Goal: Task Accomplishment & Management: Manage account settings

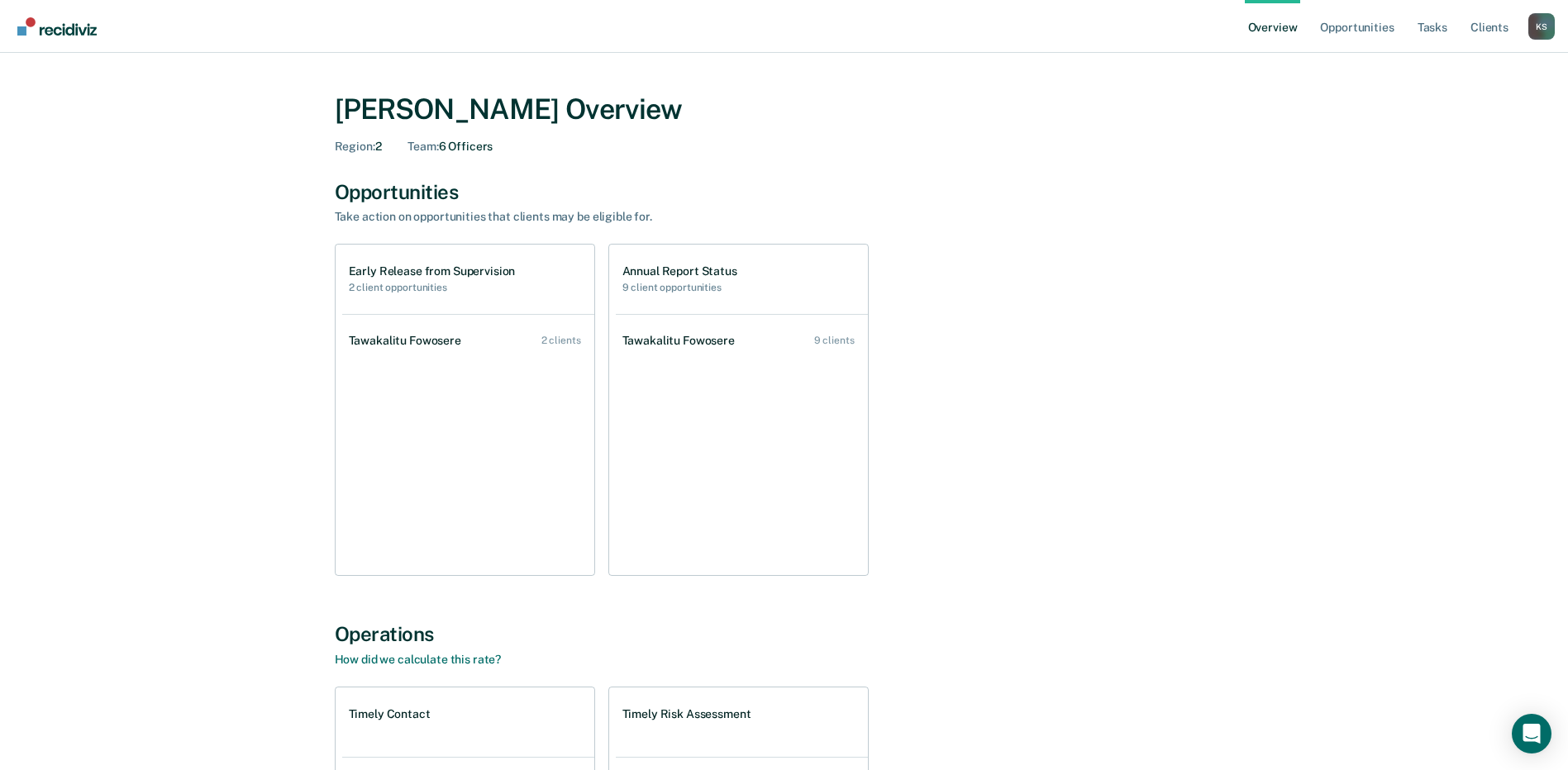
click at [99, 505] on div "[PERSON_NAME] Overview Region : 2 Team : 6 Officers Opportunities Take action o…" at bounding box center [784, 562] width 1529 height 979
click at [1440, 29] on link "Tasks" at bounding box center [1433, 26] width 37 height 52
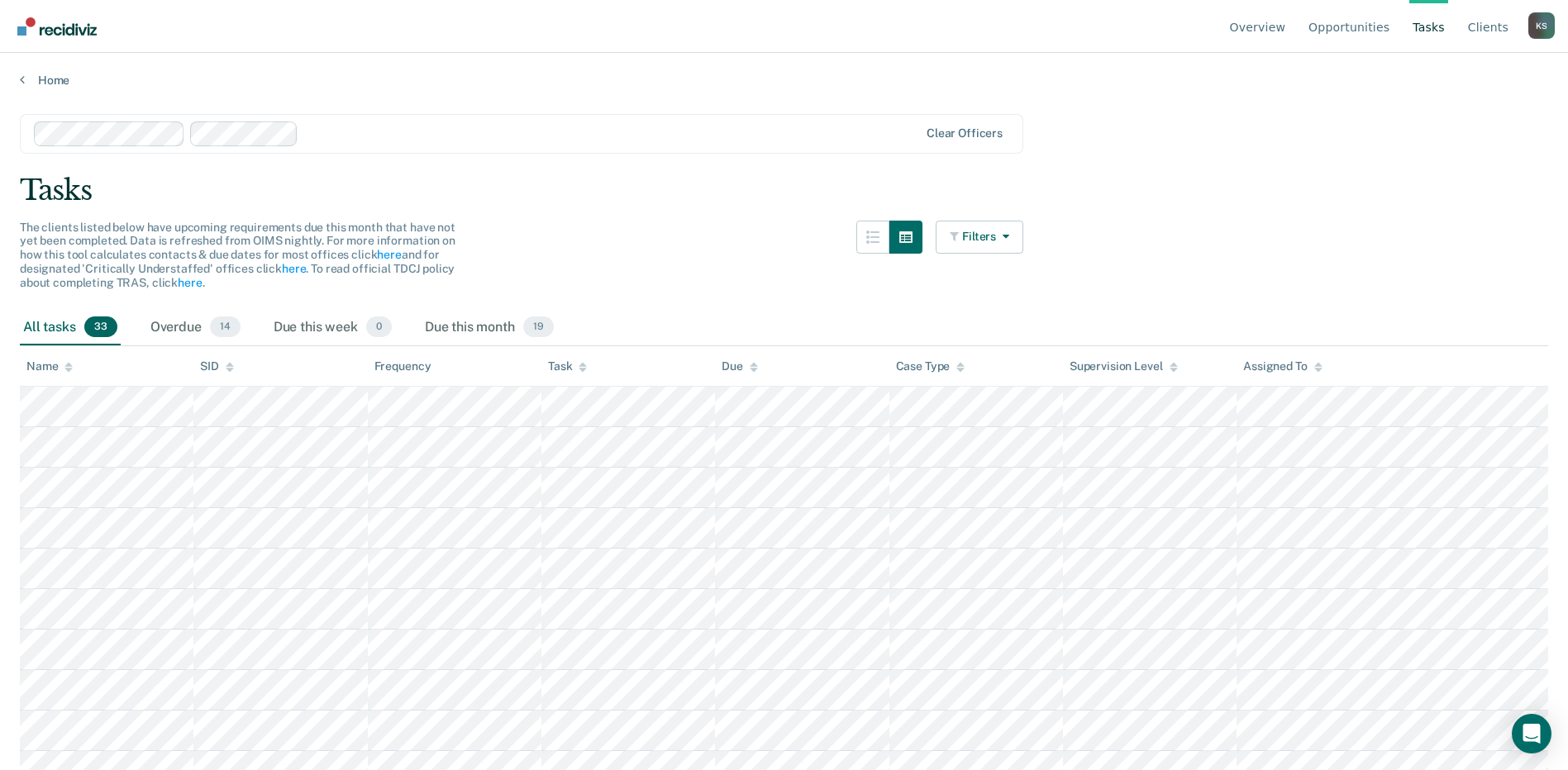
click at [305, 133] on div at bounding box center [611, 134] width 614 height 19
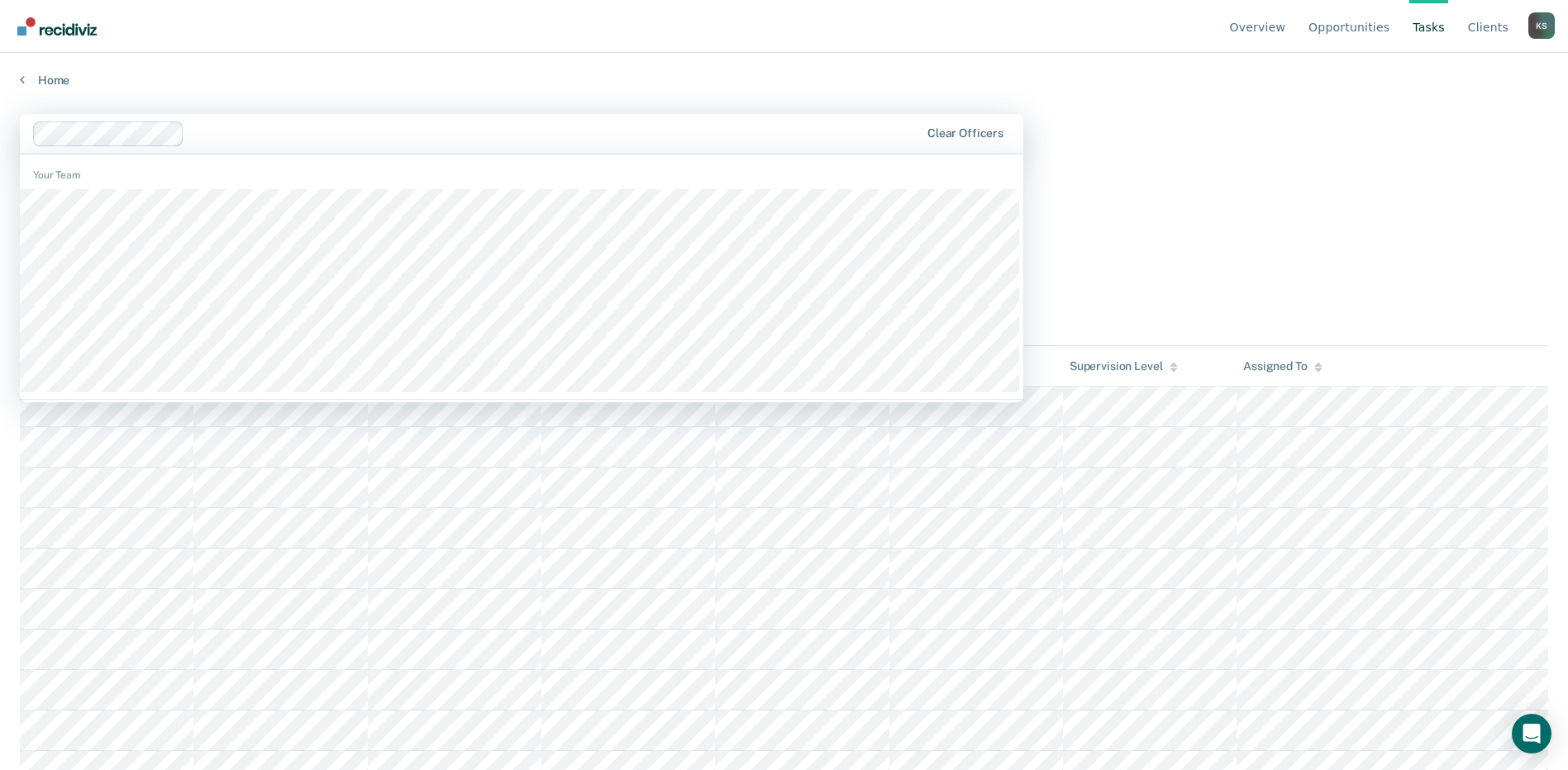
click at [1308, 261] on main "option [PERSON_NAME], deselected. 1216 results available. Use Up and Down to ch…" at bounding box center [784, 426] width 1568 height 677
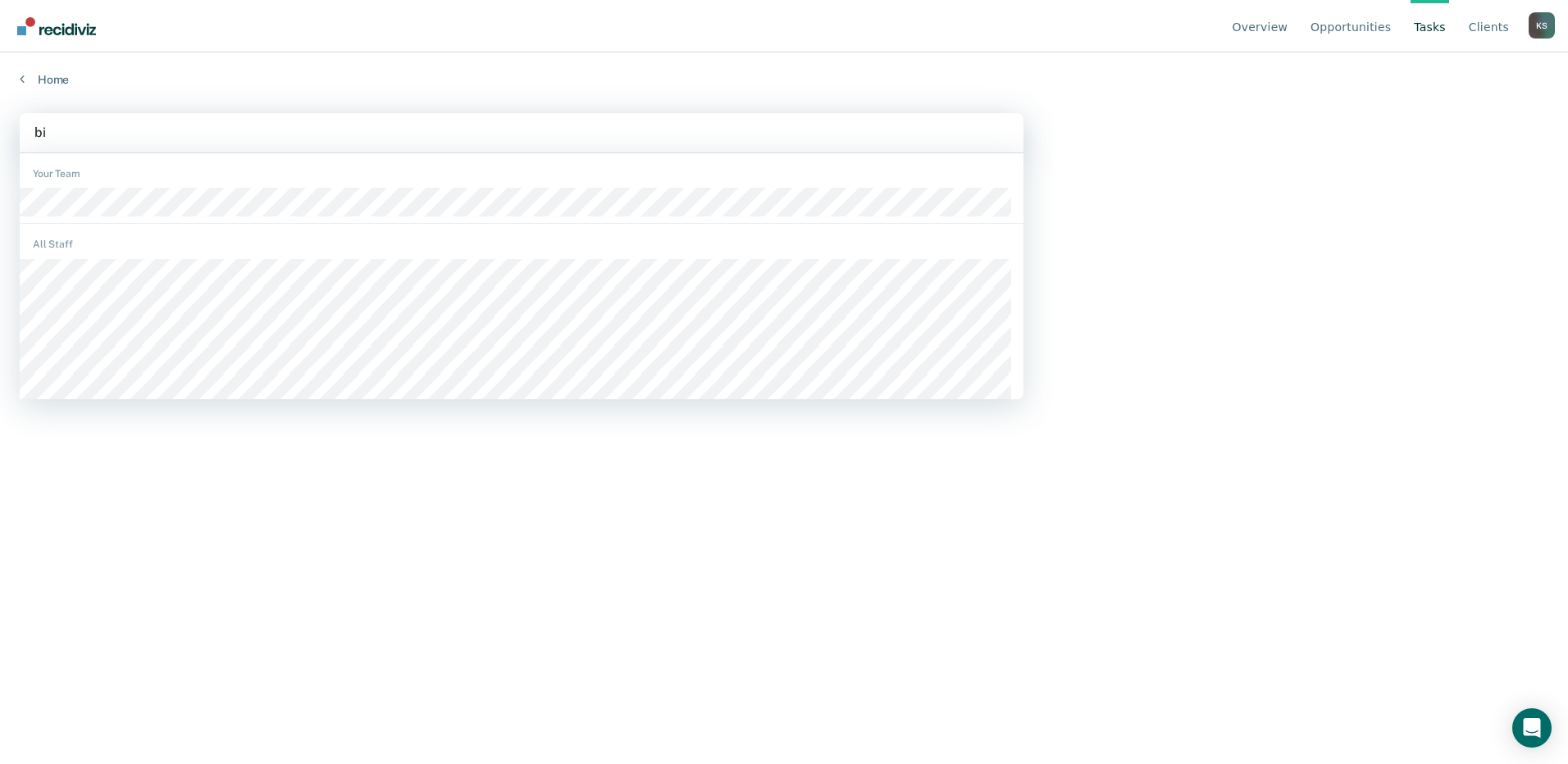
type input "bih"
type input "he"
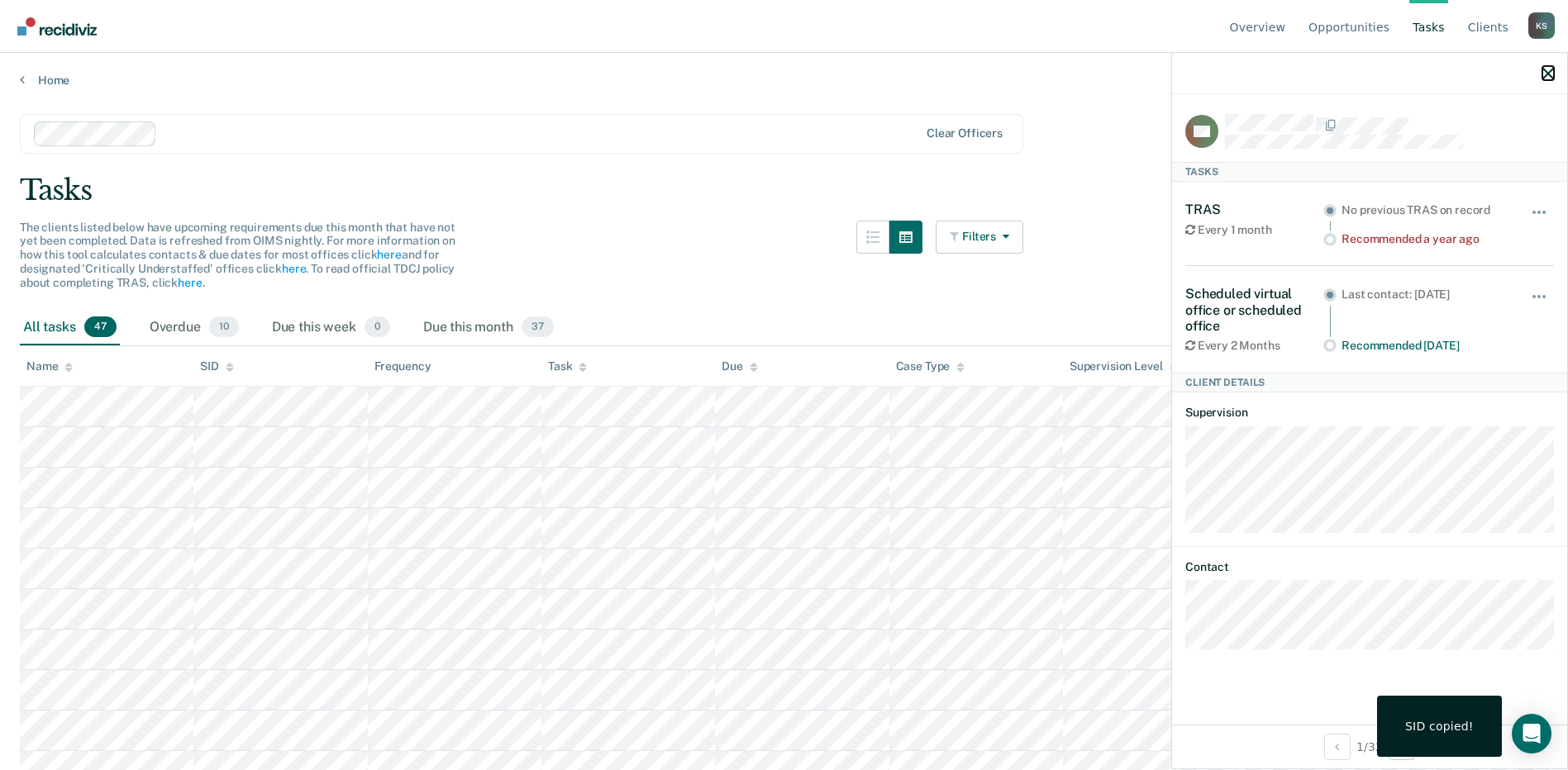
click at [1550, 70] on icon "button" at bounding box center [1548, 73] width 11 height 11
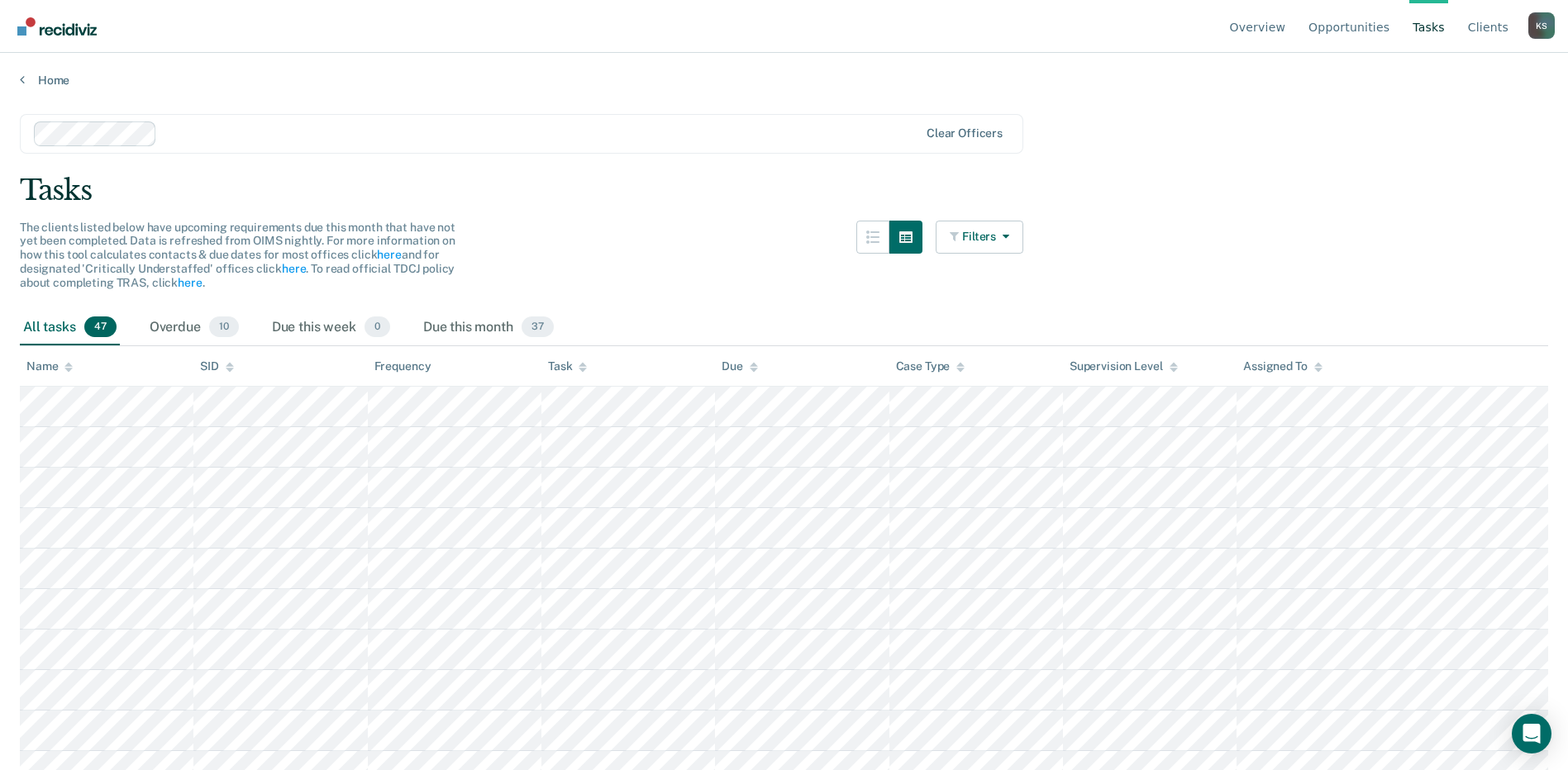
drag, startPoint x: 609, startPoint y: 255, endPoint x: 643, endPoint y: 360, distance: 110.4
click at [643, 361] on th "Task" at bounding box center [629, 367] width 173 height 40
click at [1258, 29] on link "Overview" at bounding box center [1258, 26] width 63 height 52
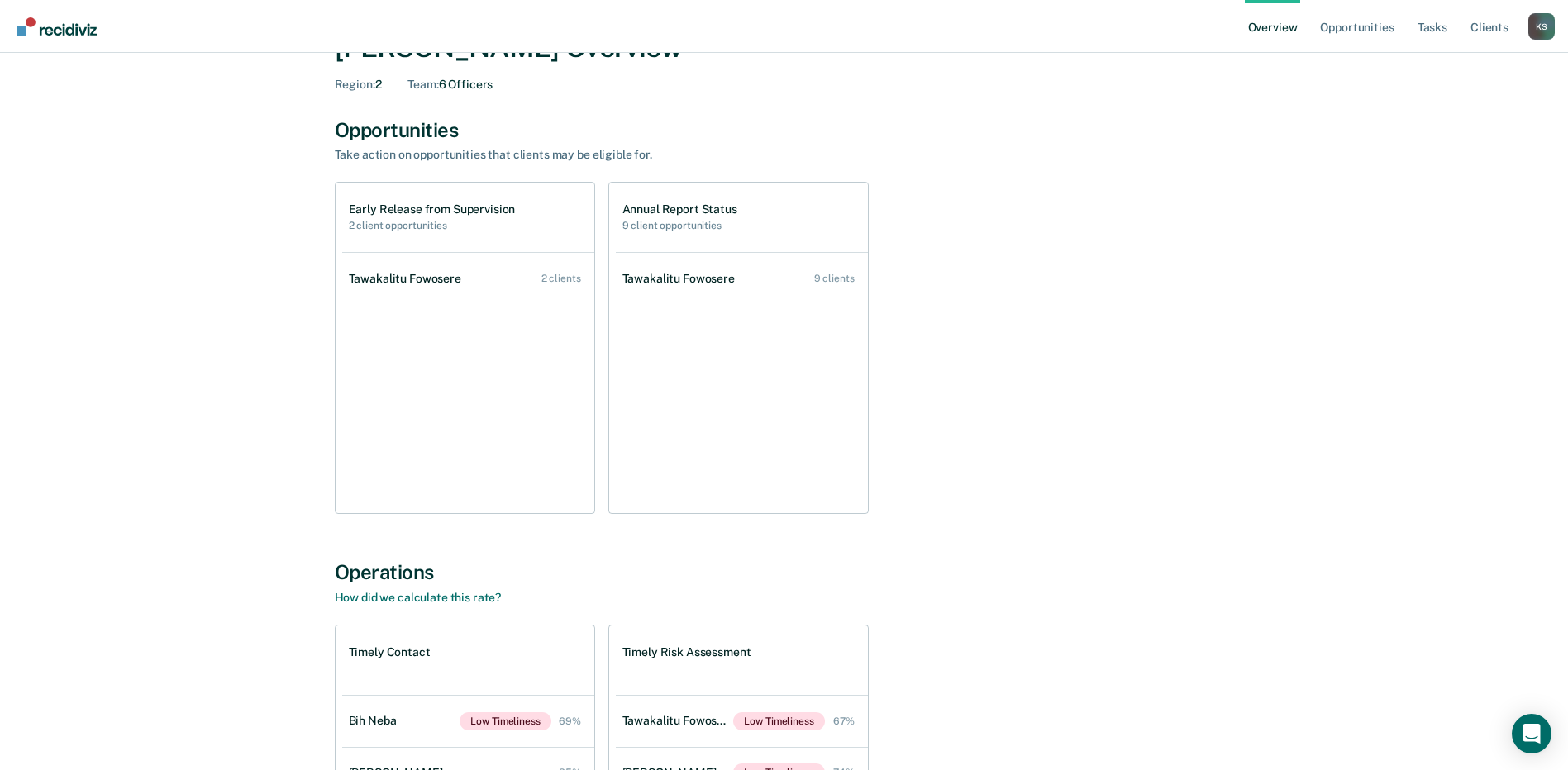
scroll to position [4, 0]
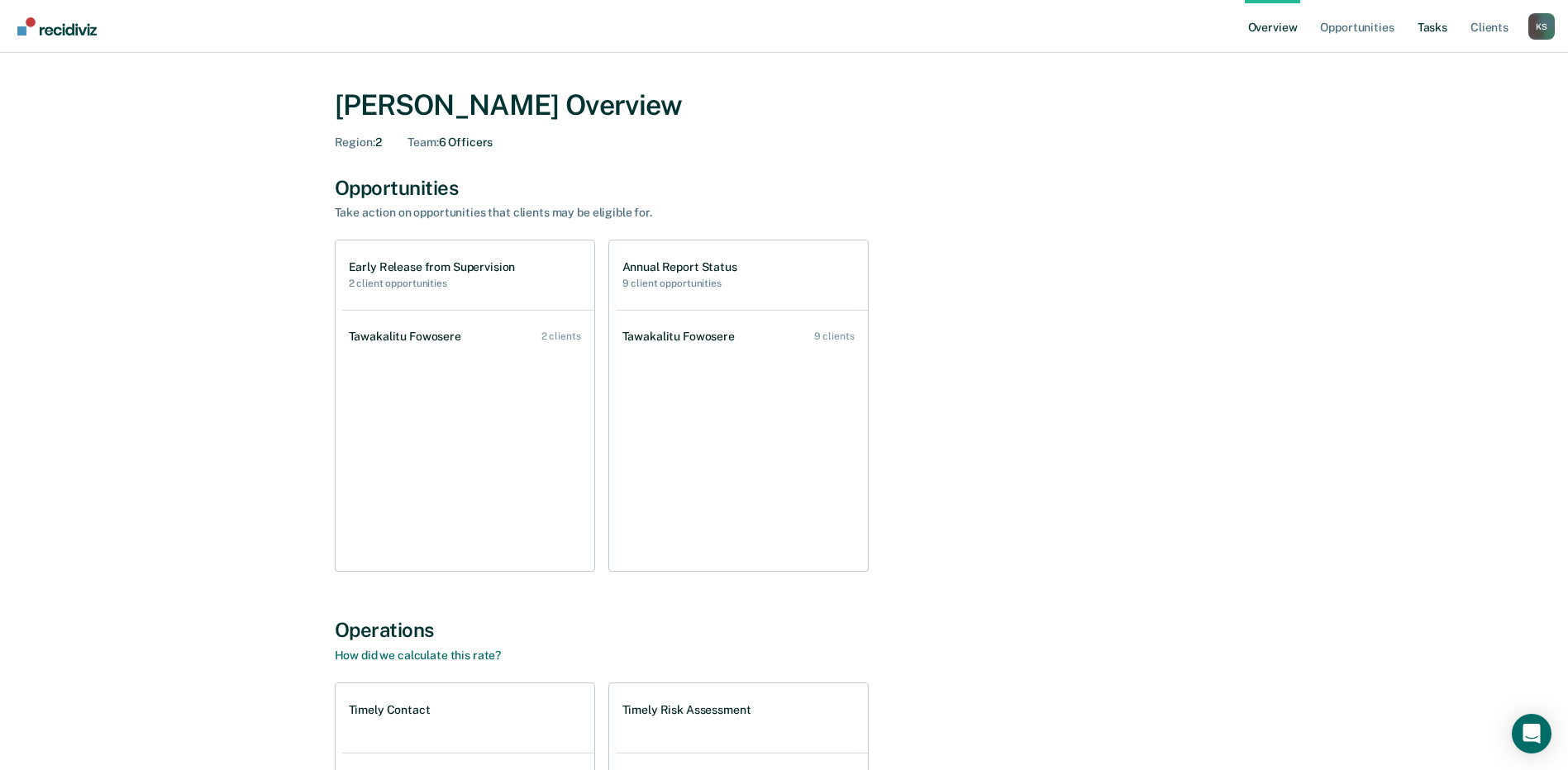
click at [1429, 34] on link "Tasks" at bounding box center [1433, 26] width 37 height 52
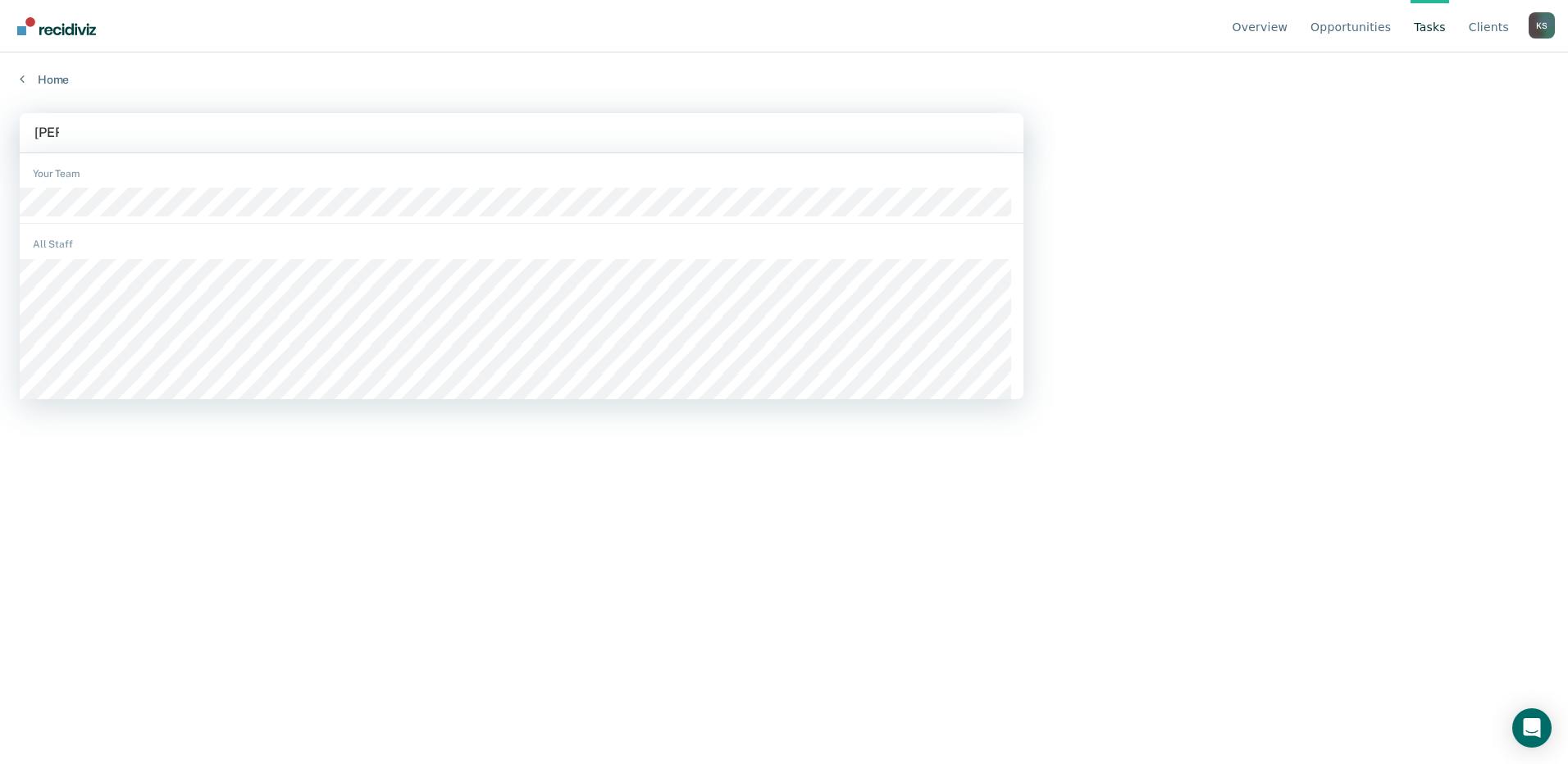
type input "[PERSON_NAME]"
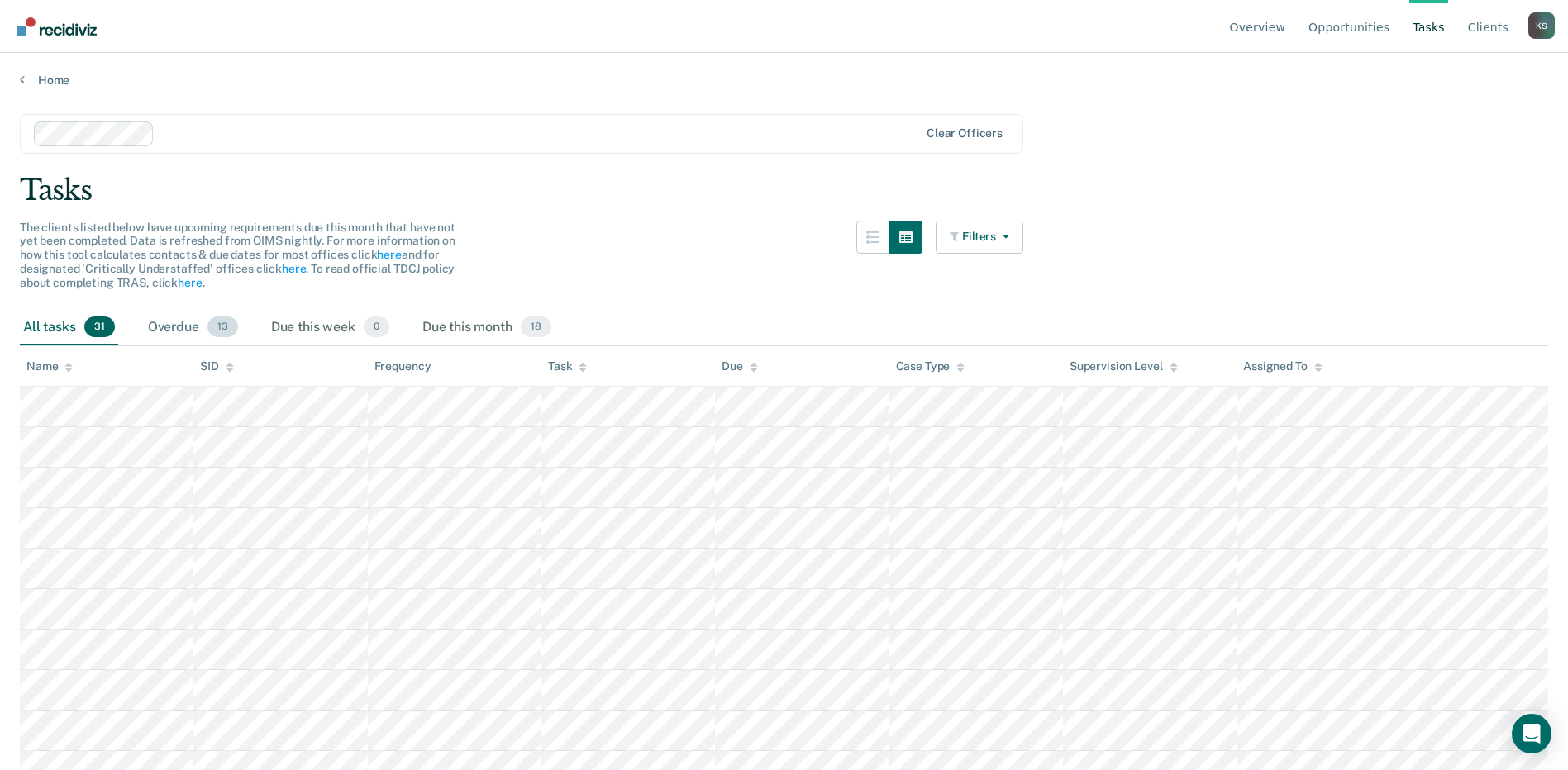
click at [178, 333] on div "Overdue 13" at bounding box center [193, 328] width 96 height 37
click at [496, 326] on div "Due this month 18" at bounding box center [487, 328] width 136 height 37
click at [182, 332] on div "Overdue 13" at bounding box center [193, 328] width 96 height 37
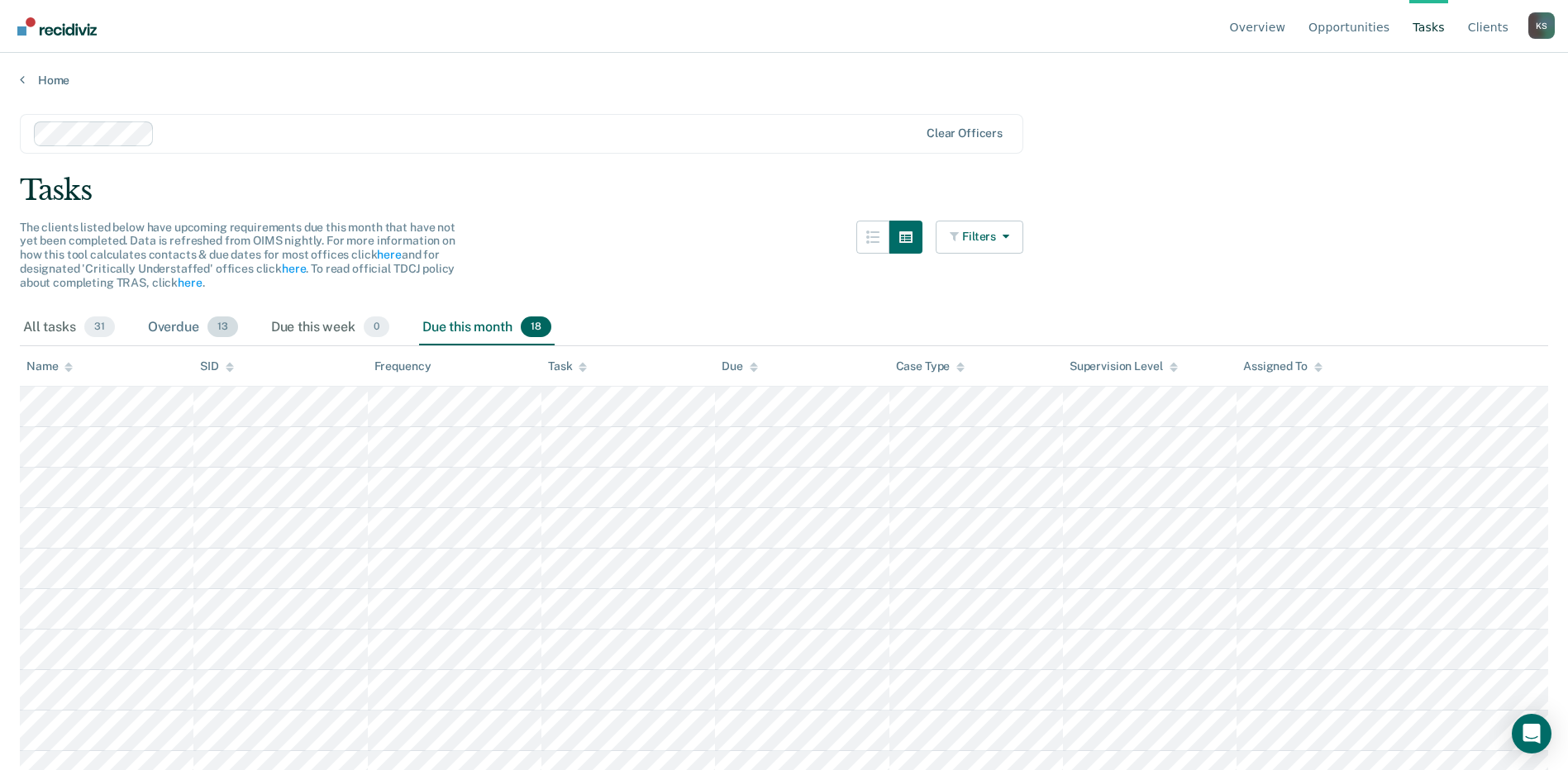
click at [182, 332] on div "Overdue 13" at bounding box center [193, 328] width 96 height 37
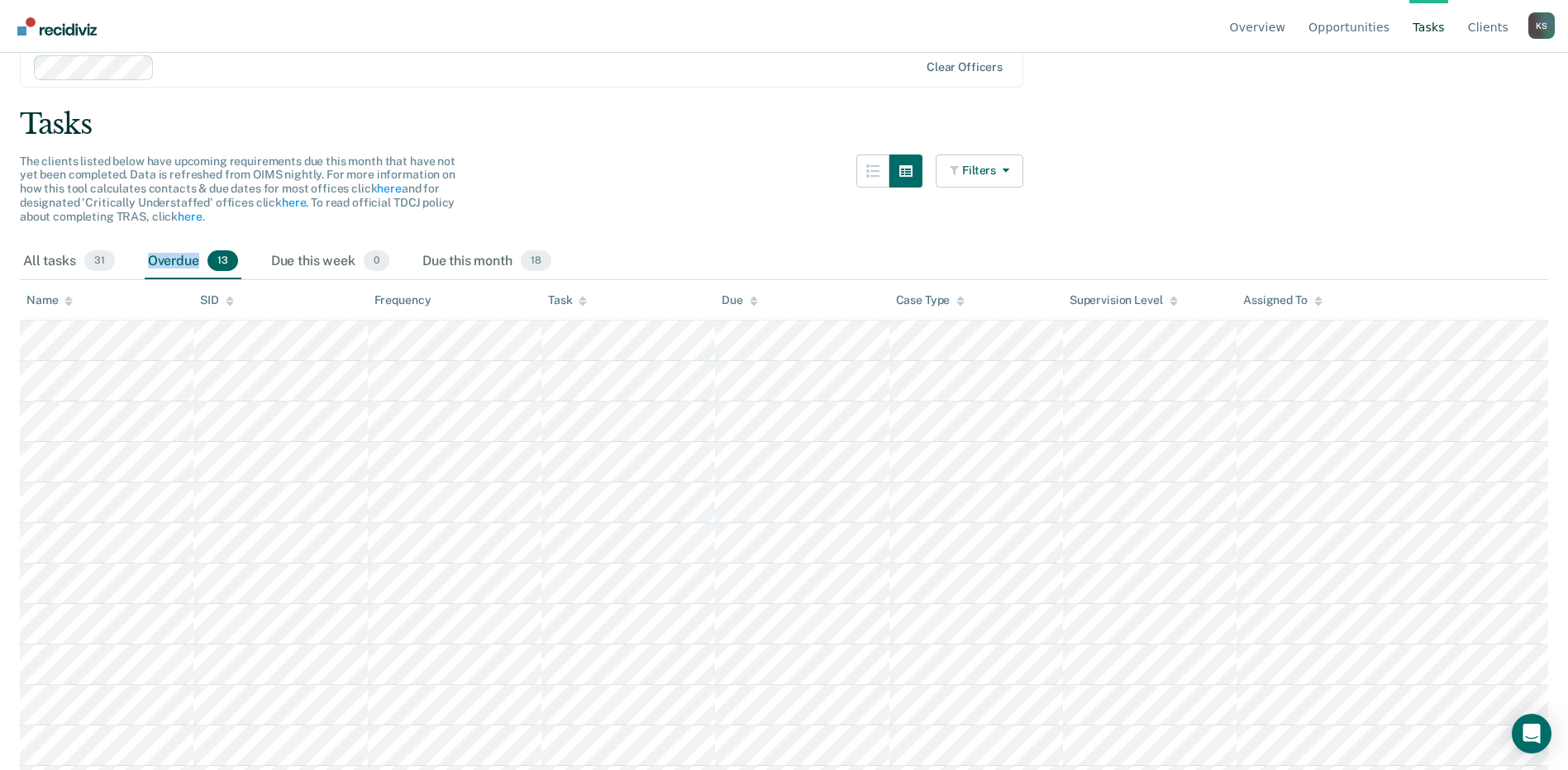
scroll to position [143, 0]
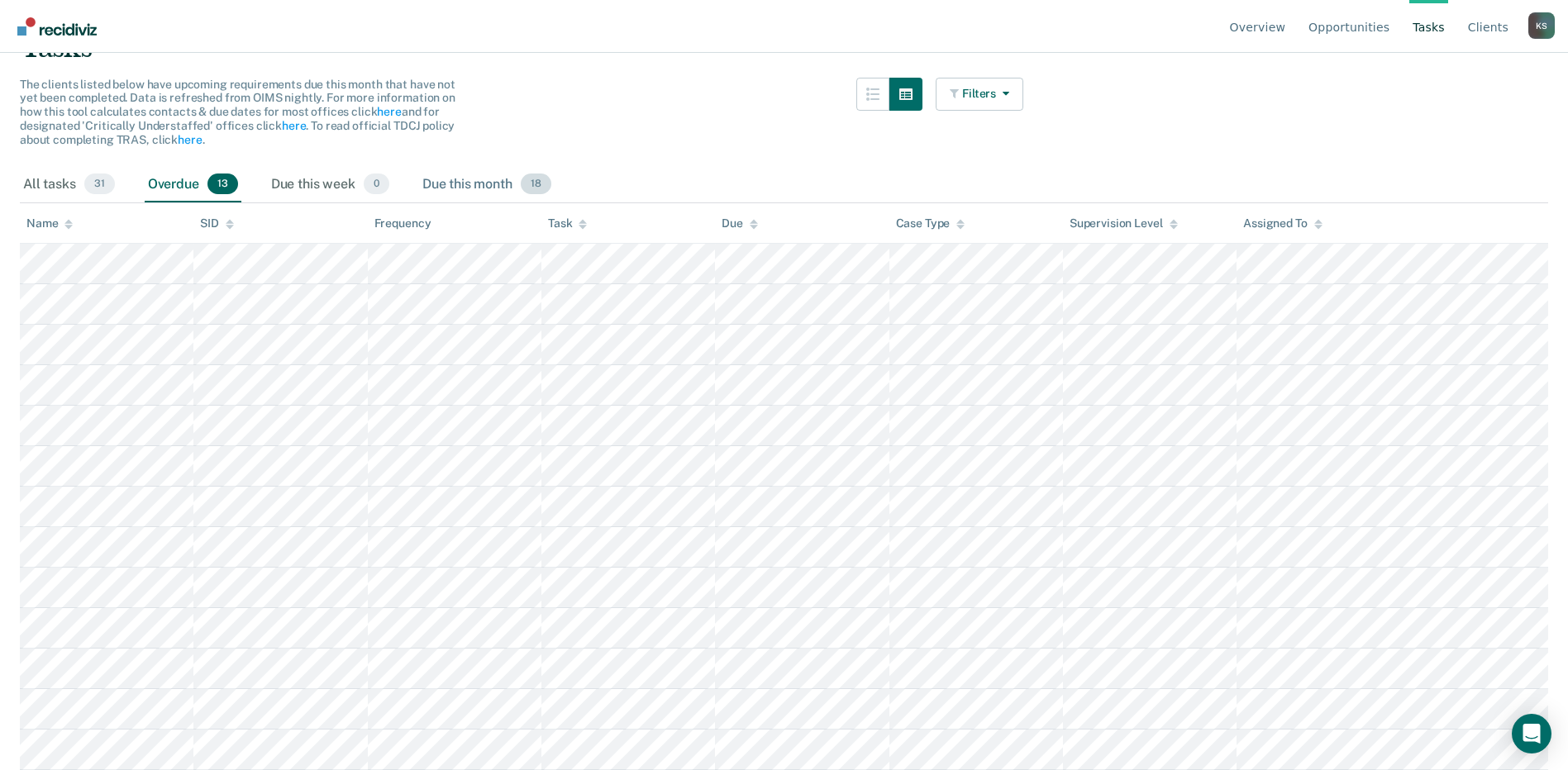
click at [476, 186] on div "Due this month 18" at bounding box center [487, 186] width 136 height 37
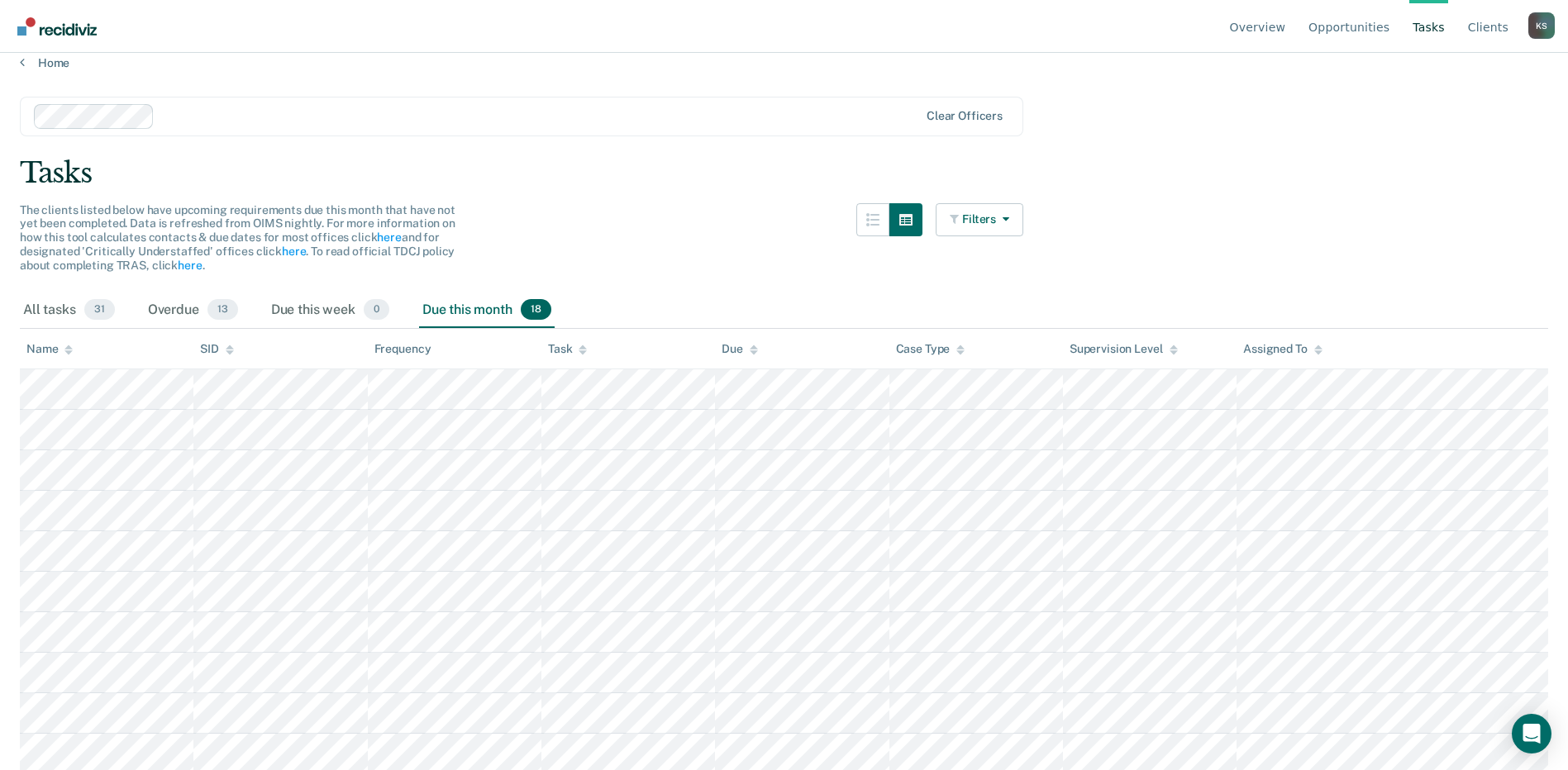
scroll to position [0, 0]
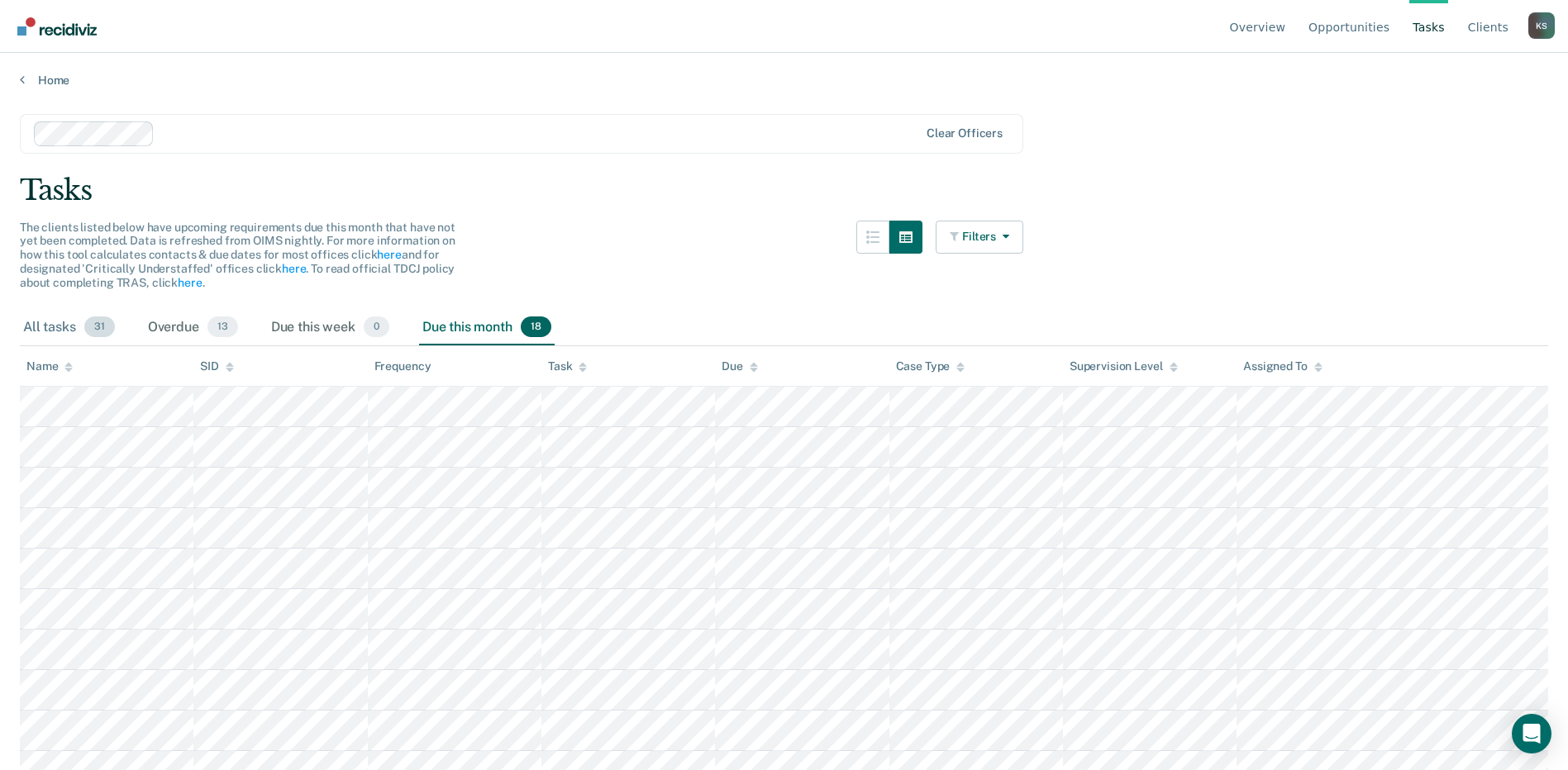
click at [63, 327] on div "All tasks 31" at bounding box center [69, 328] width 98 height 37
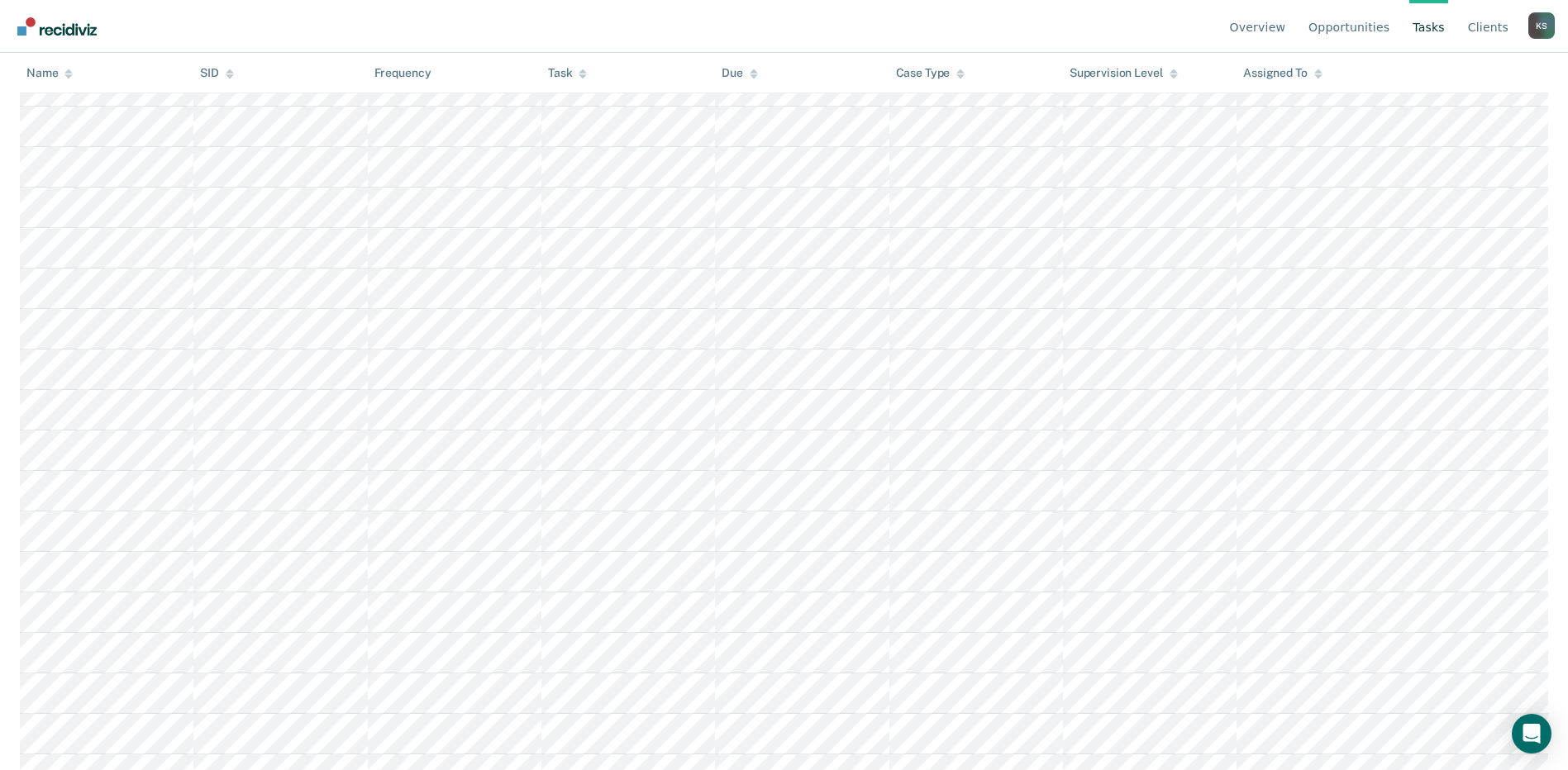
scroll to position [872, 0]
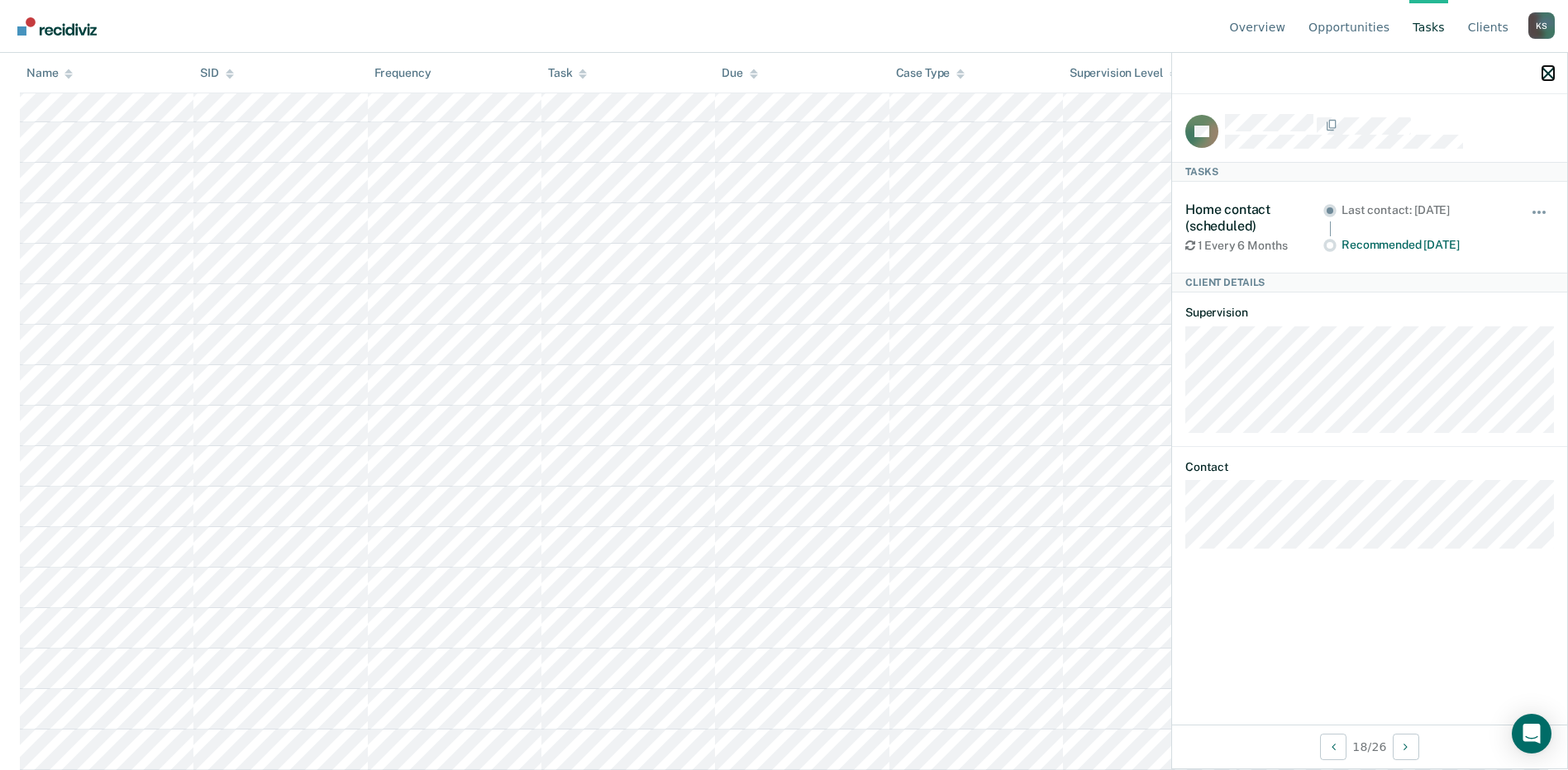
click at [1548, 70] on icon "button" at bounding box center [1548, 73] width 11 height 11
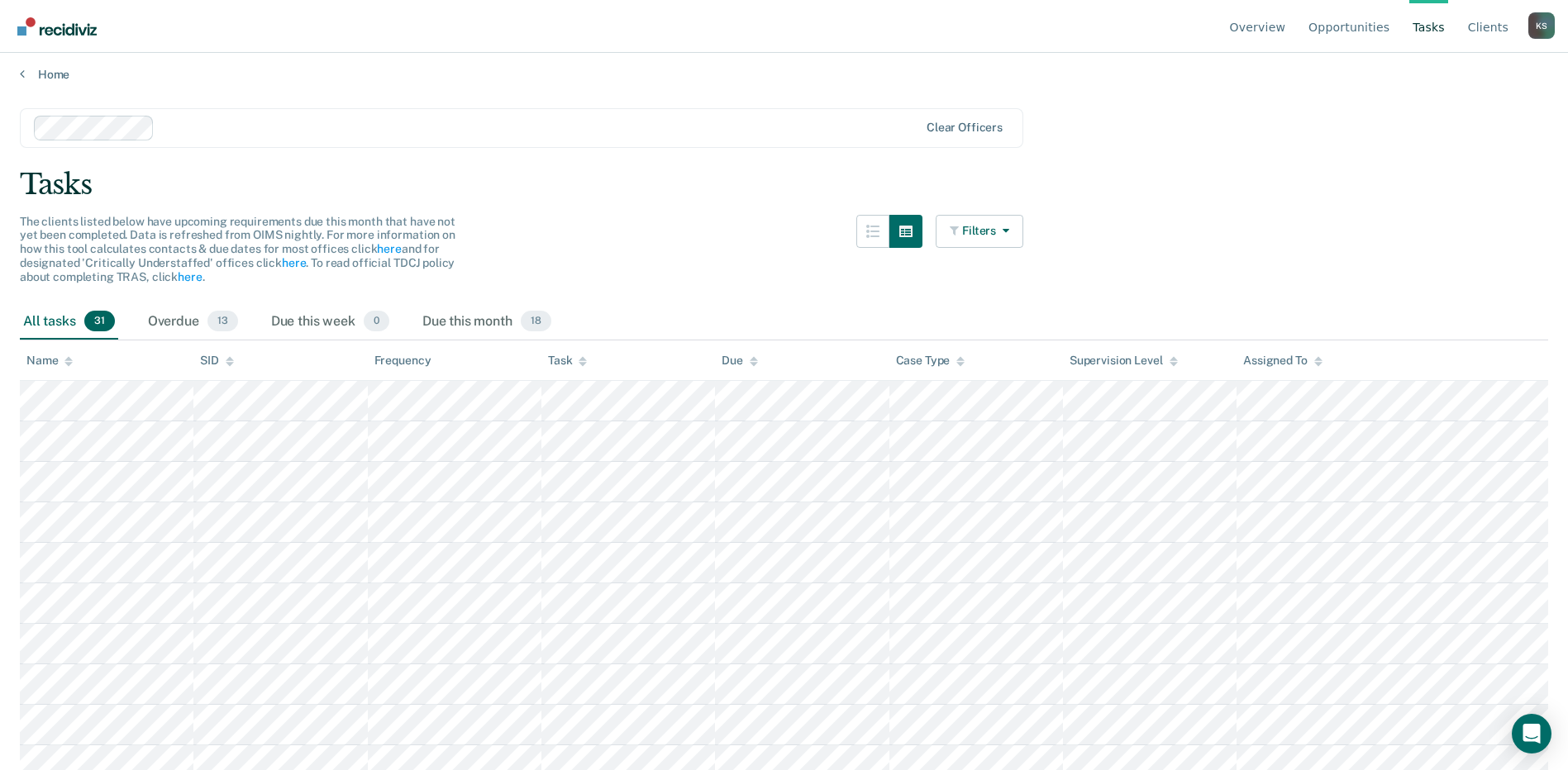
scroll to position [0, 0]
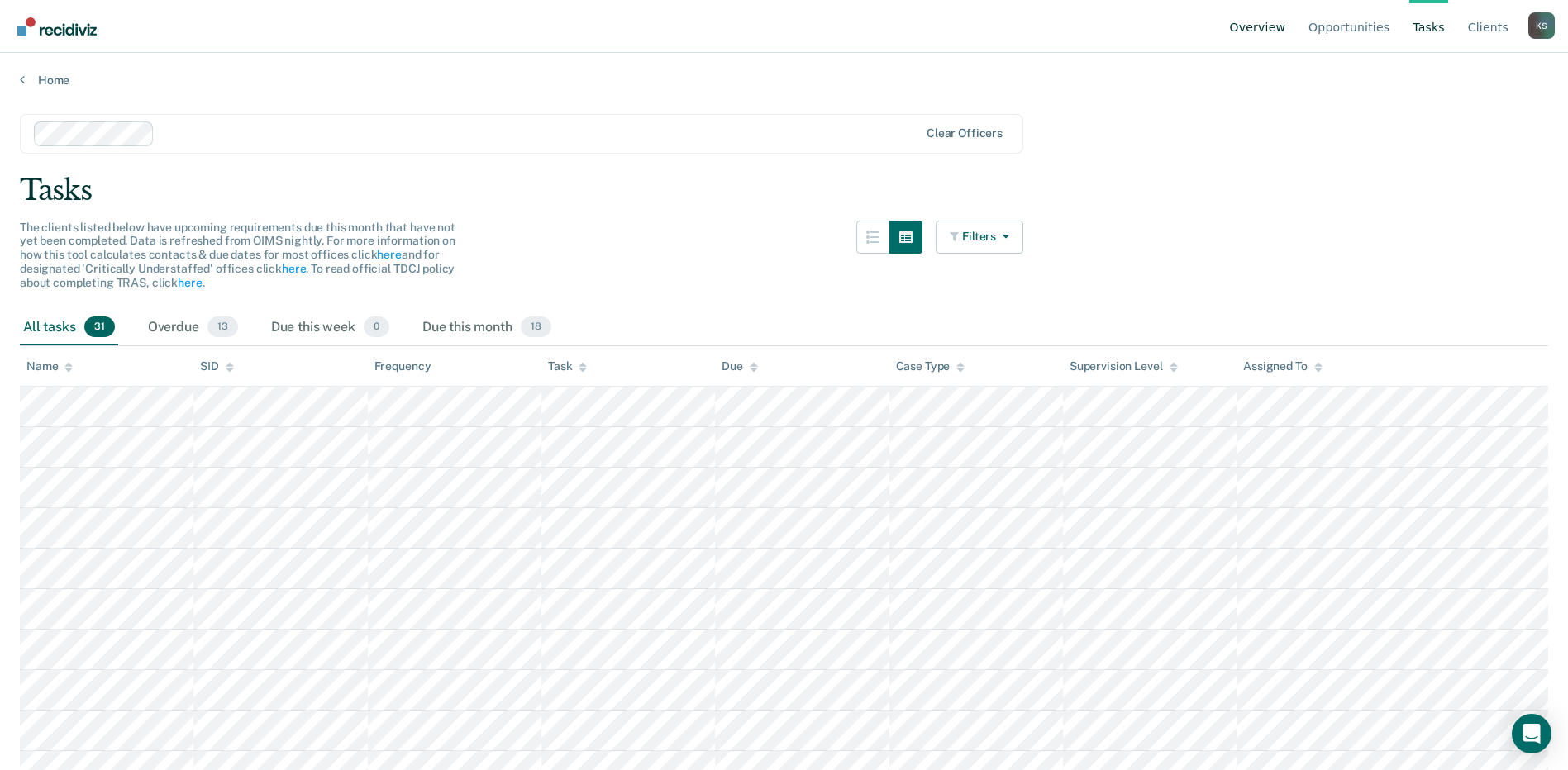
click at [1283, 22] on link "Overview" at bounding box center [1258, 26] width 63 height 52
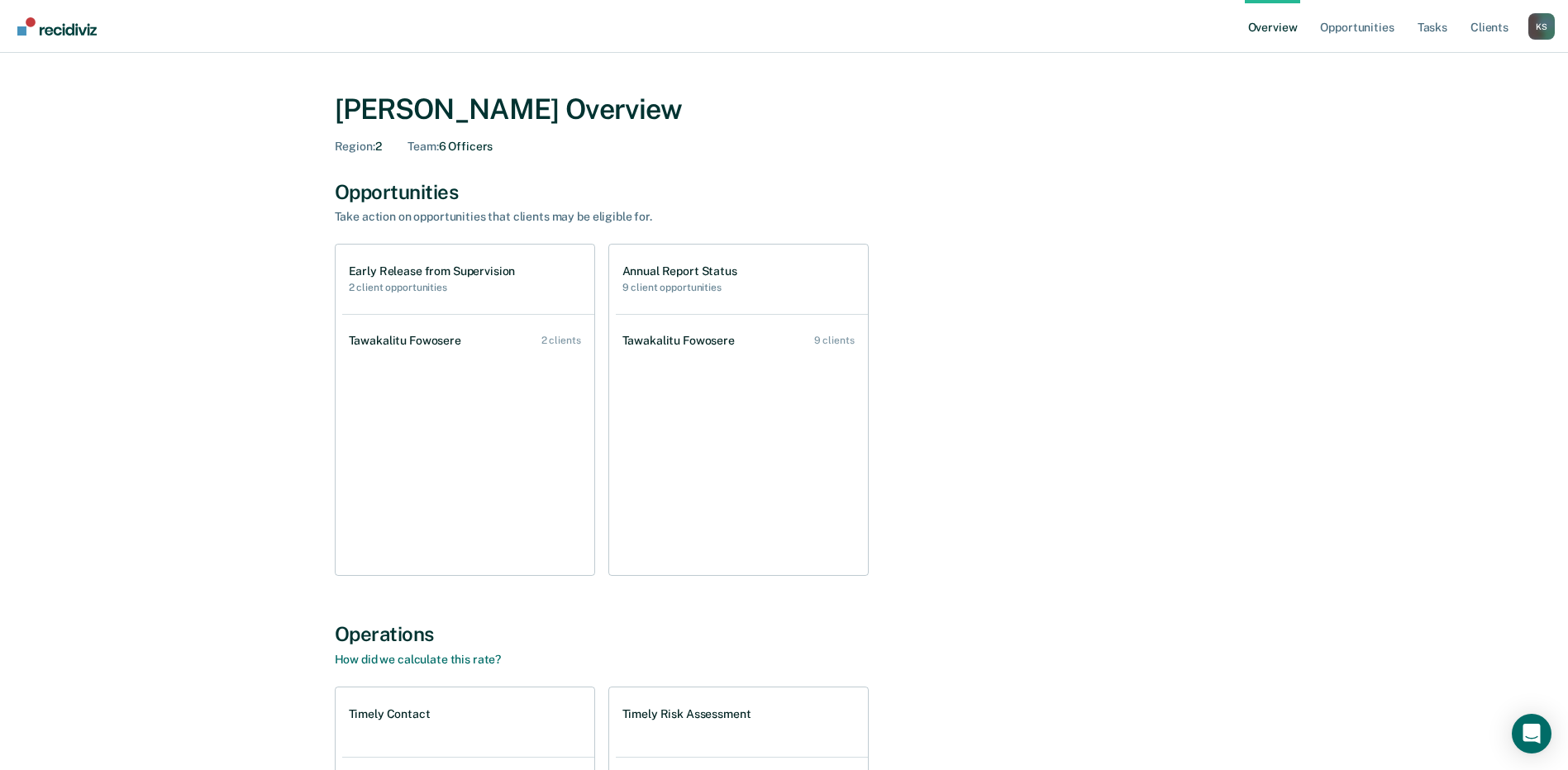
click at [489, 276] on h1 "Early Release from Supervision" at bounding box center [432, 271] width 167 height 14
click at [473, 340] on link "Tawakalitu Fowosere 2 clients" at bounding box center [468, 341] width 252 height 47
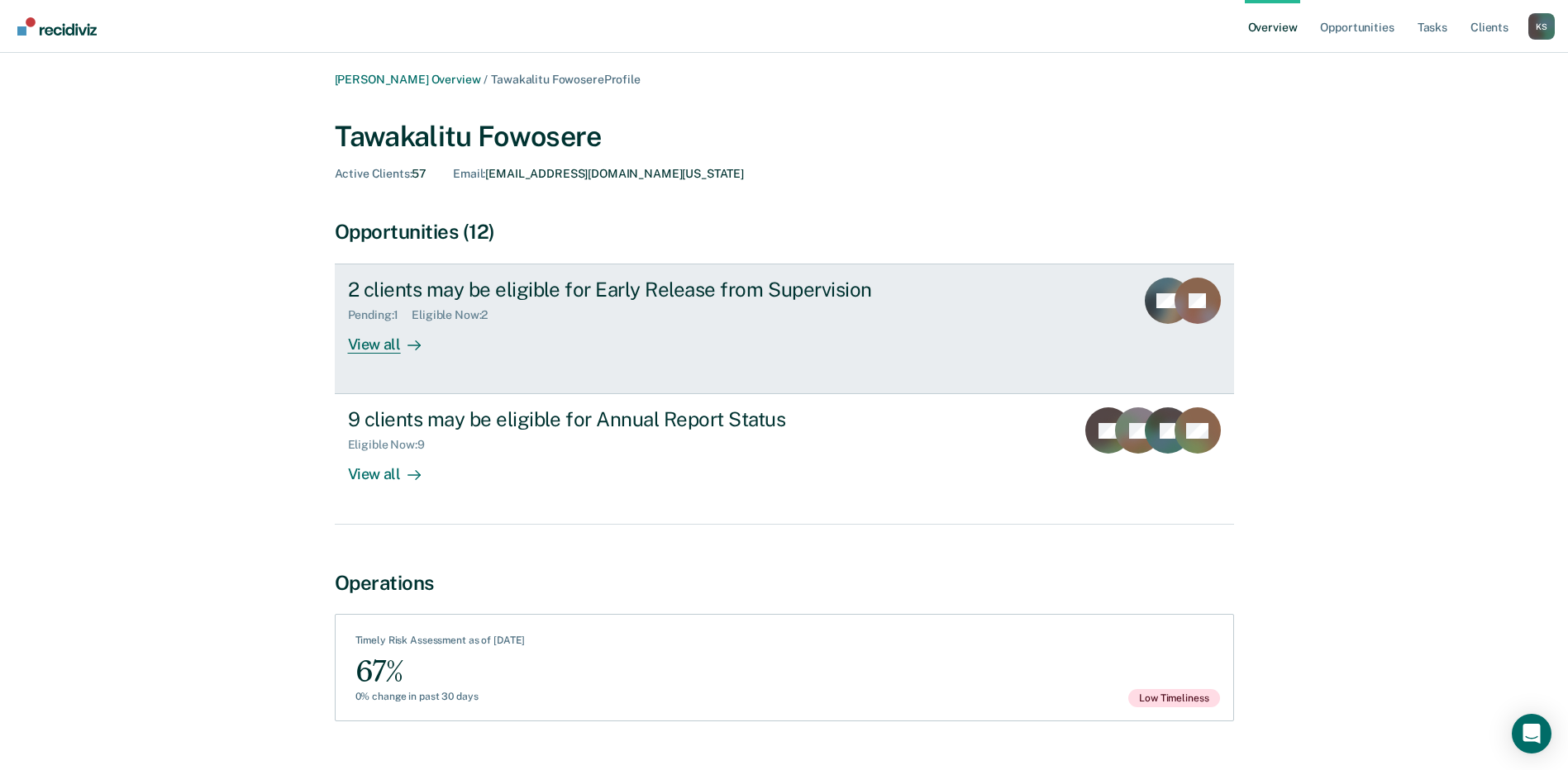
click at [377, 348] on div "View all" at bounding box center [395, 338] width 93 height 32
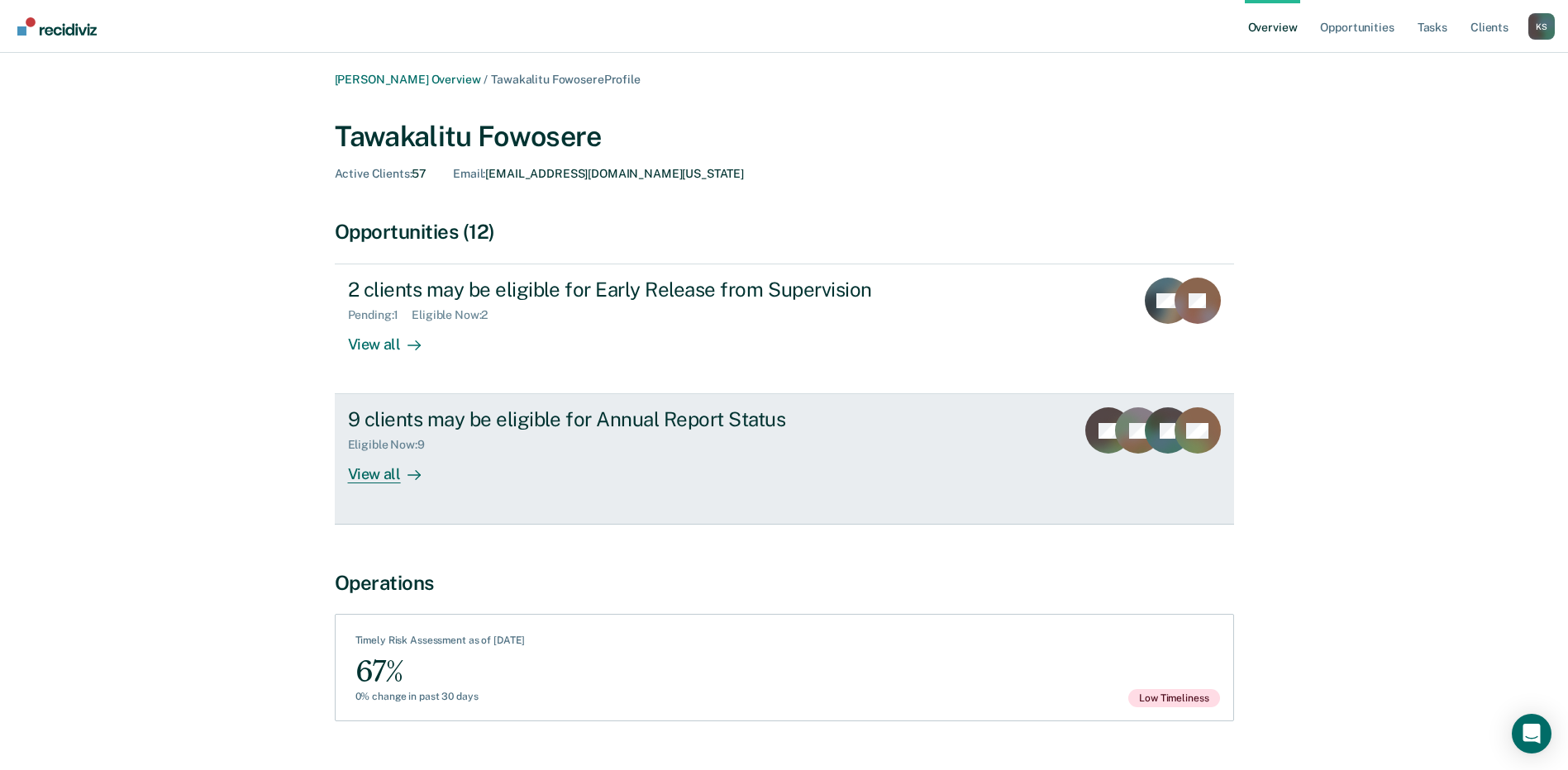
click at [390, 472] on div "View all" at bounding box center [395, 468] width 93 height 32
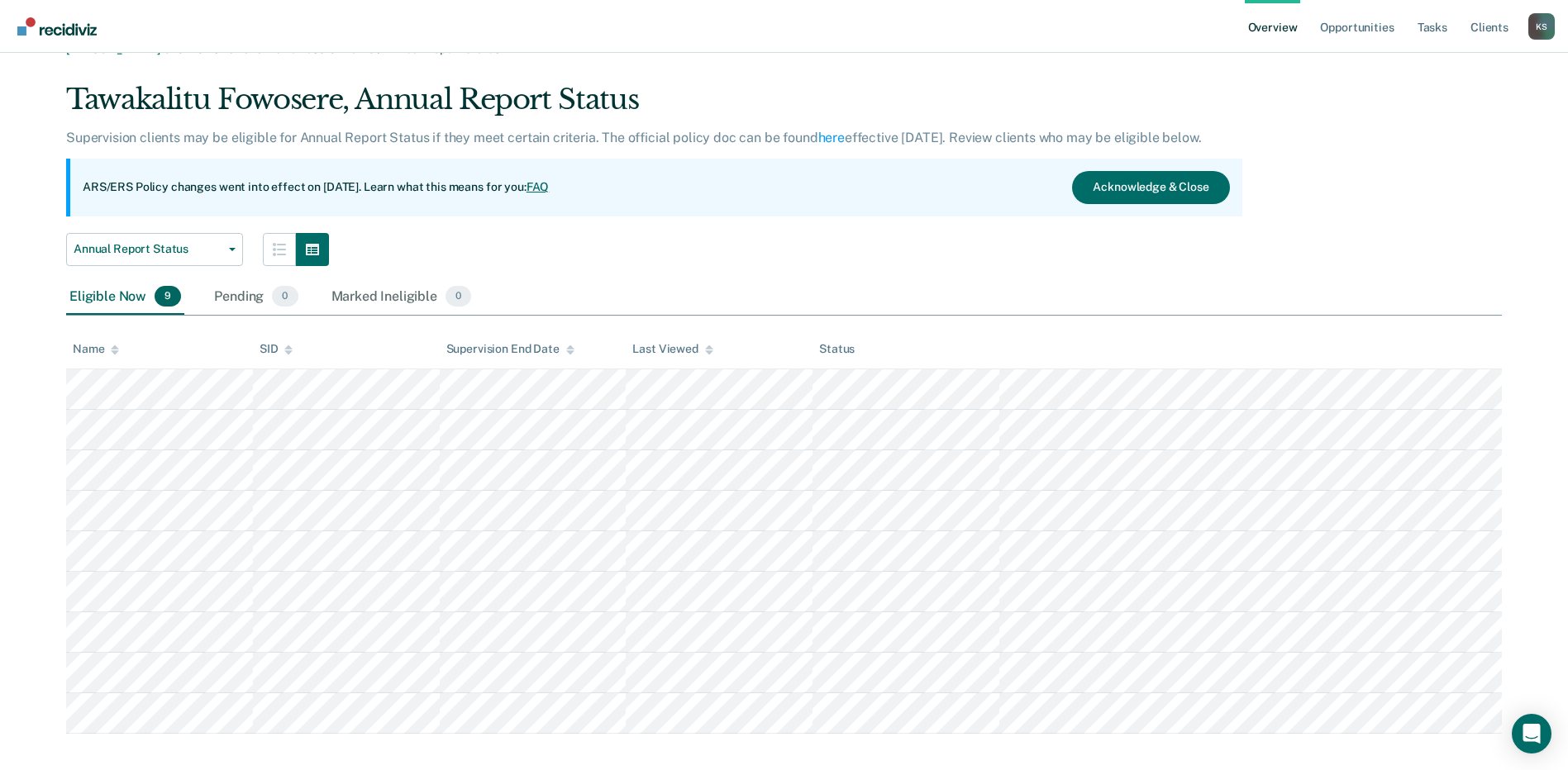
scroll to position [47, 0]
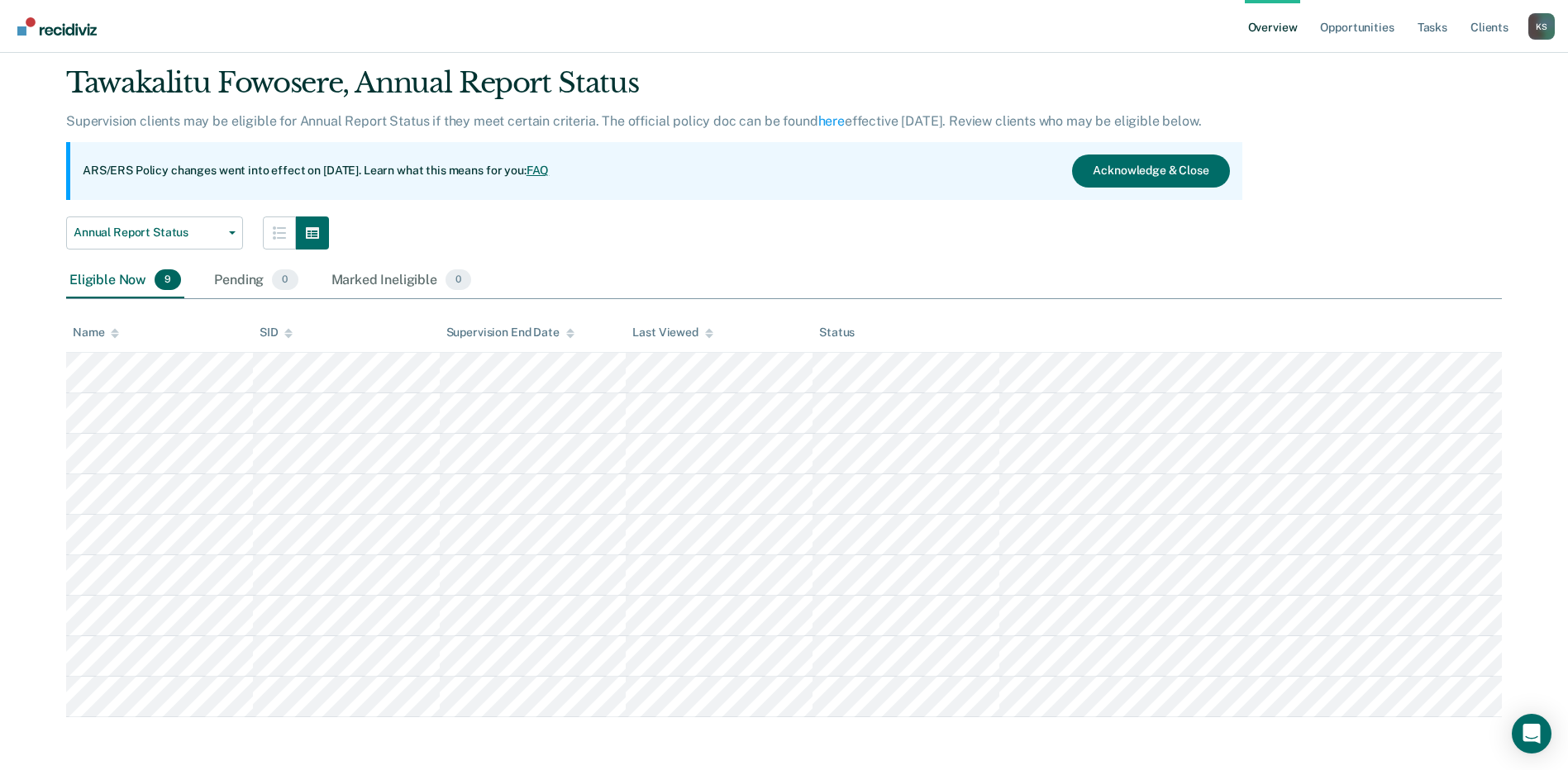
drag, startPoint x: 111, startPoint y: 28, endPoint x: 79, endPoint y: 27, distance: 32.0
click at [79, 27] on nav "Overview Opportunities Tasks Client s [PERSON_NAME] Profile How it works Log Out" at bounding box center [784, 25] width 1542 height 52
click at [79, 27] on img "Go to Recidiviz Home" at bounding box center [57, 26] width 80 height 18
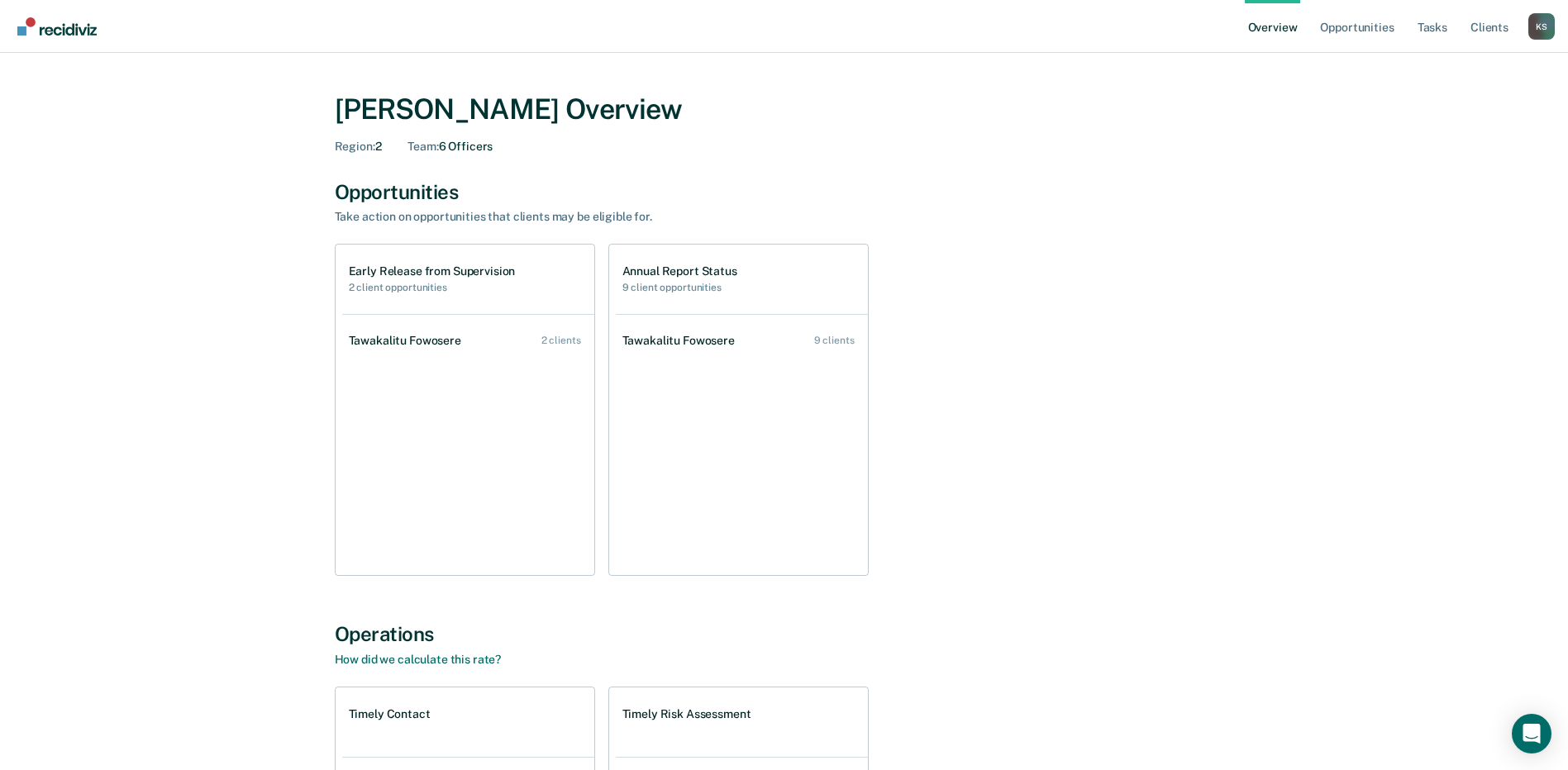
click at [759, 27] on nav "Overview Opportunities Tasks Client s [PERSON_NAME] Profile How it works Log Out" at bounding box center [784, 25] width 1542 height 52
click at [758, 27] on nav "Overview Opportunities Tasks Client s [PERSON_NAME] Profile How it works Log Out" at bounding box center [784, 25] width 1542 height 52
click at [437, 334] on div "Tawakalitu Fowosere" at bounding box center [409, 341] width 119 height 14
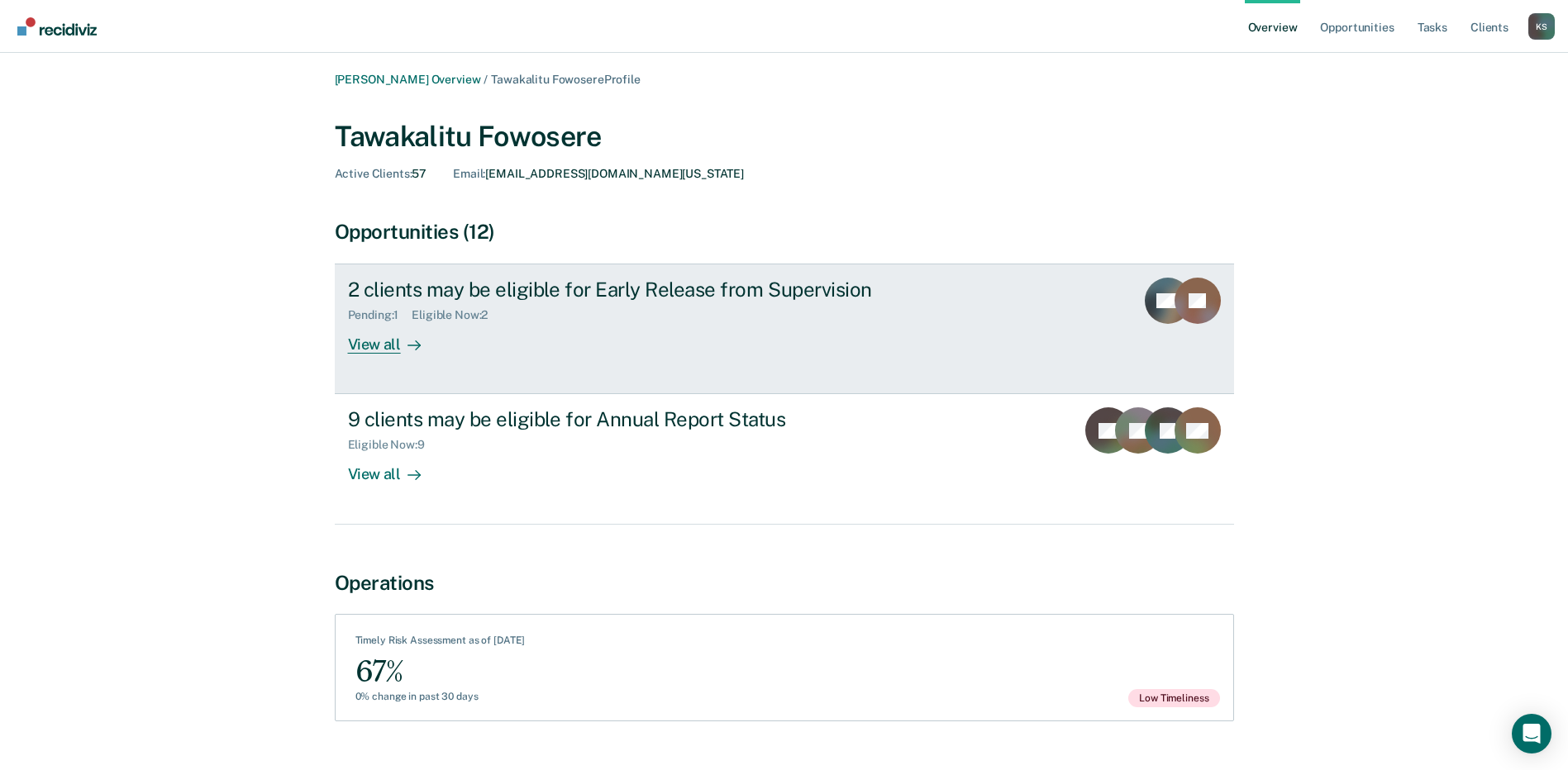
click at [376, 340] on div "View all" at bounding box center [395, 338] width 93 height 32
click at [376, 340] on div "Kelley Simon Overview / Tawakalitu Fowosere Profile Tawakalitu Fowosere Active …" at bounding box center [784, 413] width 1529 height 682
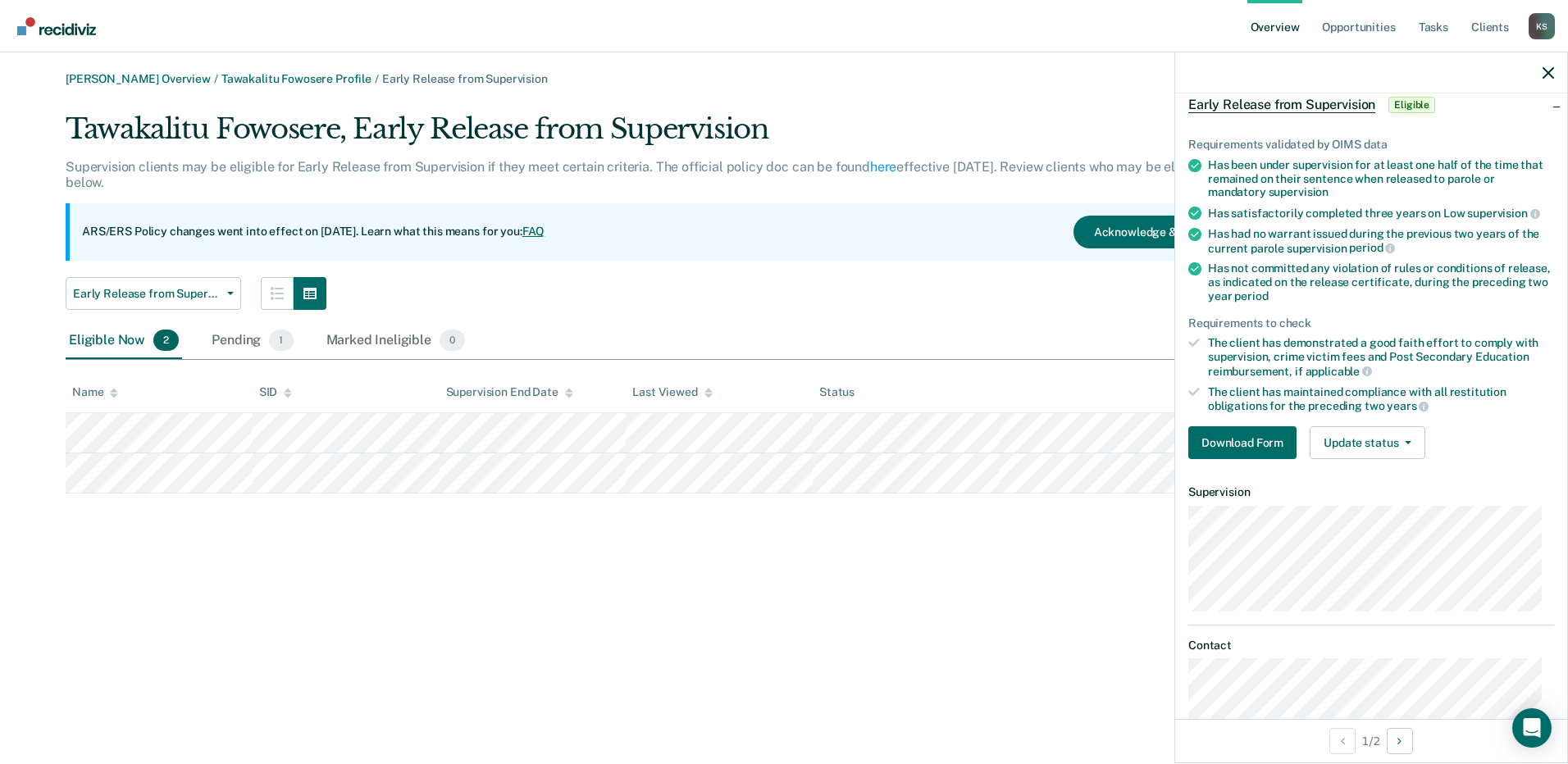
scroll to position [135, 0]
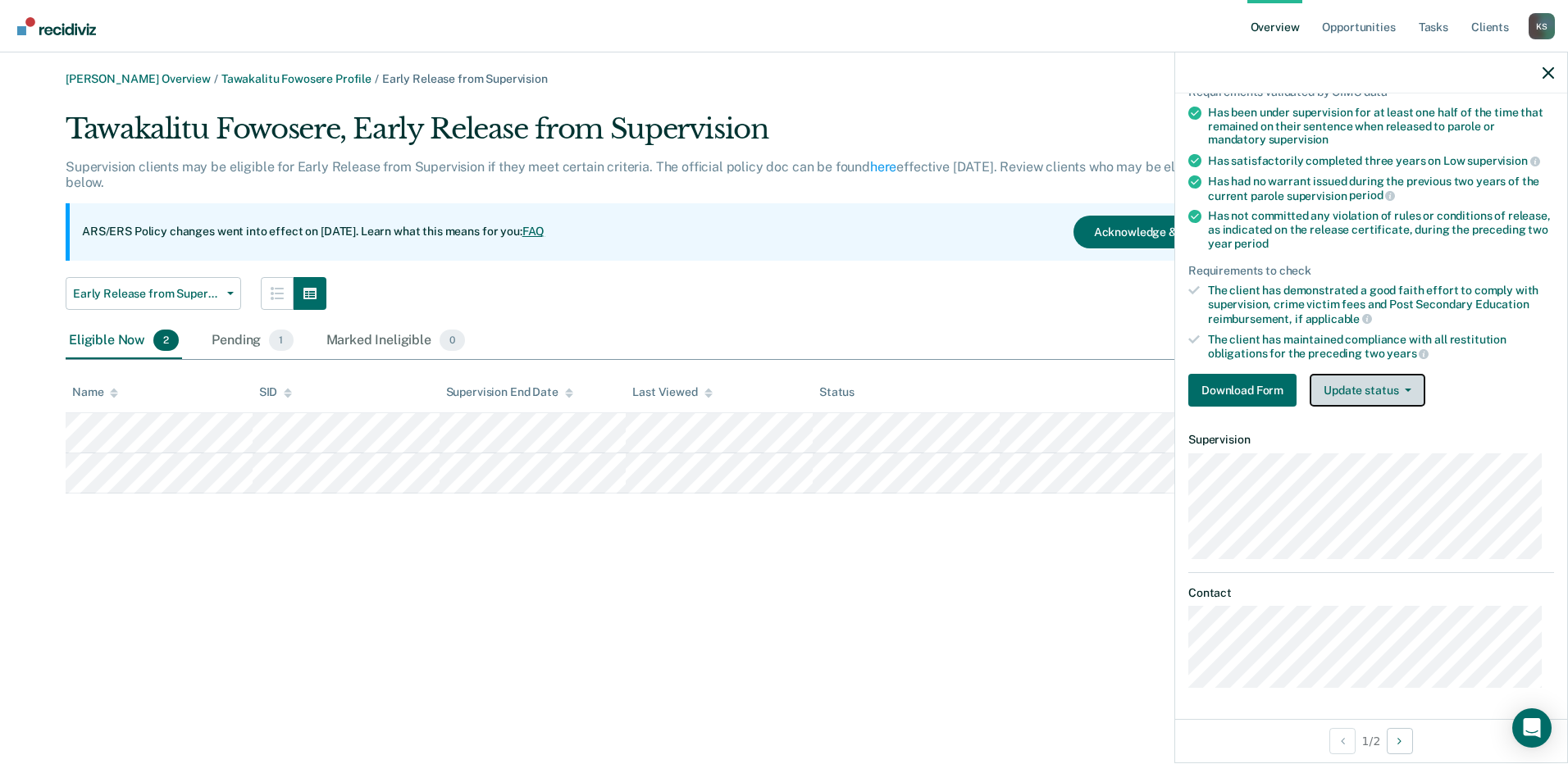
click at [1407, 395] on button "Update status" at bounding box center [1367, 391] width 115 height 33
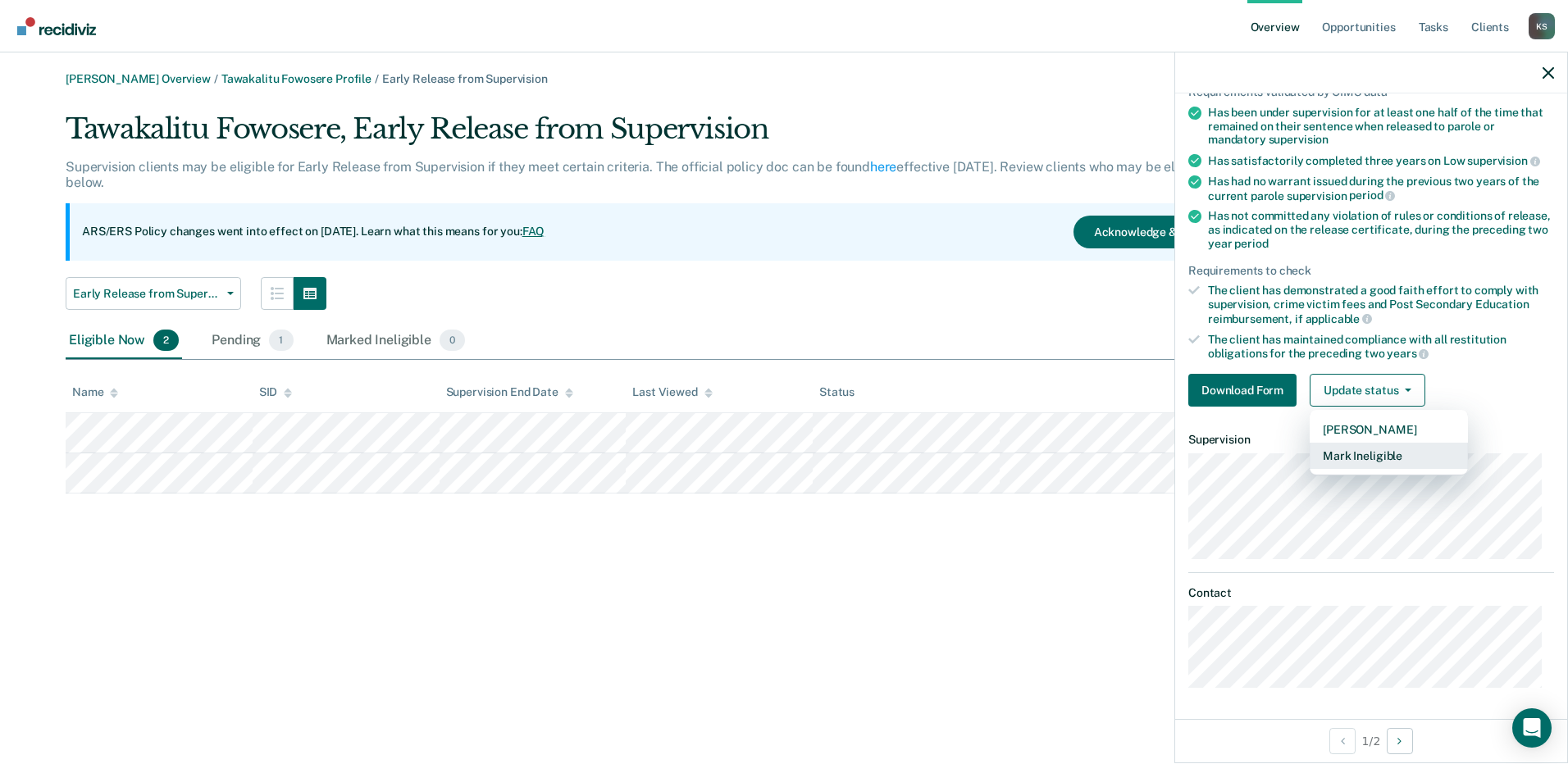
click at [1399, 454] on button "Mark Ineligible" at bounding box center [1388, 456] width 158 height 26
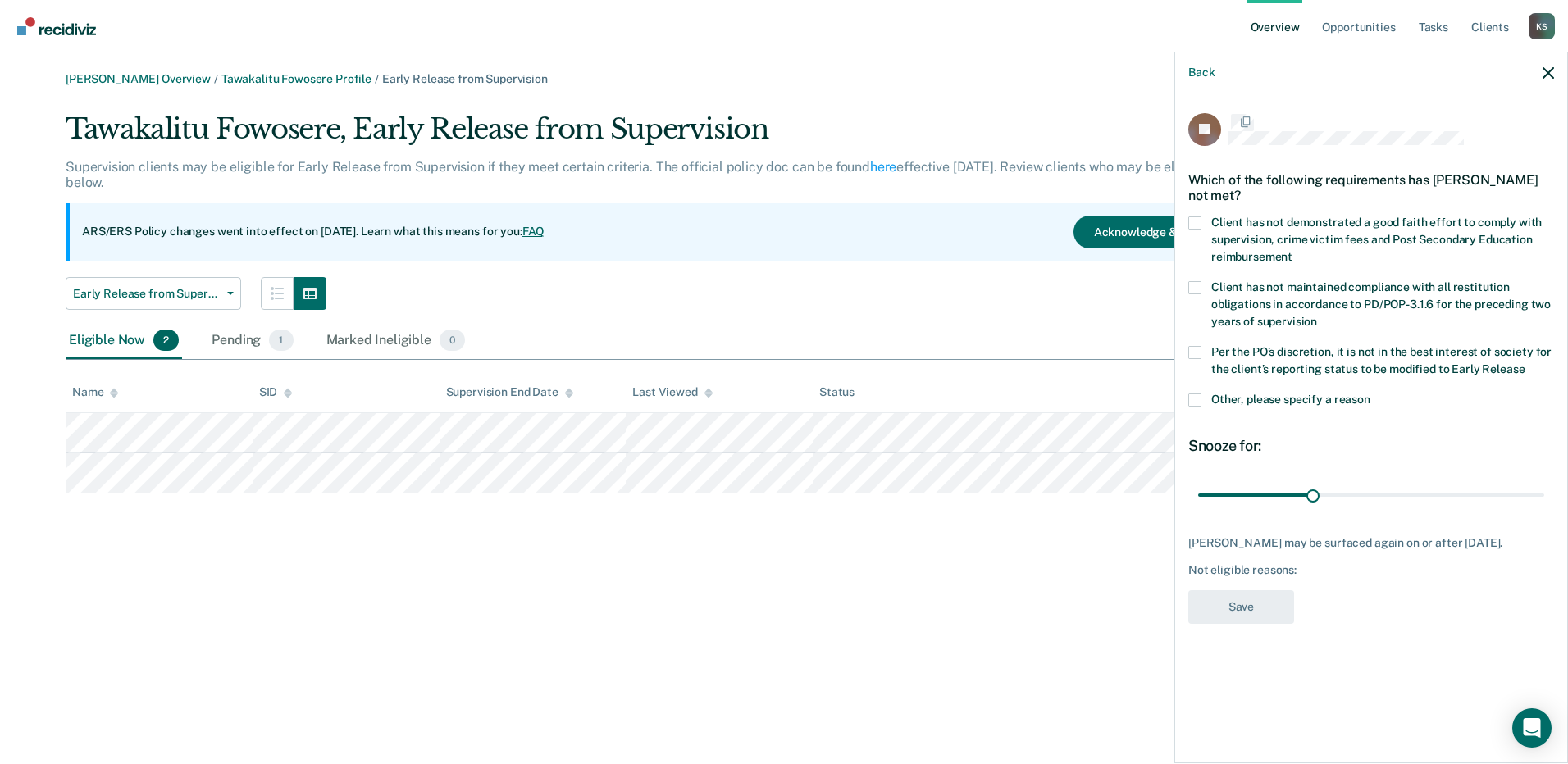
scroll to position [0, 0]
click at [1199, 405] on span at bounding box center [1194, 401] width 13 height 13
click at [1370, 395] on input "Other, please specify a reason" at bounding box center [1370, 395] width 0 height 0
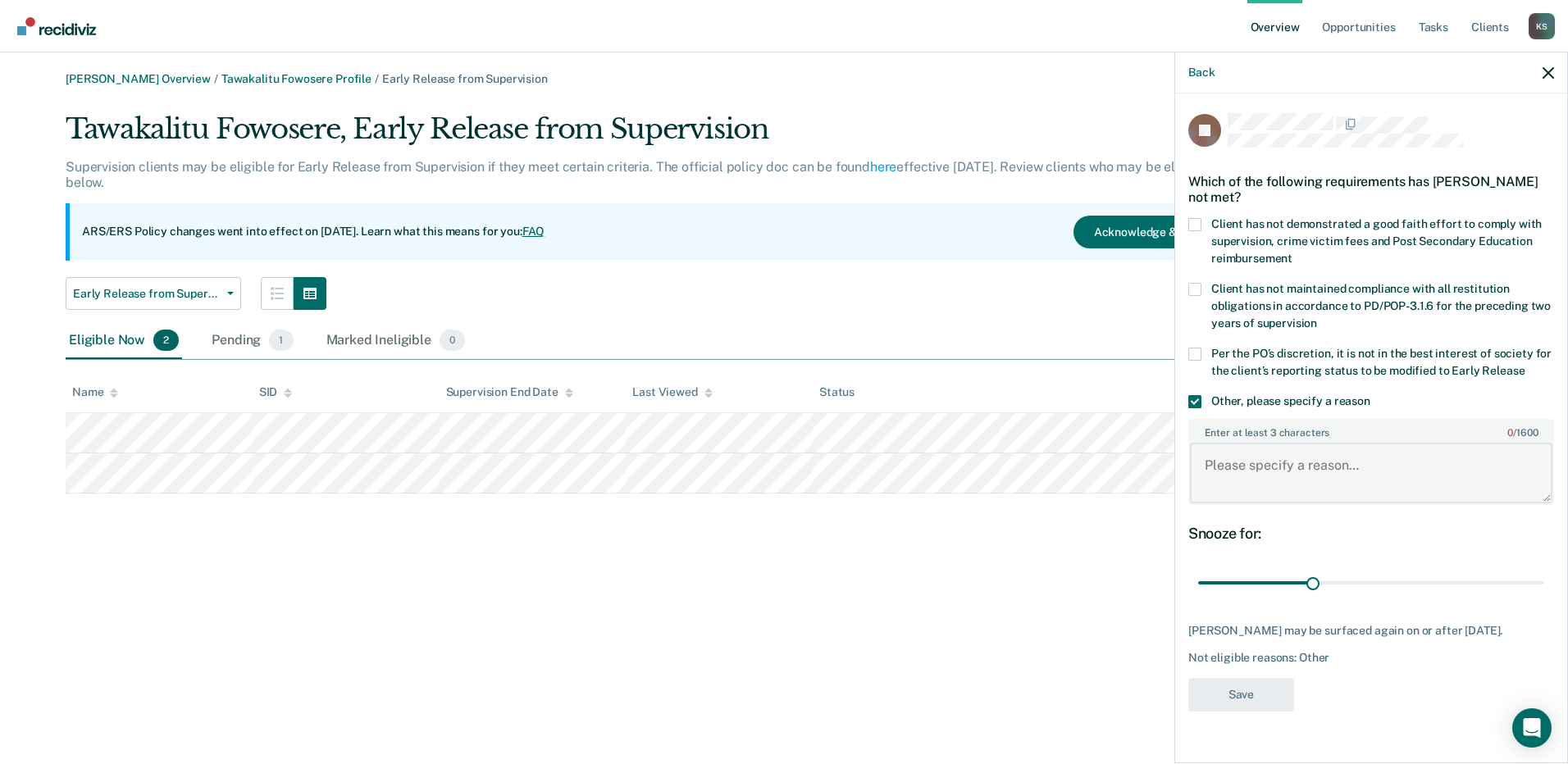
click at [1241, 464] on textarea "Enter at least 3 characters 0 / 1600" at bounding box center [1370, 473] width 362 height 61
click at [1302, 464] on textarea "Client is Terminally Ill and living in nursing home." at bounding box center [1370, 473] width 362 height 61
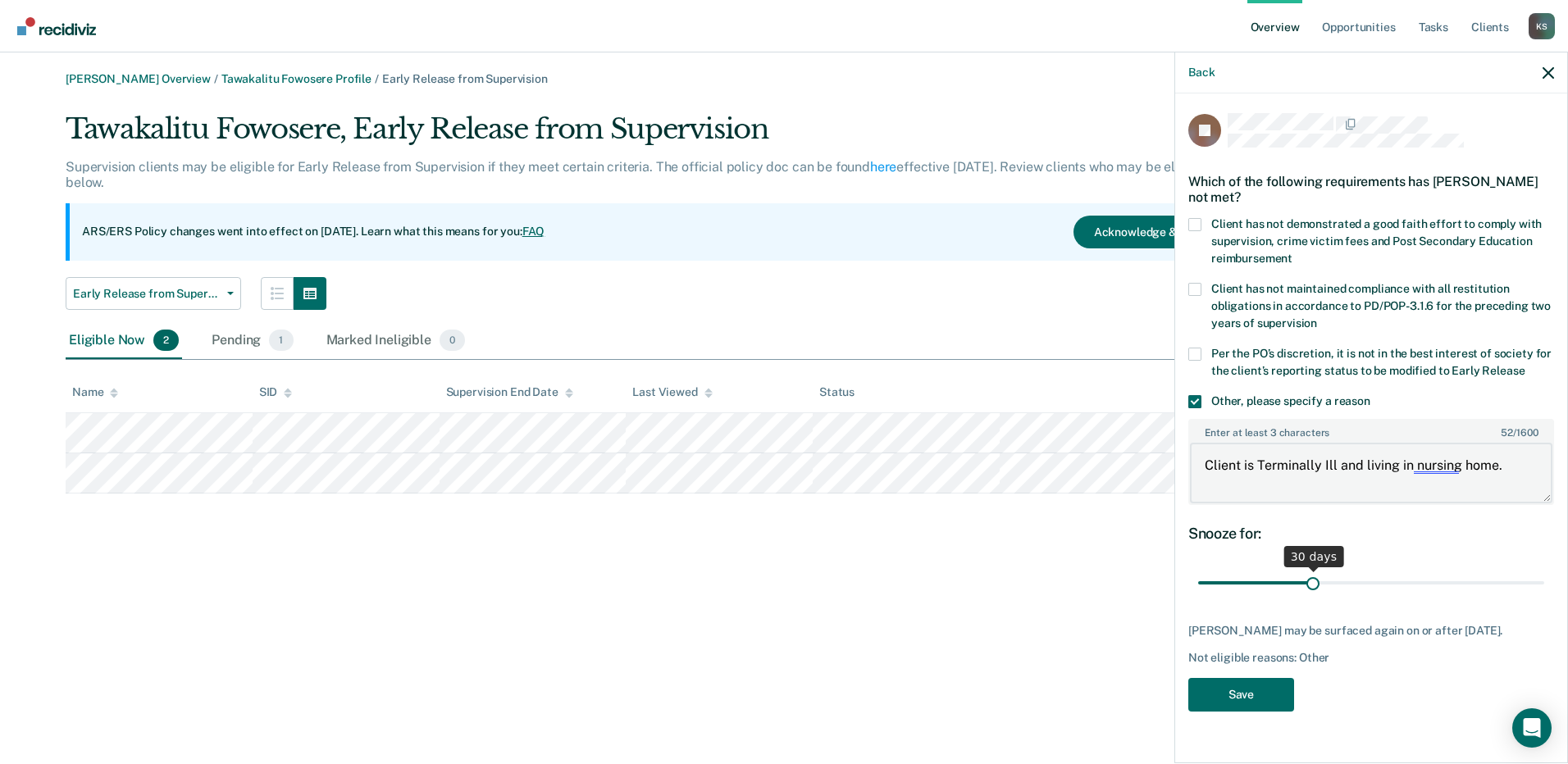
type textarea "Client is Terminally Ill and living in nursing home."
click at [1535, 578] on input "range" at bounding box center [1371, 583] width 346 height 29
drag, startPoint x: 1533, startPoint y: 580, endPoint x: 1548, endPoint y: 580, distance: 15.0
type input "90"
click at [1544, 580] on input "range" at bounding box center [1371, 583] width 346 height 29
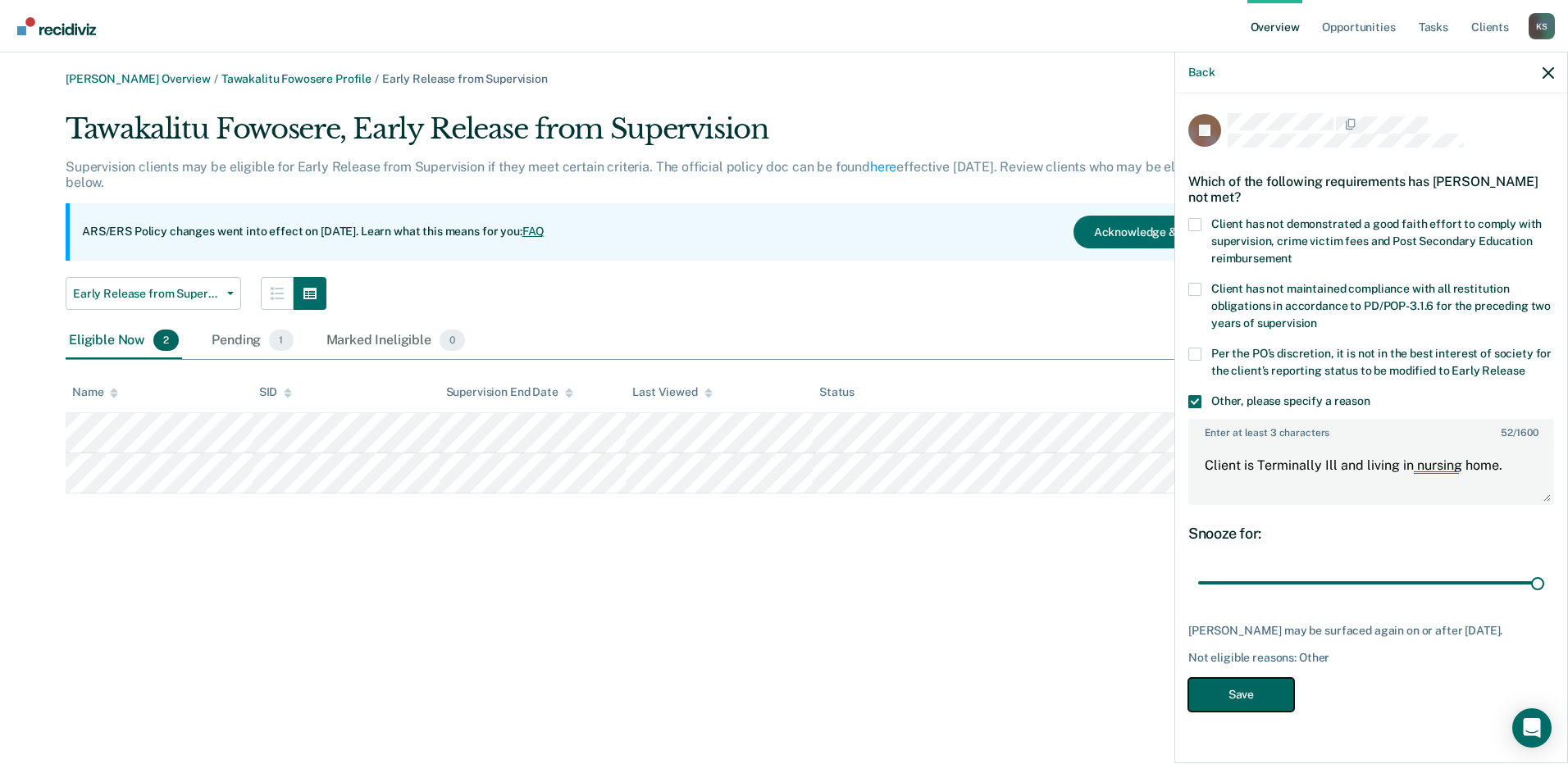
click at [1267, 701] on button "Save" at bounding box center [1241, 695] width 106 height 34
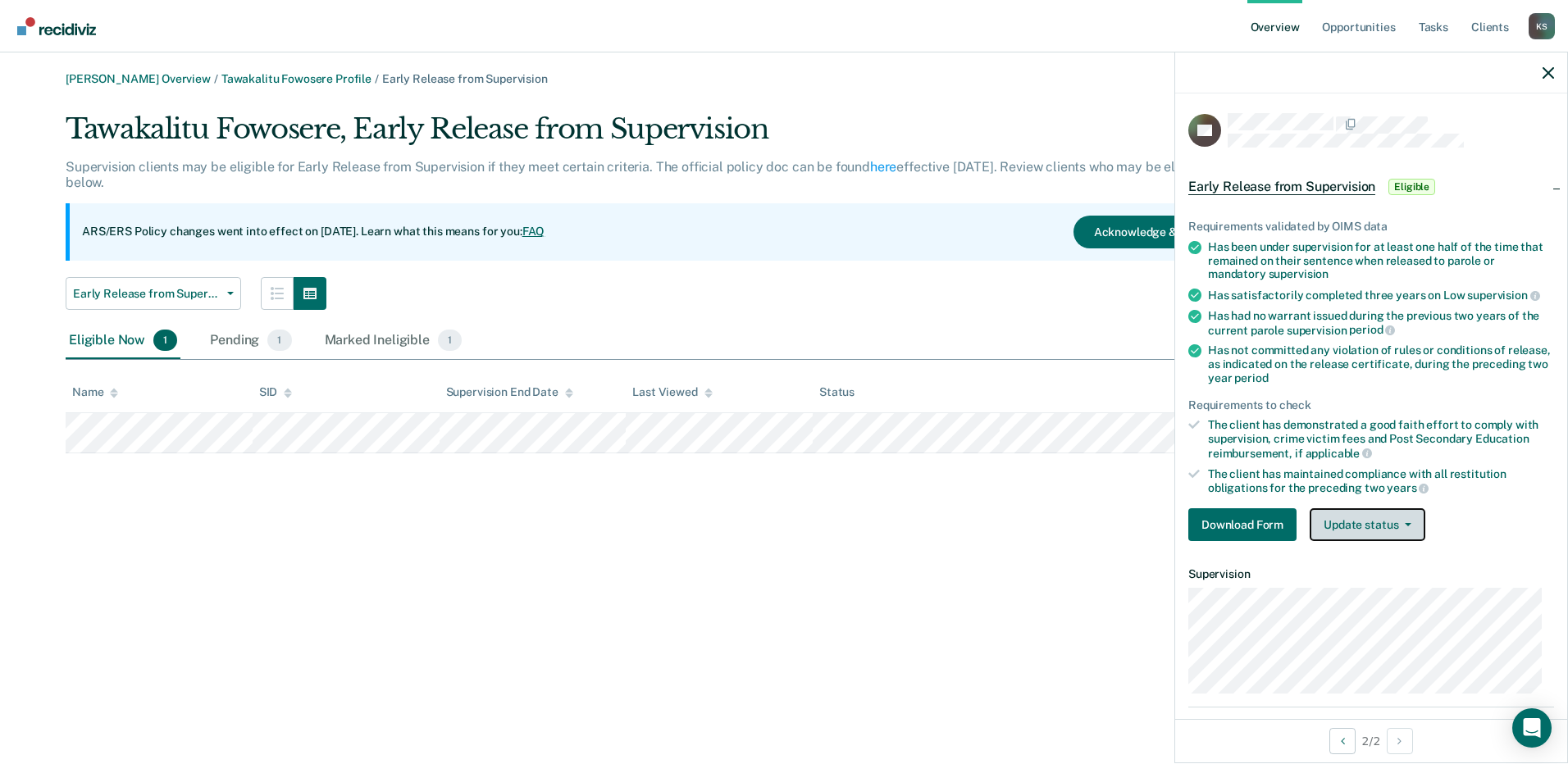
click at [1391, 527] on button "Update status" at bounding box center [1367, 525] width 115 height 33
click at [1391, 527] on div "Update status Mark Pending Mark Ineligible" at bounding box center [1367, 525] width 115 height 33
click at [1549, 66] on button "button" at bounding box center [1547, 73] width 11 height 14
click at [1403, 527] on button "Update status" at bounding box center [1367, 525] width 115 height 33
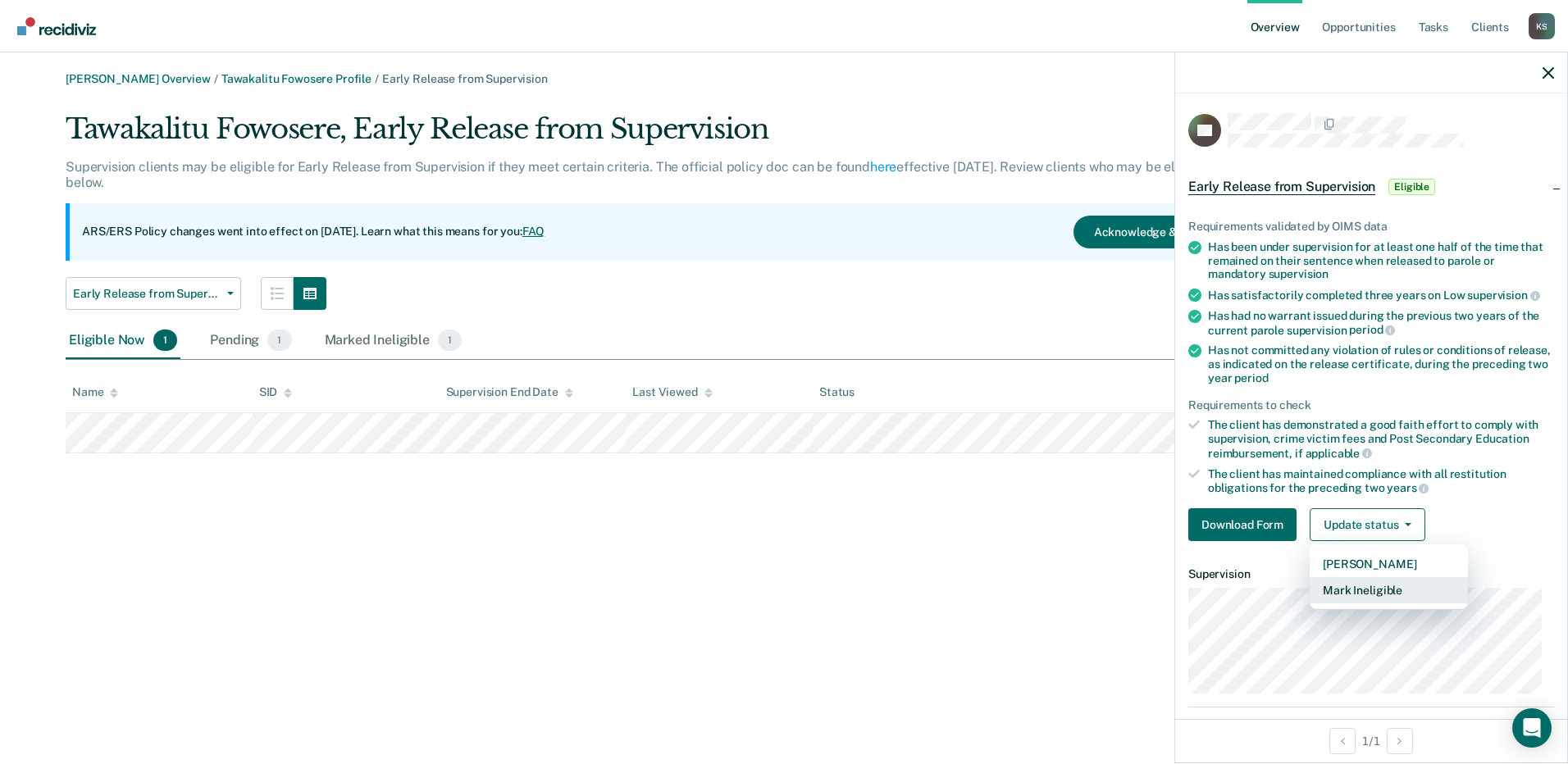
click at [1396, 589] on button "Mark Ineligible" at bounding box center [1388, 590] width 158 height 26
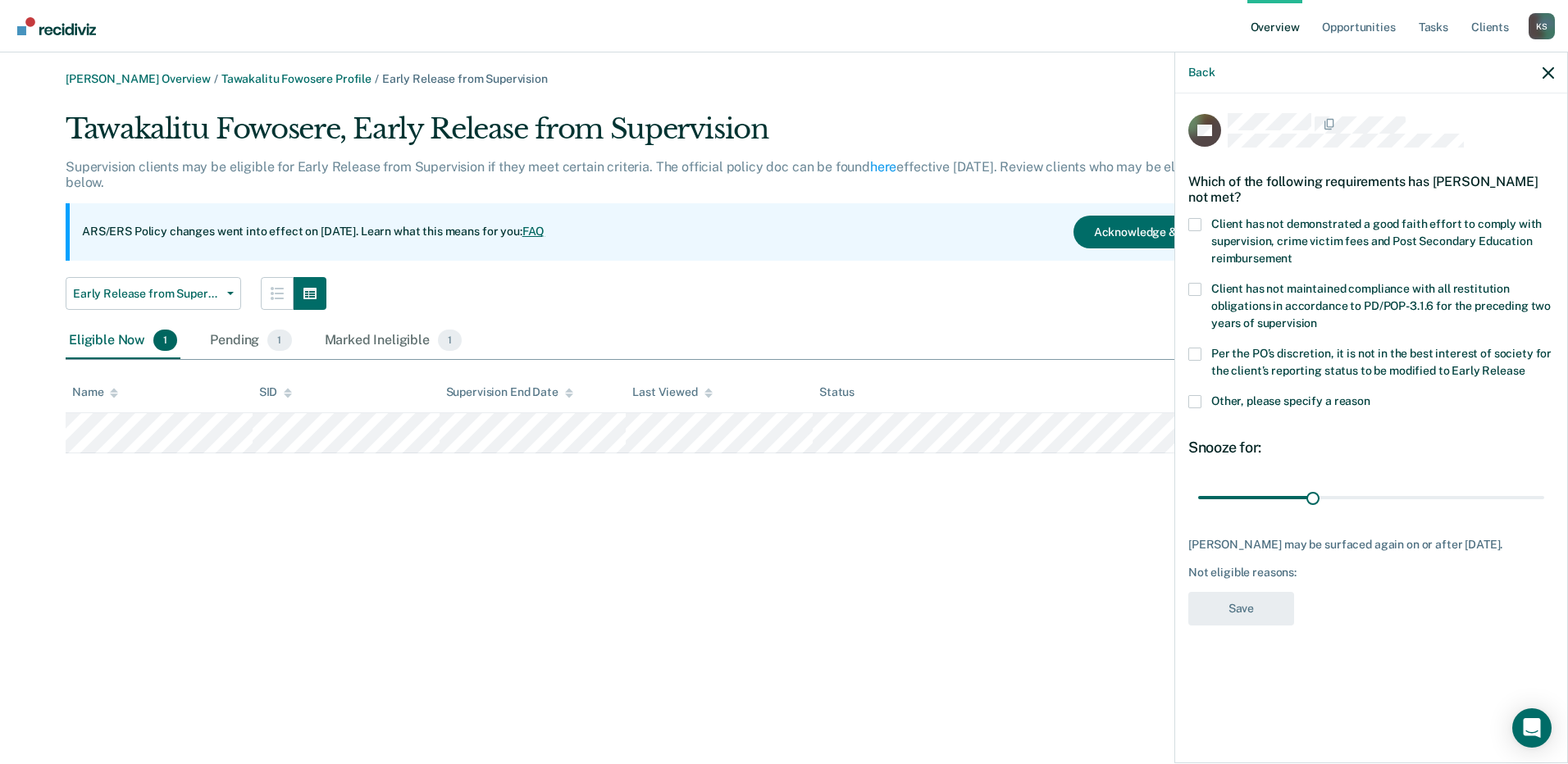
click at [1197, 400] on span at bounding box center [1194, 401] width 13 height 13
click at [1370, 395] on input "Other, please specify a reason" at bounding box center [1370, 395] width 0 height 0
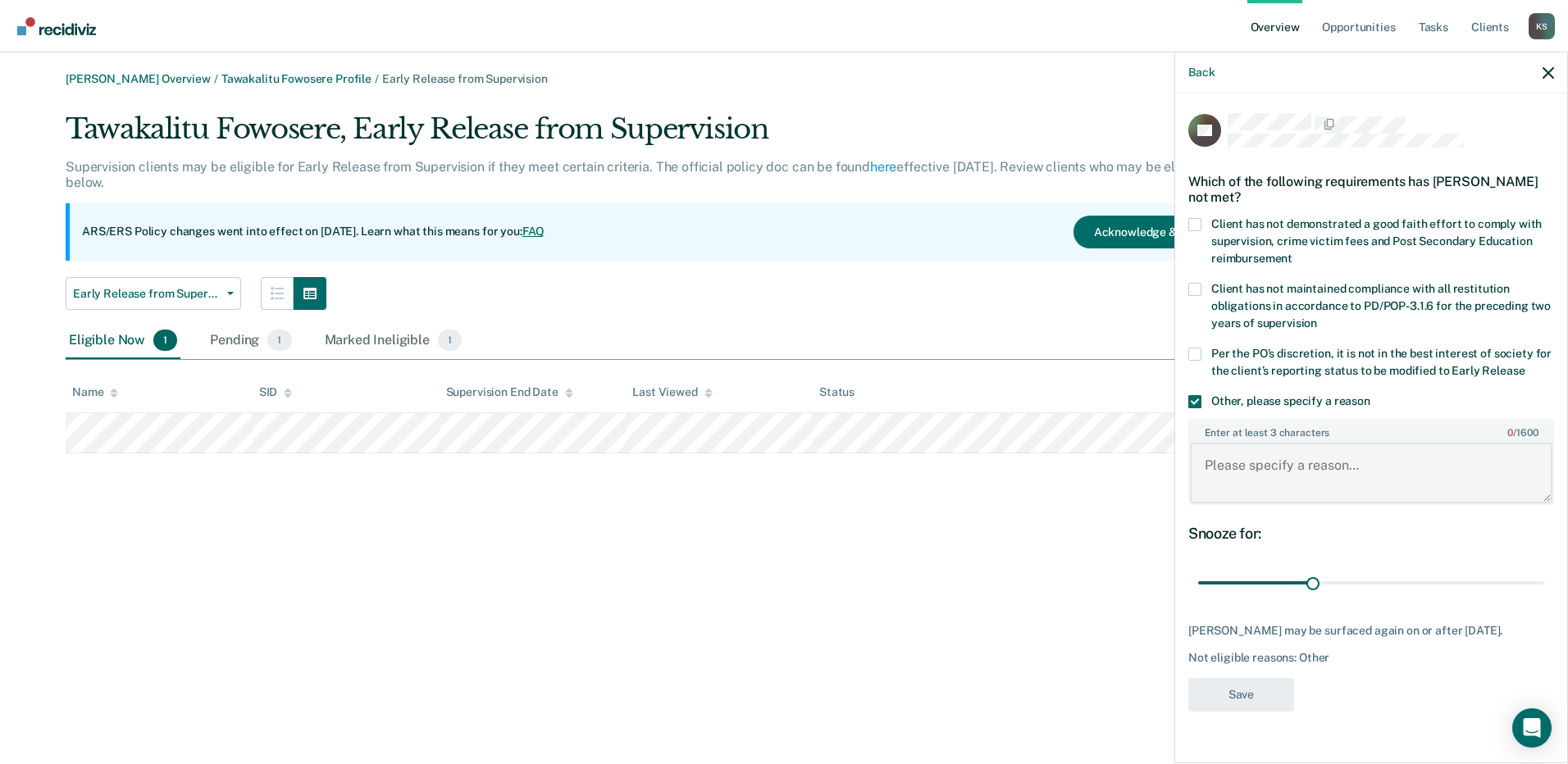
click at [1289, 469] on textarea "Enter at least 3 characters 0 / 1600" at bounding box center [1370, 473] width 362 height 61
paste textarea "Client is Terminally Ill and living in nursing home."
type textarea "Client is Terminally Ill and living in nursing home."
click at [1544, 582] on div "30 days" at bounding box center [1370, 583] width 366 height 29
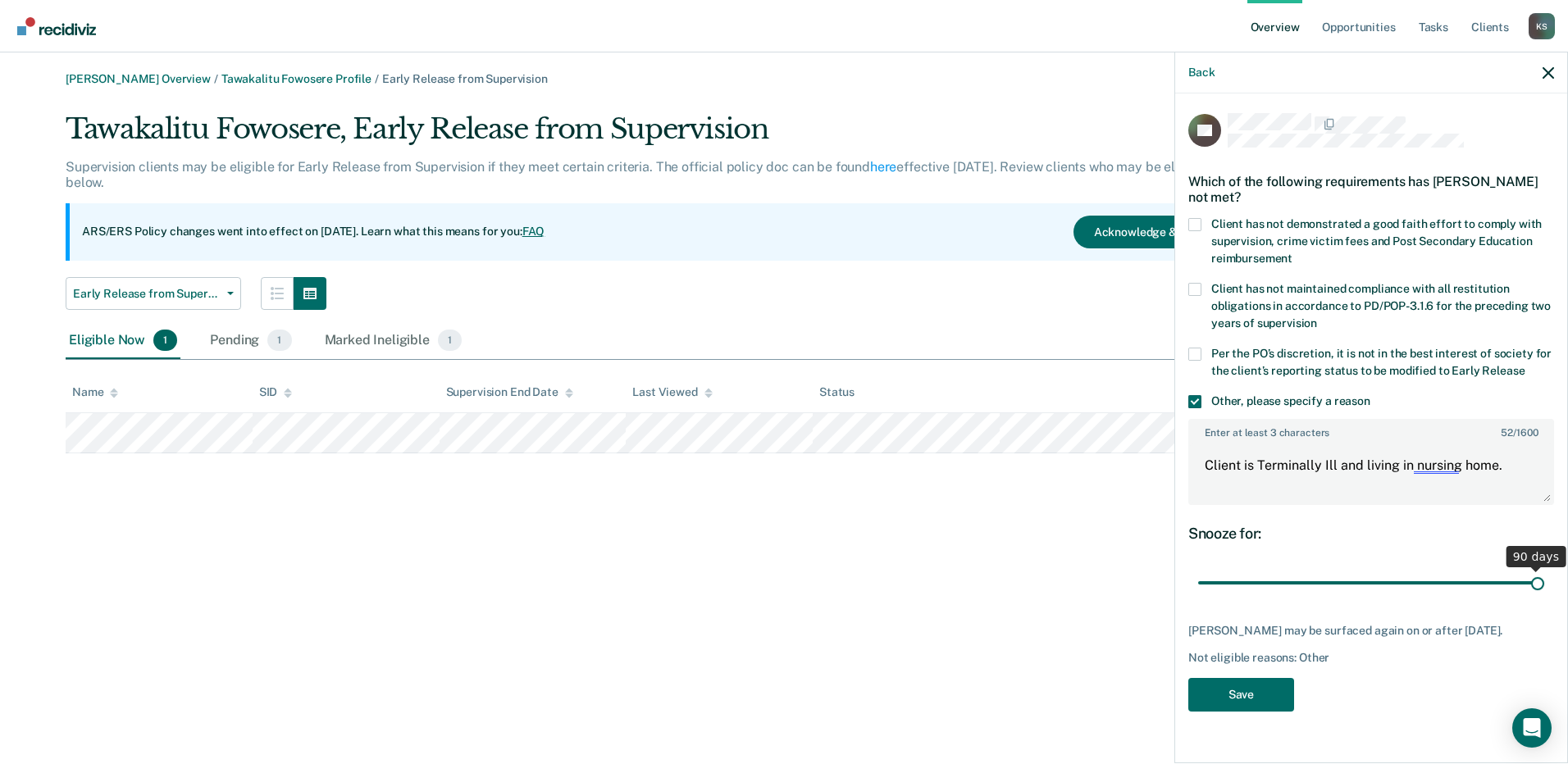
type input "90"
click at [1541, 582] on input "range" at bounding box center [1371, 583] width 346 height 29
click at [1260, 701] on button "Save" at bounding box center [1241, 695] width 106 height 34
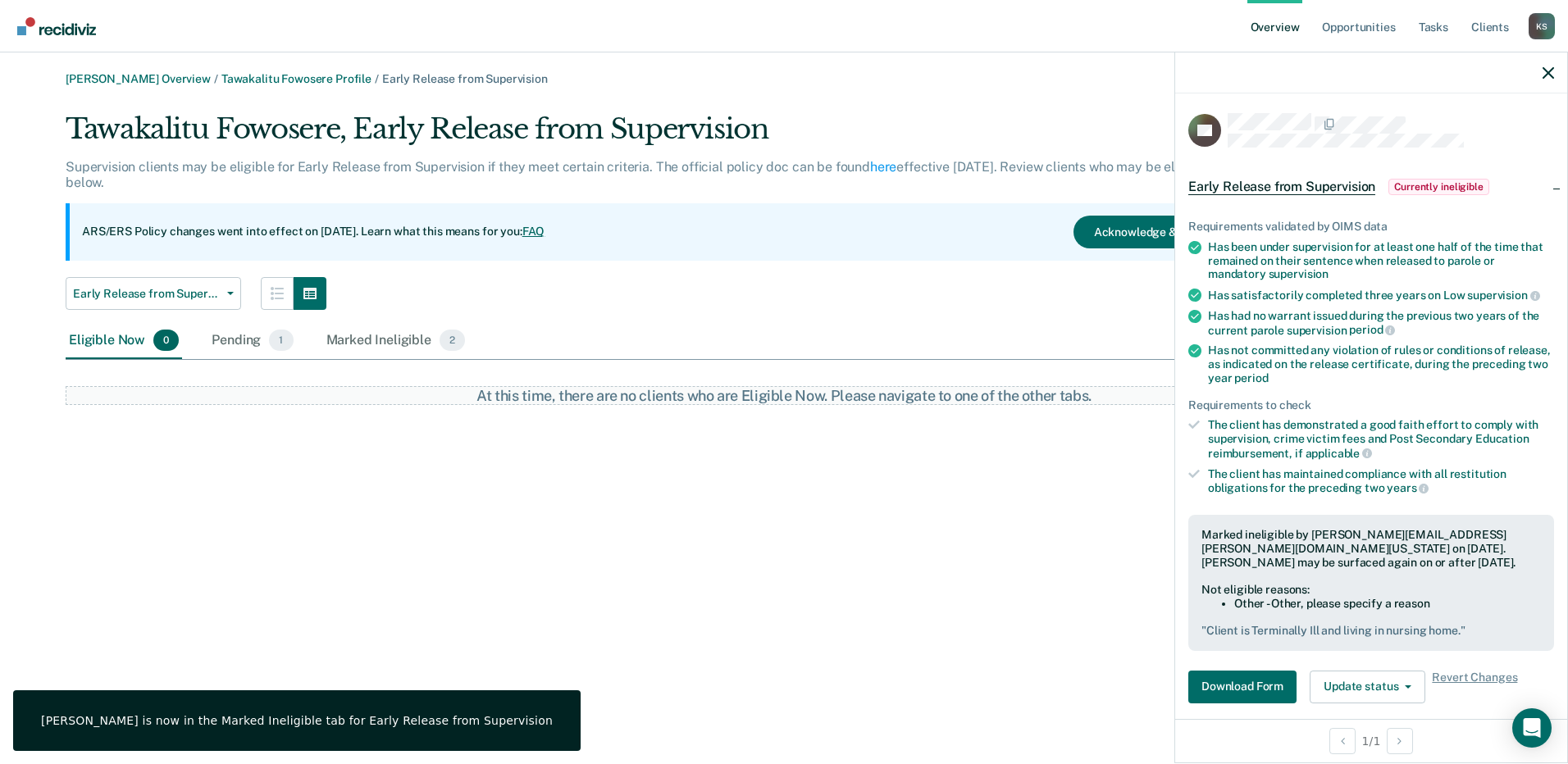
click at [799, 497] on div "Kelley Simon Overview / Tawakalitu Fowosere Profile / Early Release from Superv…" at bounding box center [784, 392] width 1528 height 640
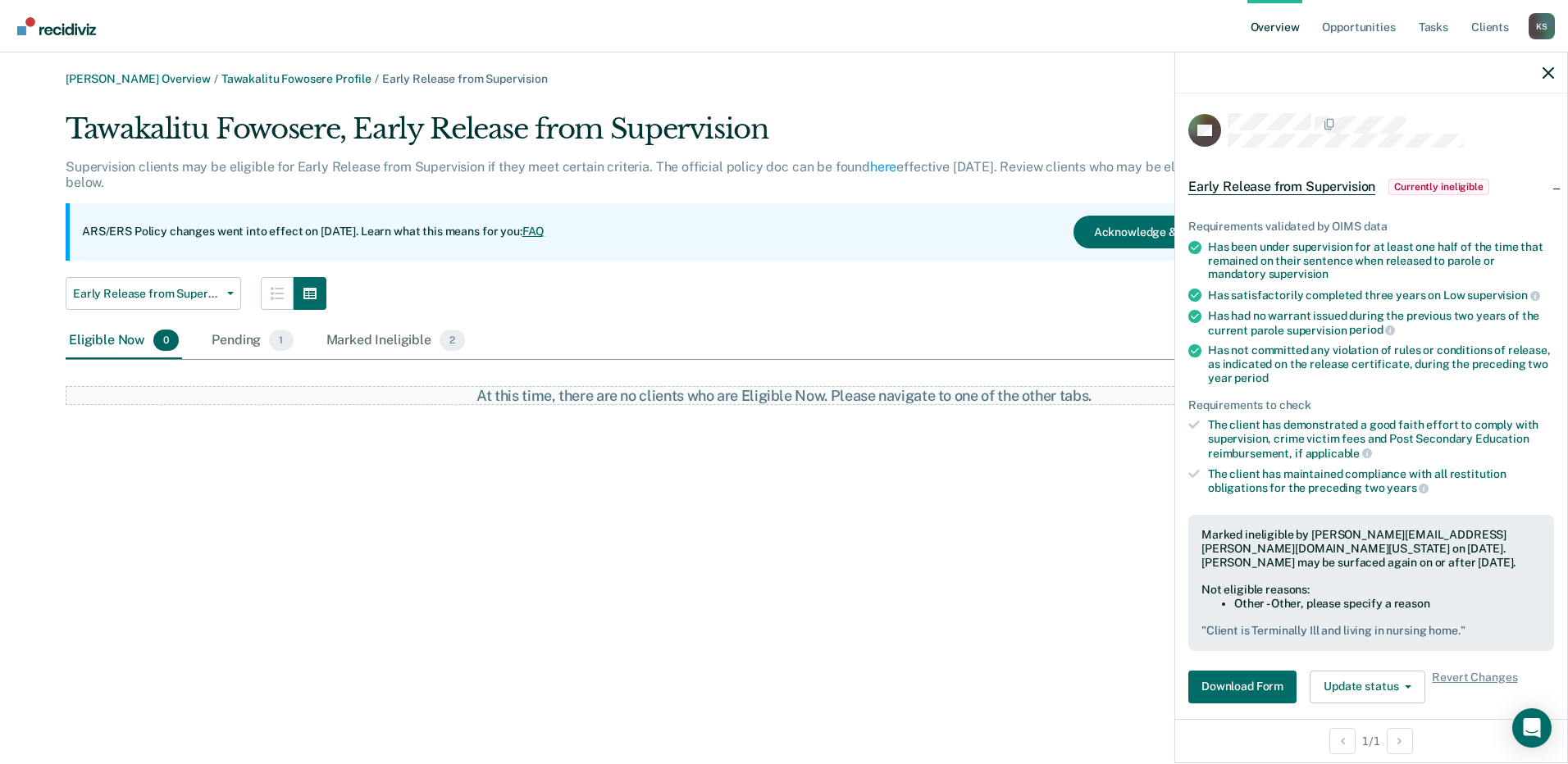
click at [1018, 106] on div "Kelley Simon Overview / Tawakalitu Fowosere Profile / Early Release from Superv…" at bounding box center [784, 238] width 1528 height 333
click at [1552, 73] on icon "button" at bounding box center [1547, 72] width 11 height 11
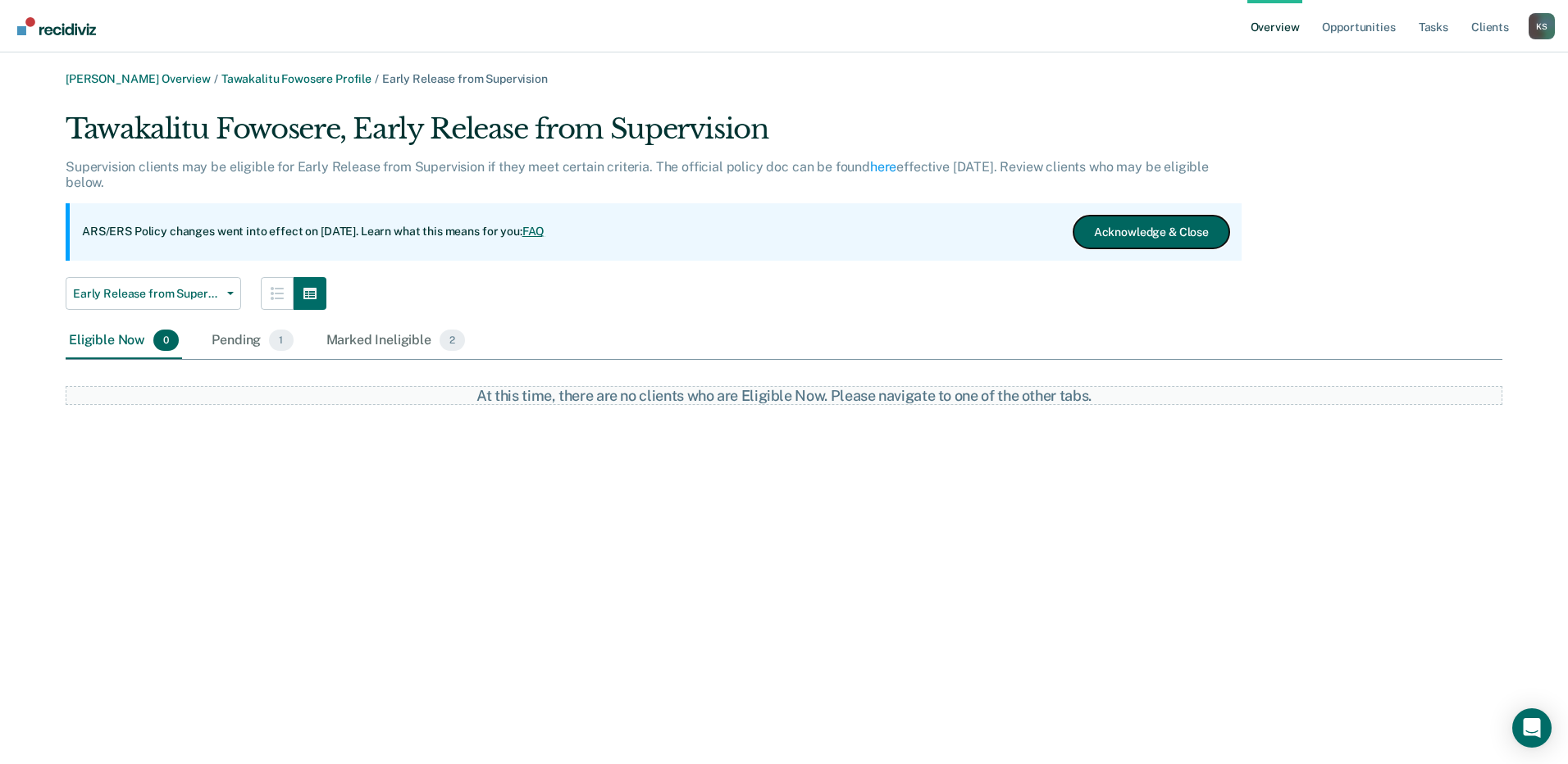
click at [1144, 233] on button "Acknowledge & Close" at bounding box center [1150, 232] width 155 height 33
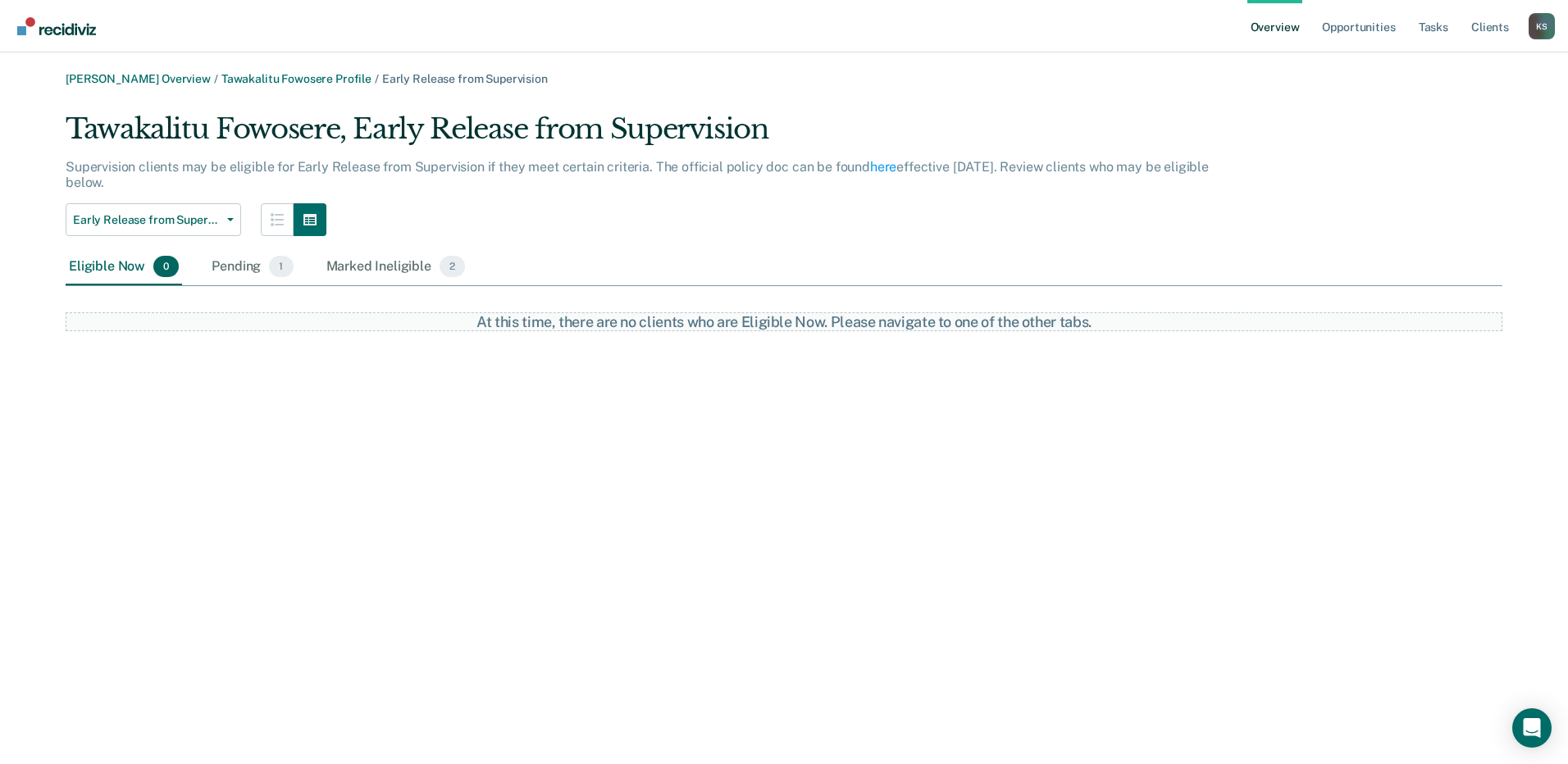
click at [1271, 32] on link "Overview" at bounding box center [1275, 26] width 56 height 52
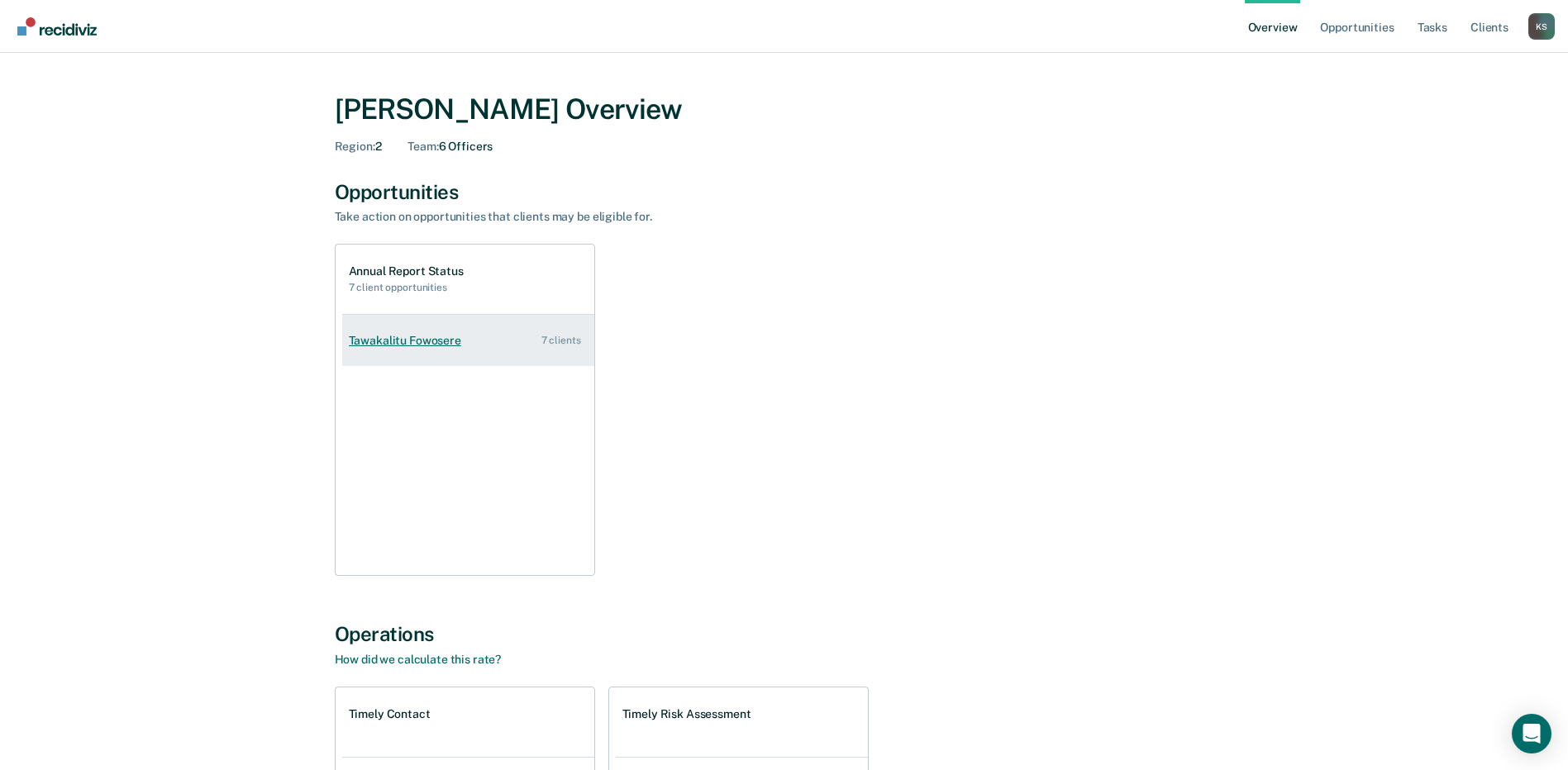
click at [473, 334] on link "Tawakalitu Fowosere 7 clients" at bounding box center [468, 341] width 252 height 47
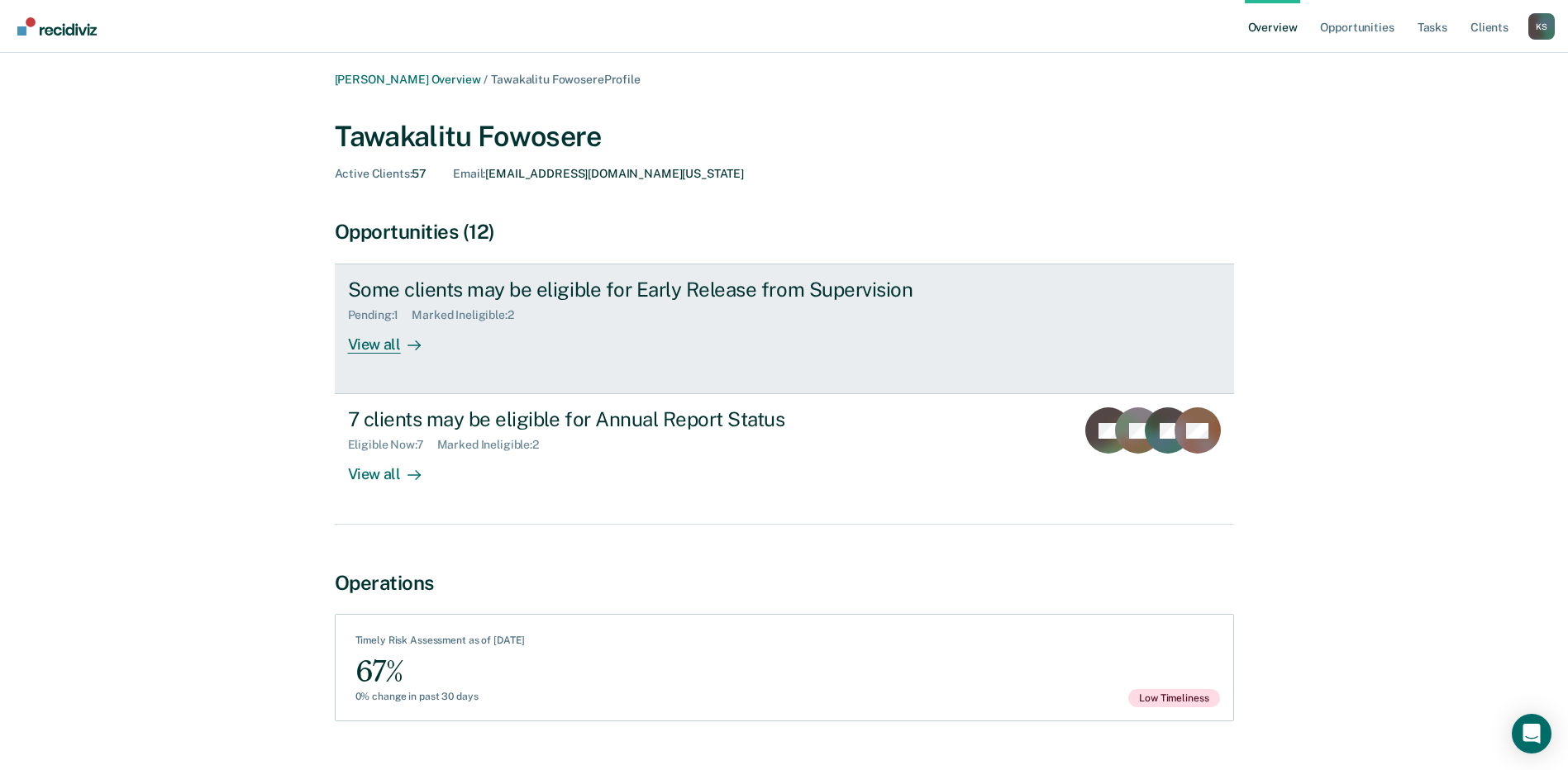
click at [394, 349] on div "View all" at bounding box center [395, 338] width 93 height 32
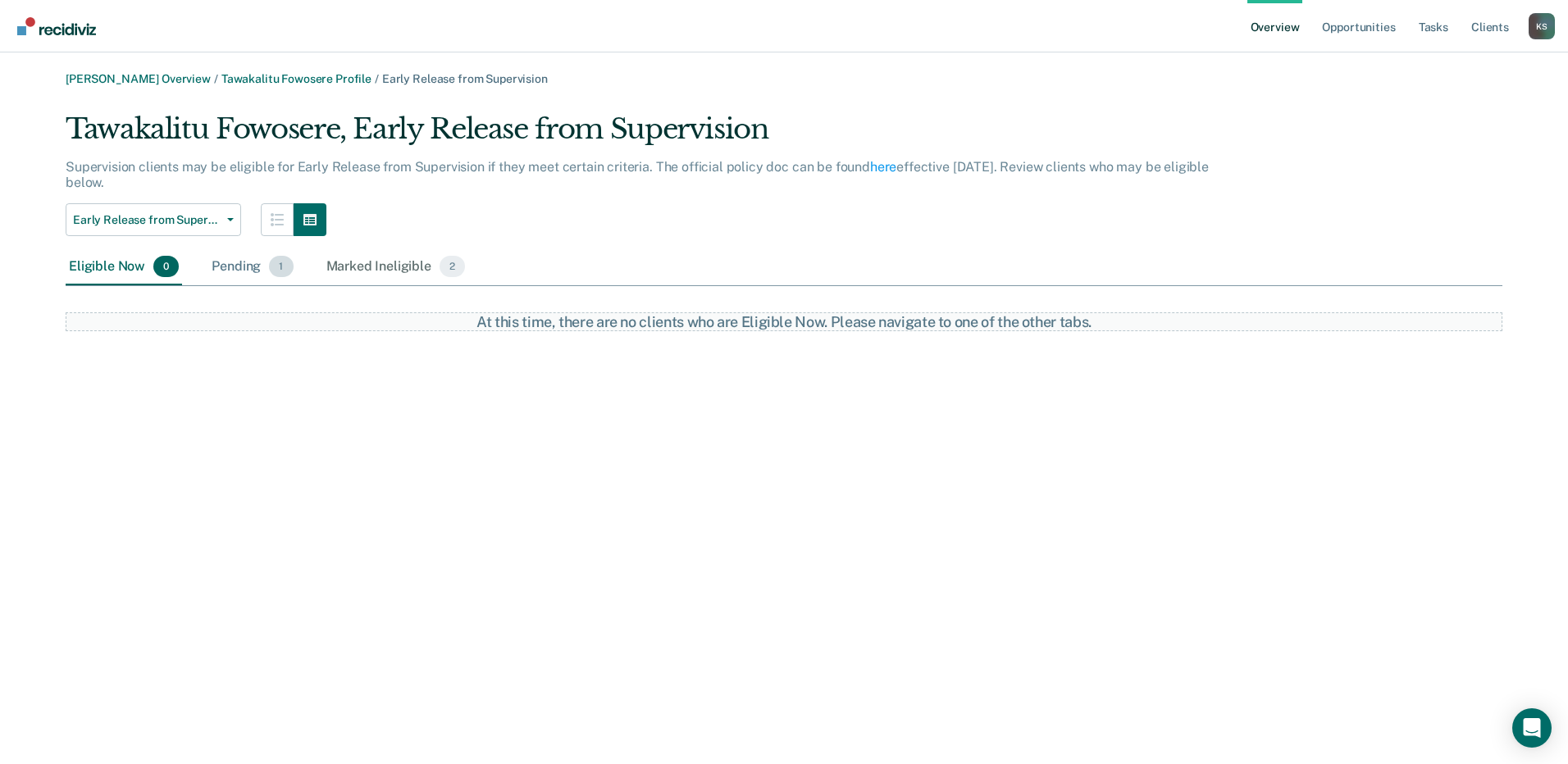
click at [253, 269] on div "Pending 1" at bounding box center [252, 267] width 88 height 36
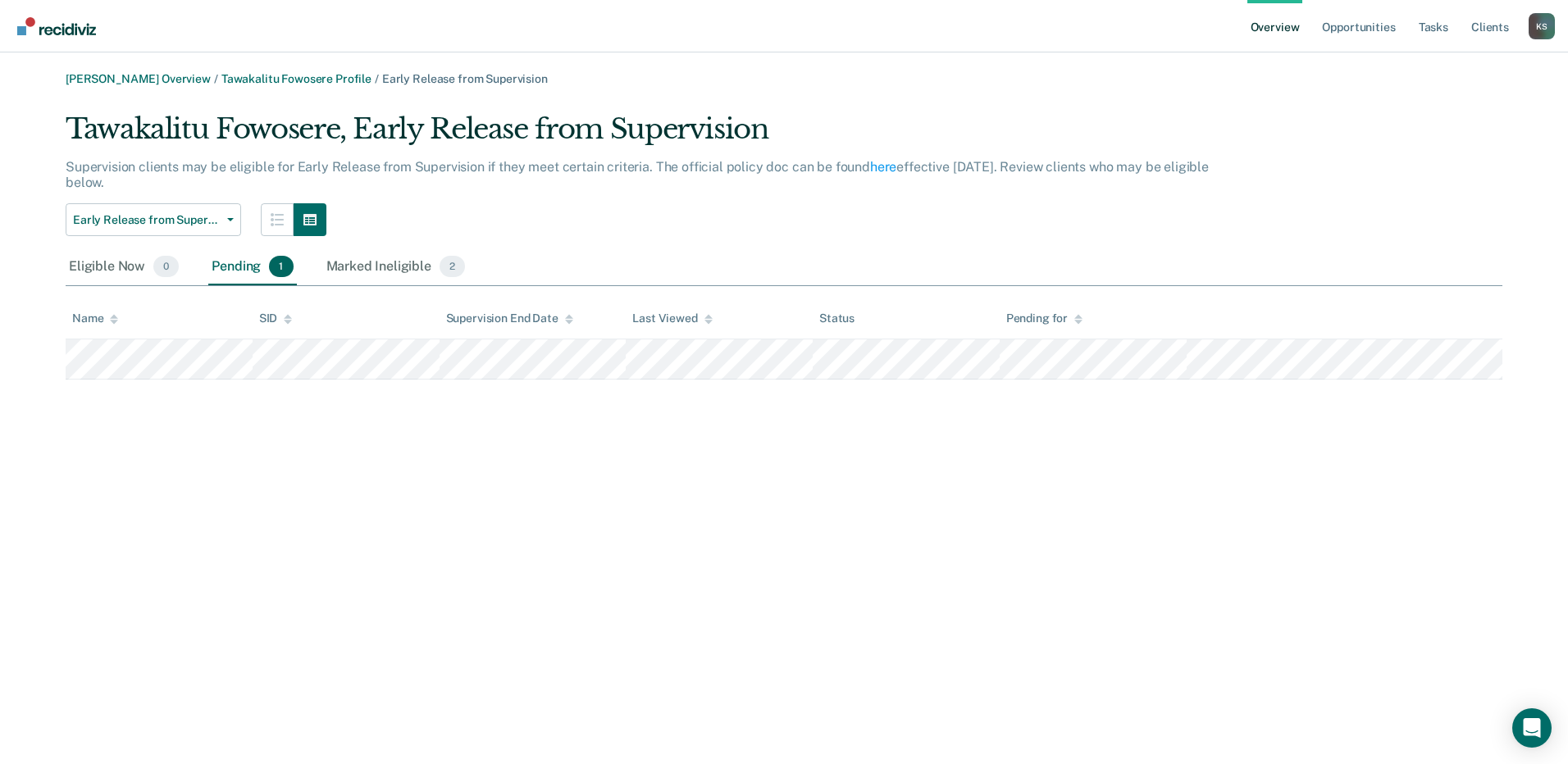
click at [1268, 32] on link "Overview" at bounding box center [1275, 26] width 56 height 52
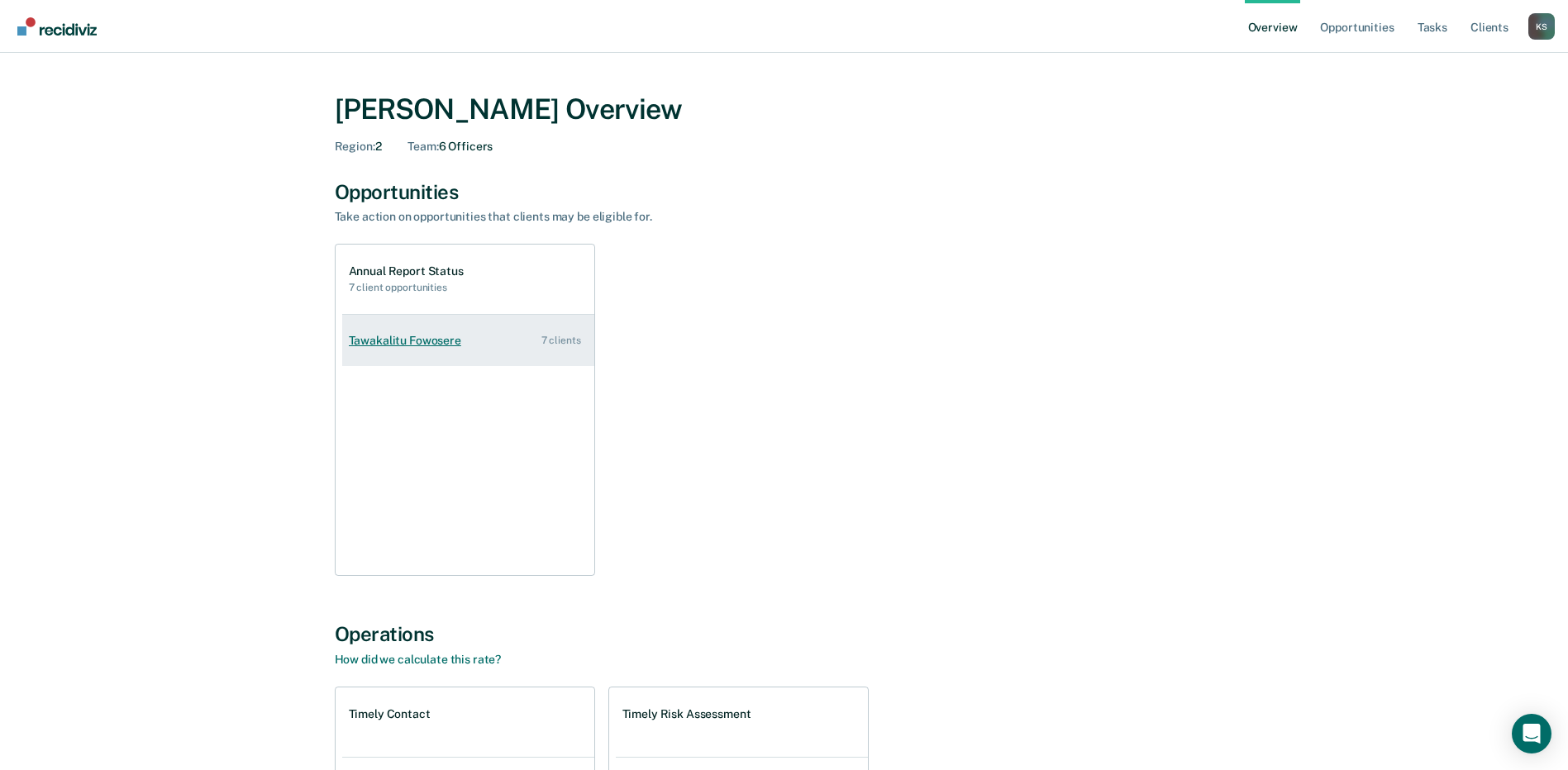
click at [439, 346] on div "Tawakalitu Fowosere" at bounding box center [409, 341] width 119 height 14
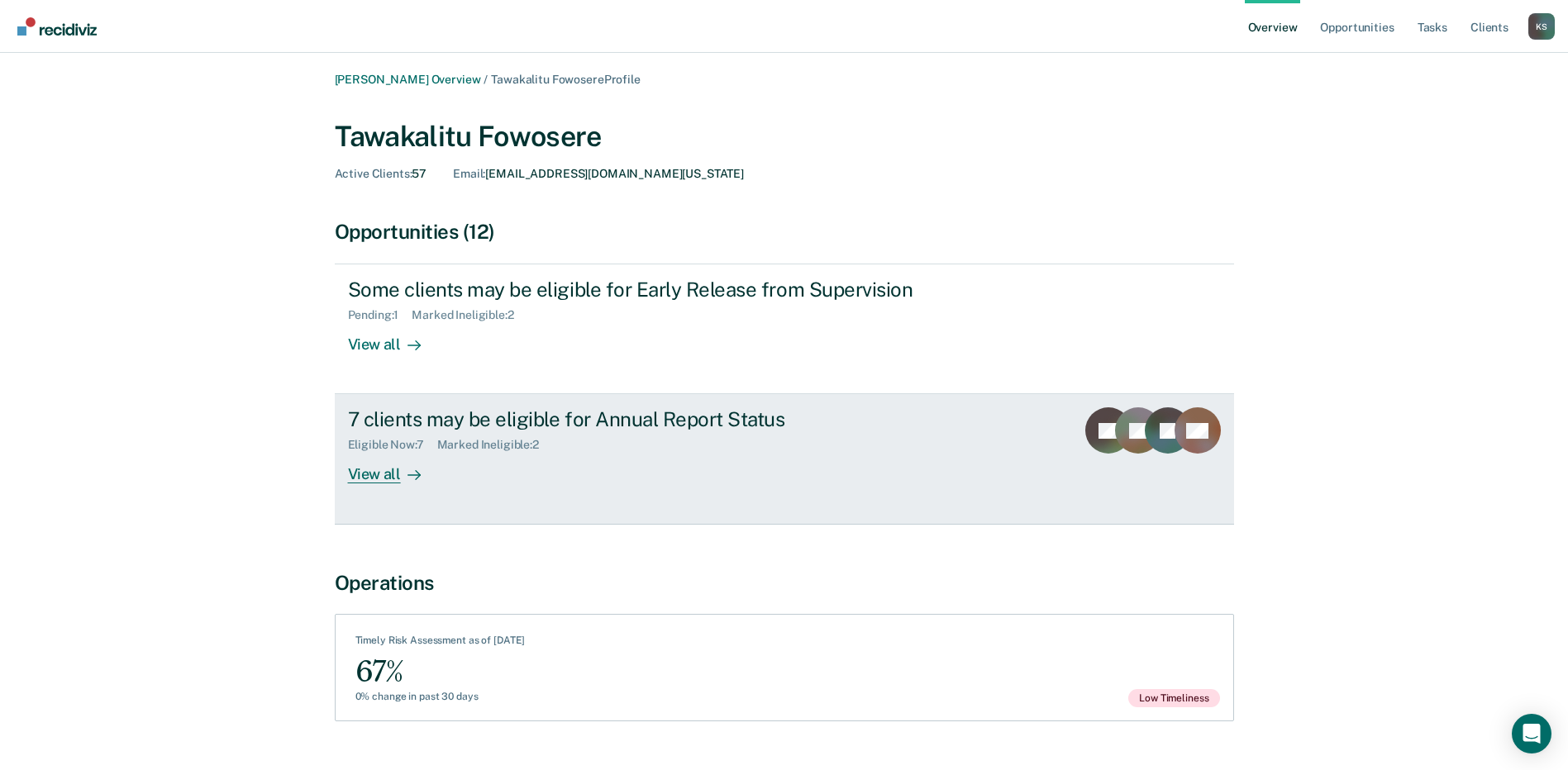
click at [388, 469] on div "View all" at bounding box center [395, 468] width 93 height 32
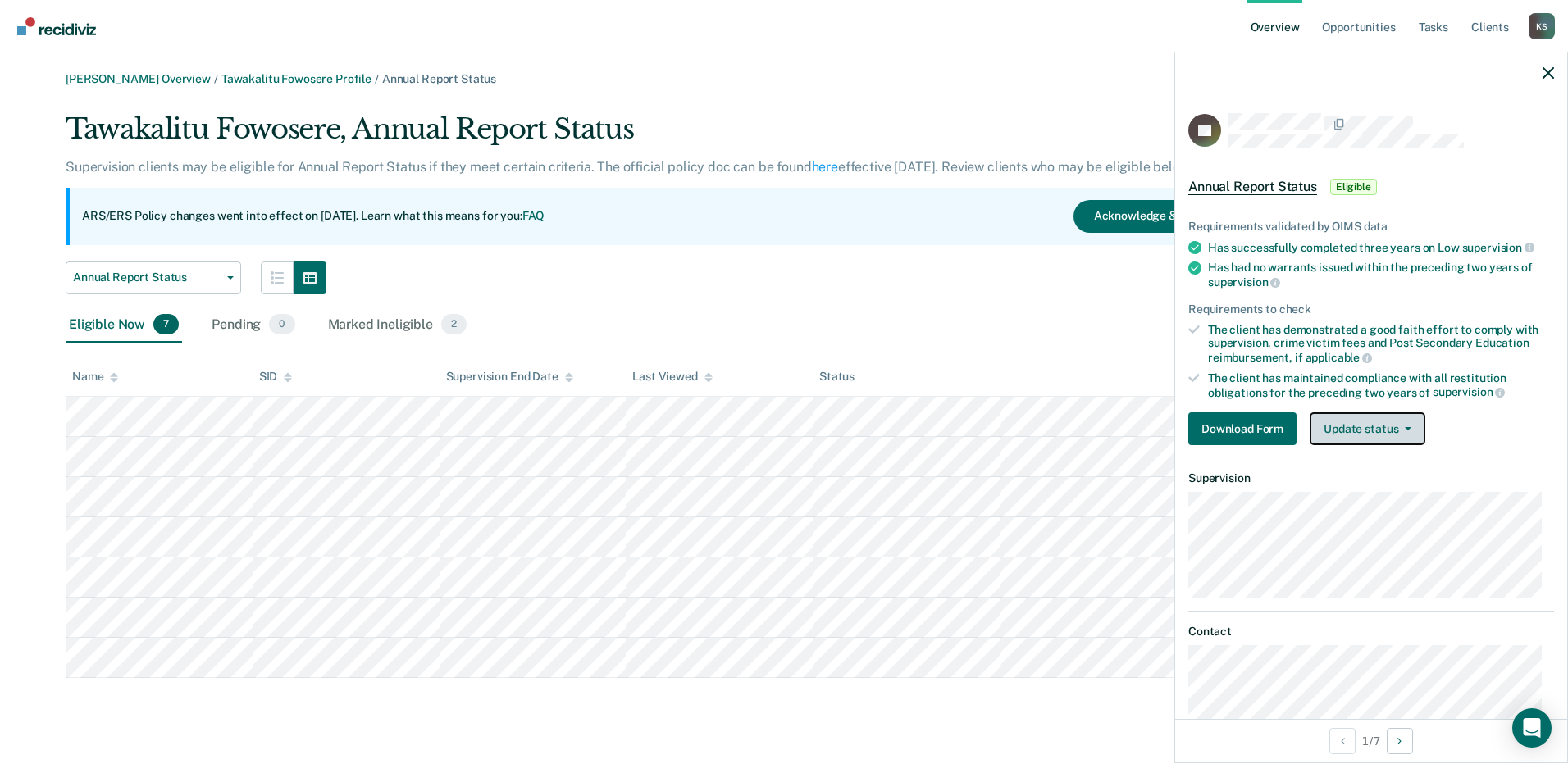
click at [1395, 431] on button "Update status" at bounding box center [1367, 429] width 115 height 33
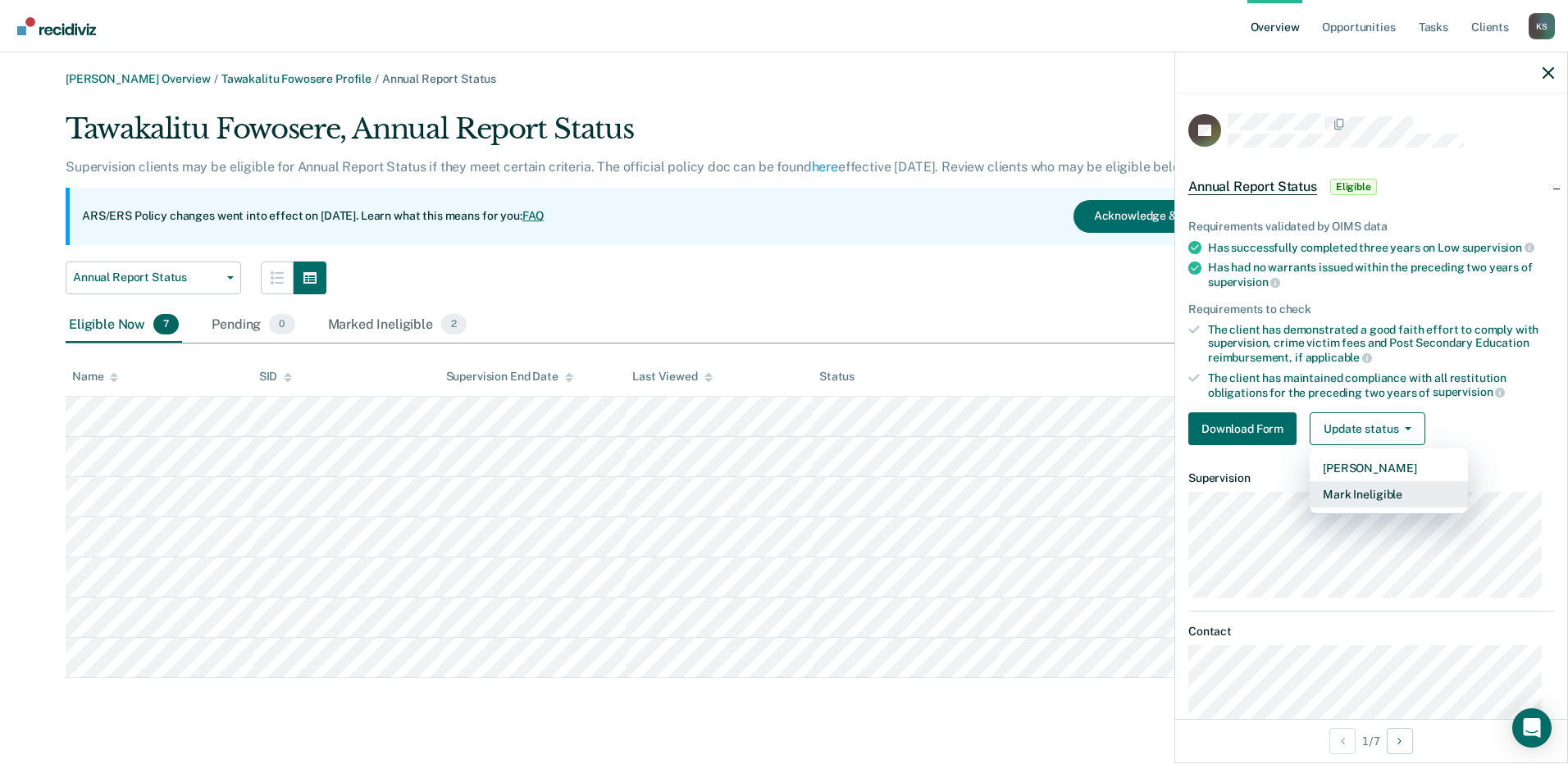
click at [1373, 486] on button "Mark Ineligible" at bounding box center [1388, 494] width 158 height 26
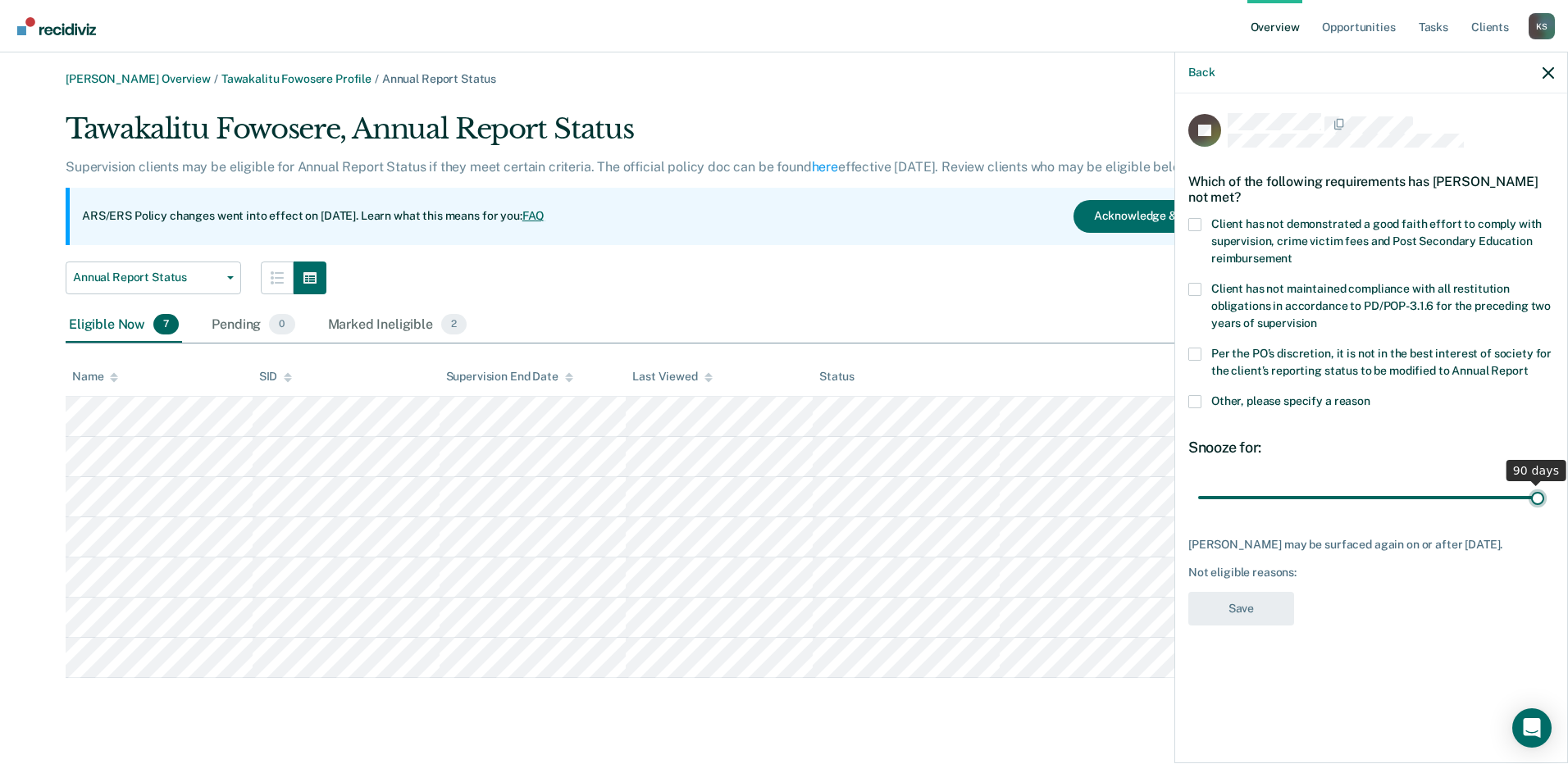
type input "90"
click at [1540, 499] on input "range" at bounding box center [1371, 497] width 346 height 29
click at [1199, 403] on span at bounding box center [1194, 401] width 13 height 13
click at [1370, 395] on input "Other, please specify a reason" at bounding box center [1370, 395] width 0 height 0
click at [1199, 403] on span at bounding box center [1194, 401] width 13 height 13
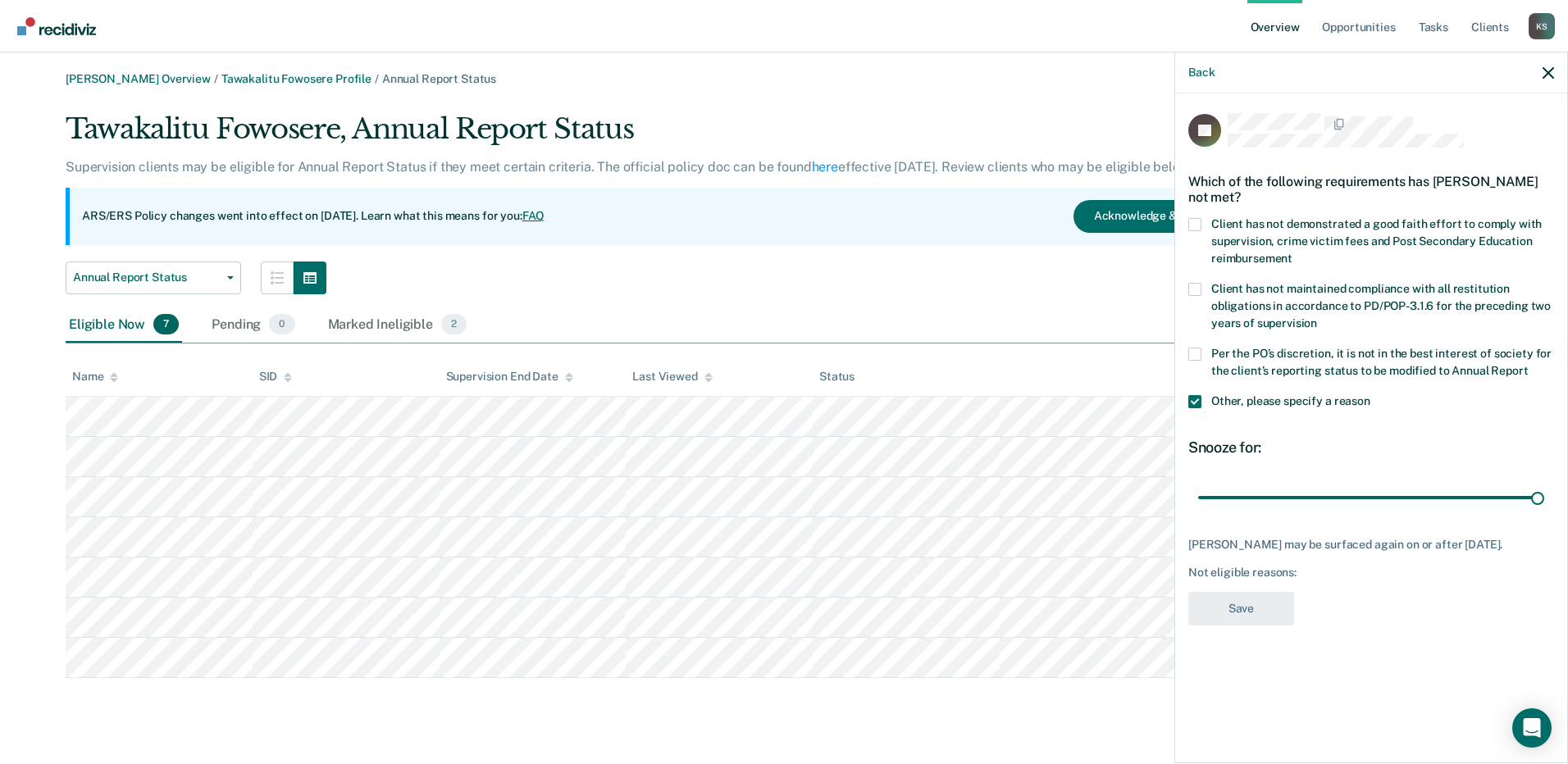
click at [1370, 395] on input "Other, please specify a reason" at bounding box center [1370, 395] width 0 height 0
click at [1191, 399] on span at bounding box center [1194, 401] width 13 height 13
click at [1370, 395] on input "Other, please specify a reason" at bounding box center [1370, 395] width 0 height 0
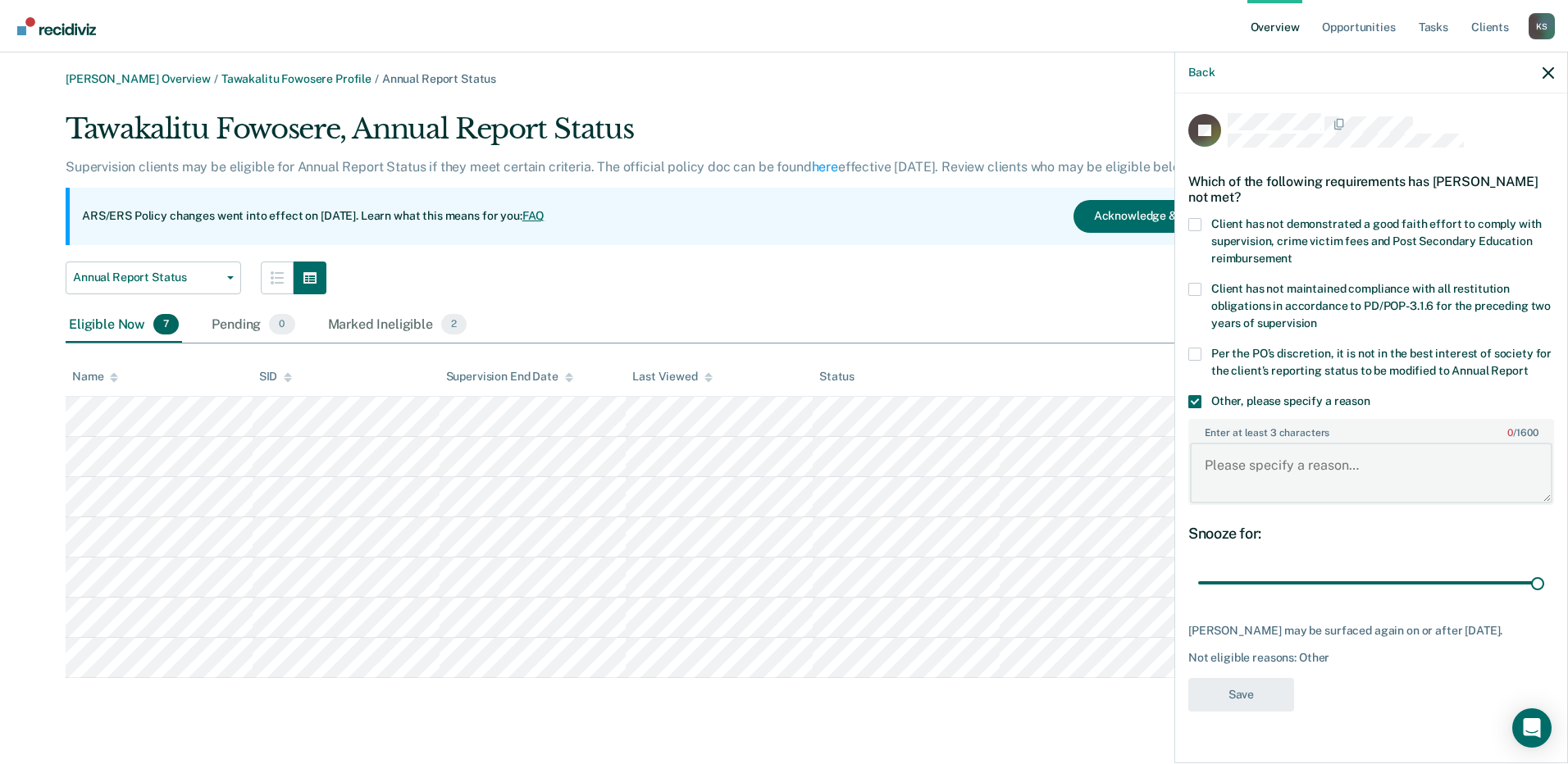
click at [1248, 466] on textarea "Enter at least 3 characters 0 / 1600" at bounding box center [1370, 473] width 362 height 61
paste textarea "Client is Terminally Ill and living in nursing home."
type textarea "Client is Terminally Ill and living in nursing home."
click at [1260, 699] on button "Save" at bounding box center [1241, 695] width 106 height 34
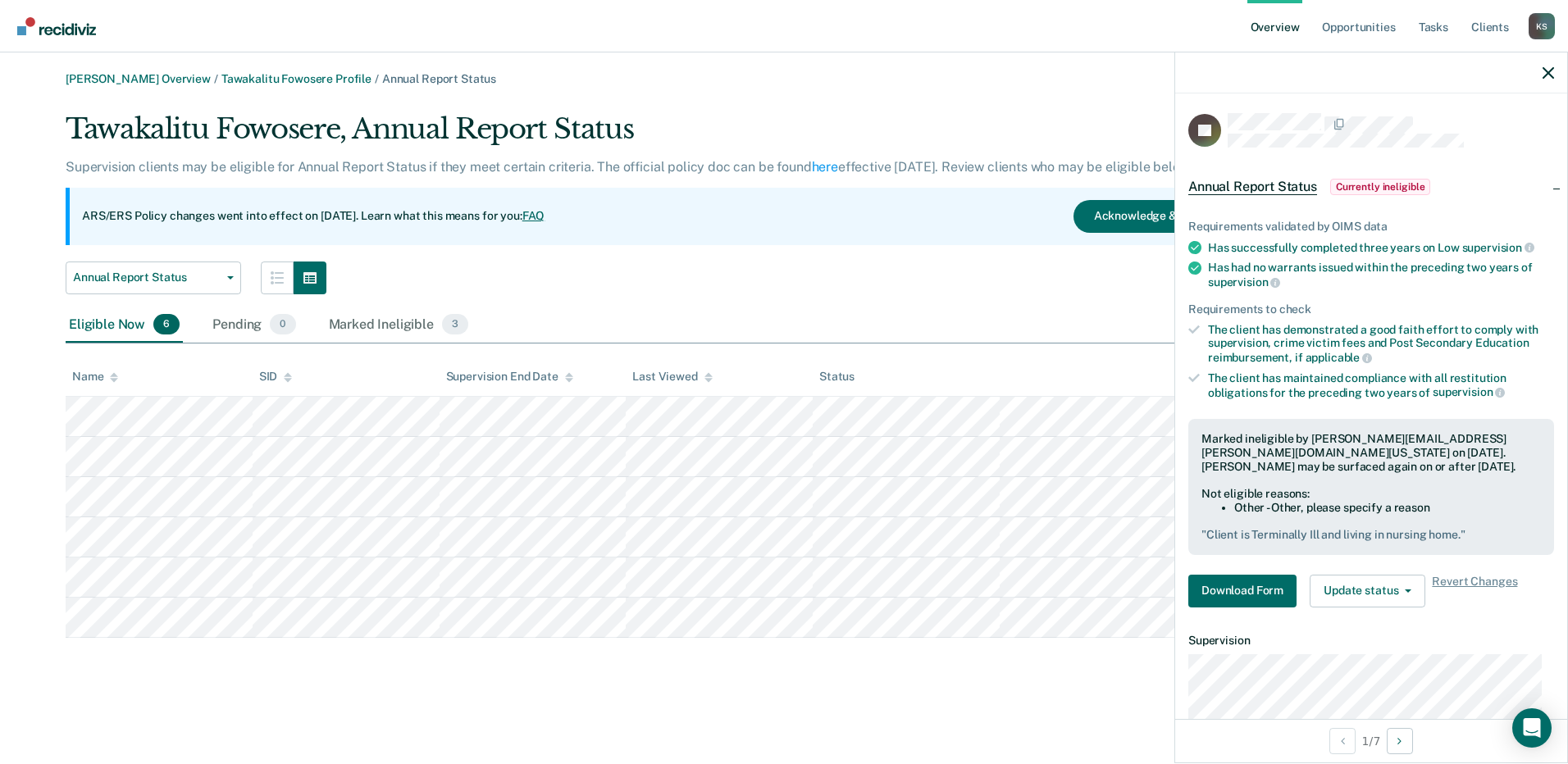
click at [994, 322] on div "Eligible Now 6 Pending 0 Marked Ineligible 3" at bounding box center [784, 326] width 1437 height 36
click at [1550, 75] on icon "button" at bounding box center [1547, 72] width 11 height 11
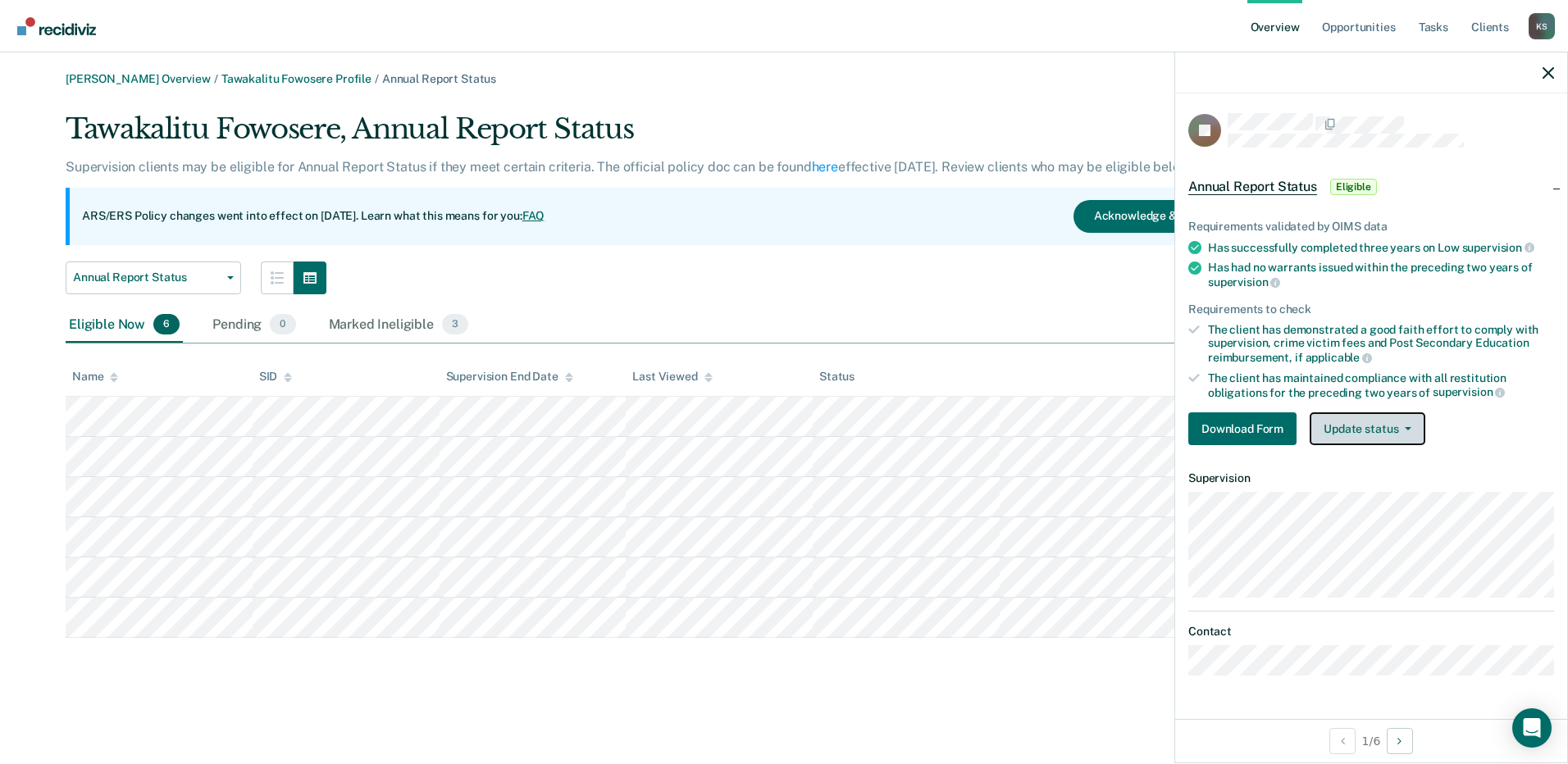
click at [1397, 420] on button "Update status" at bounding box center [1367, 429] width 115 height 33
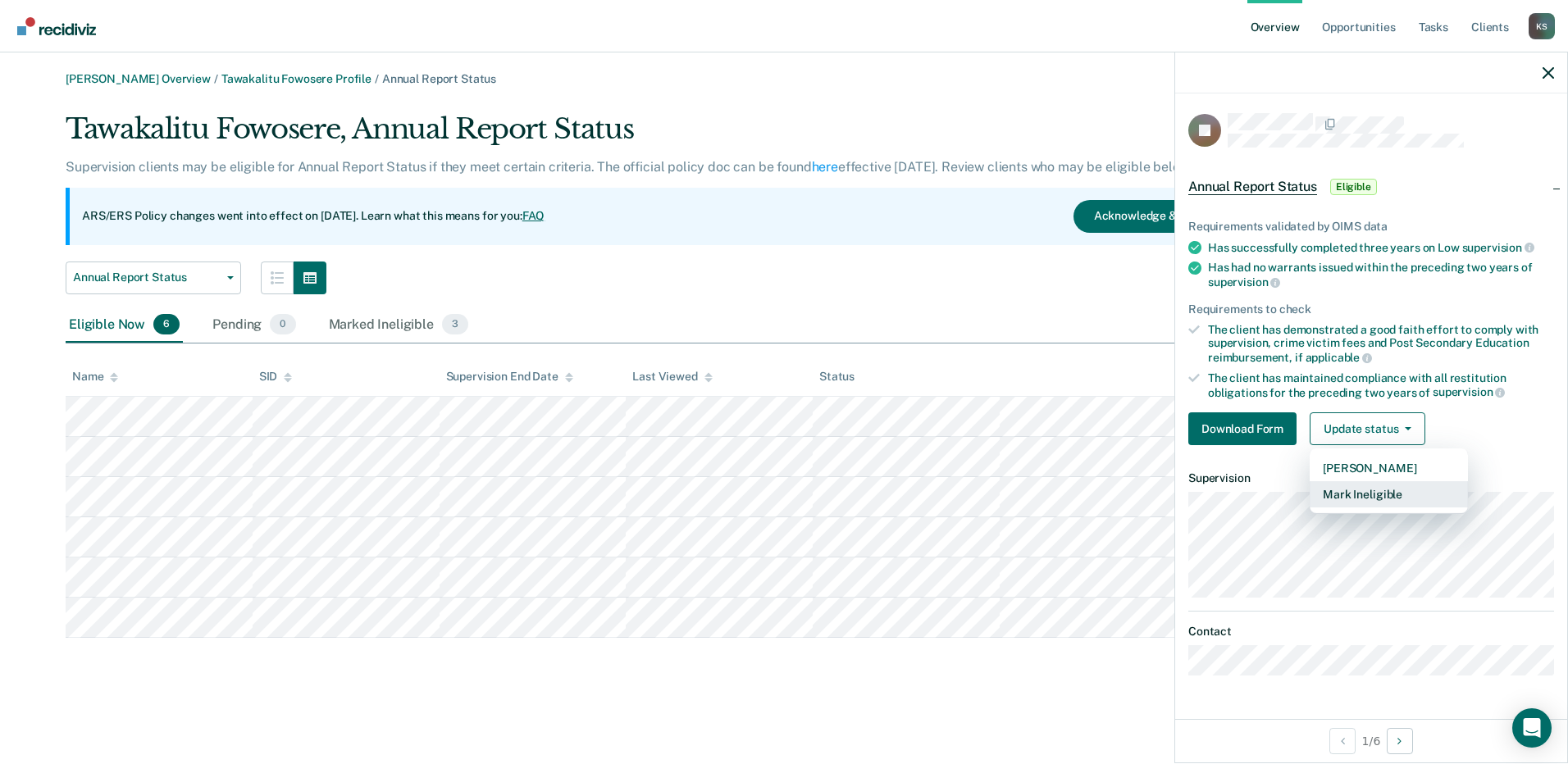
click at [1378, 495] on button "Mark Ineligible" at bounding box center [1388, 494] width 158 height 26
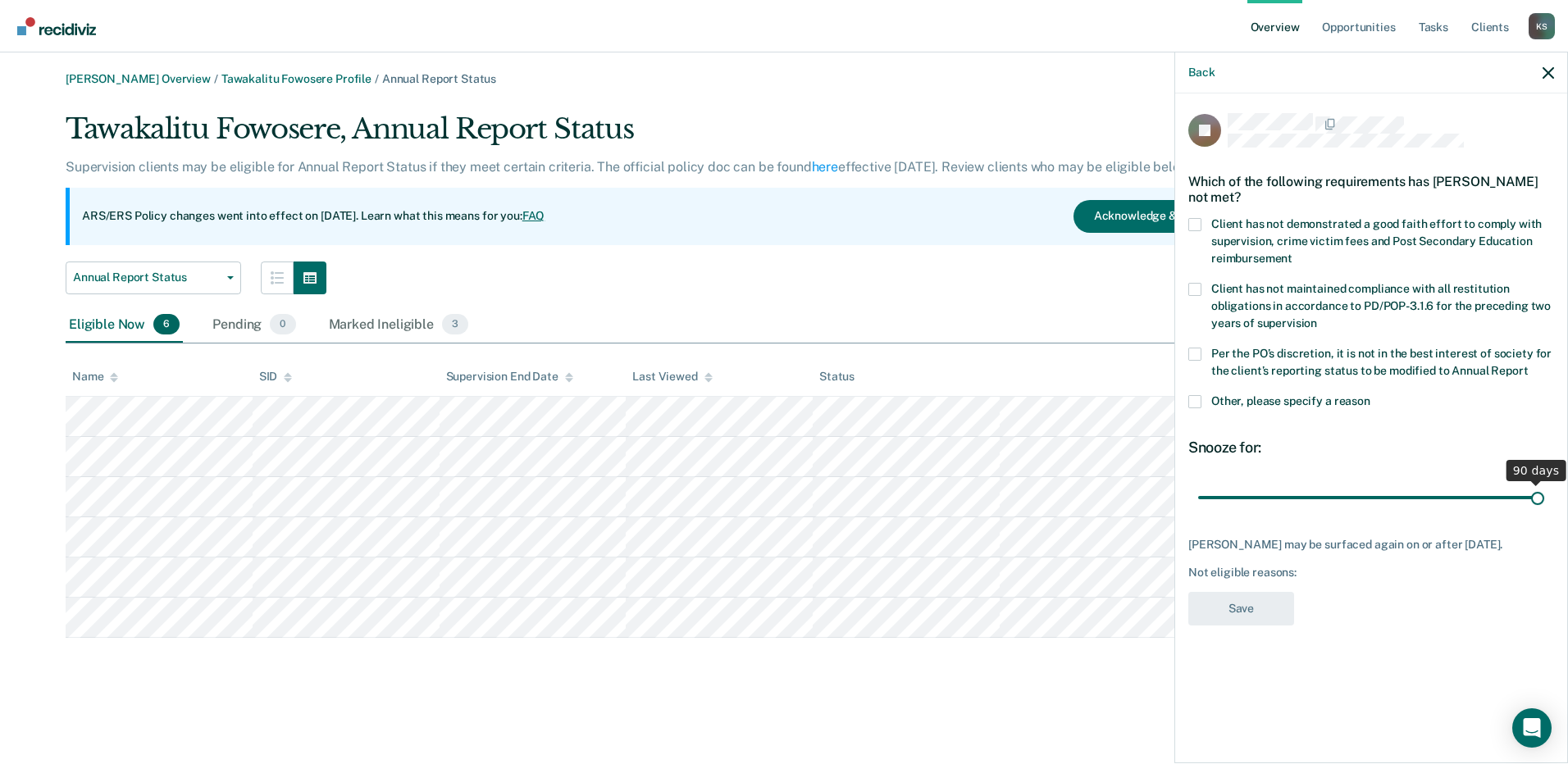
type input "90"
click at [1540, 493] on input "range" at bounding box center [1371, 497] width 346 height 29
click at [1201, 397] on span at bounding box center [1194, 401] width 13 height 13
click at [1370, 395] on input "Other, please specify a reason" at bounding box center [1370, 395] width 0 height 0
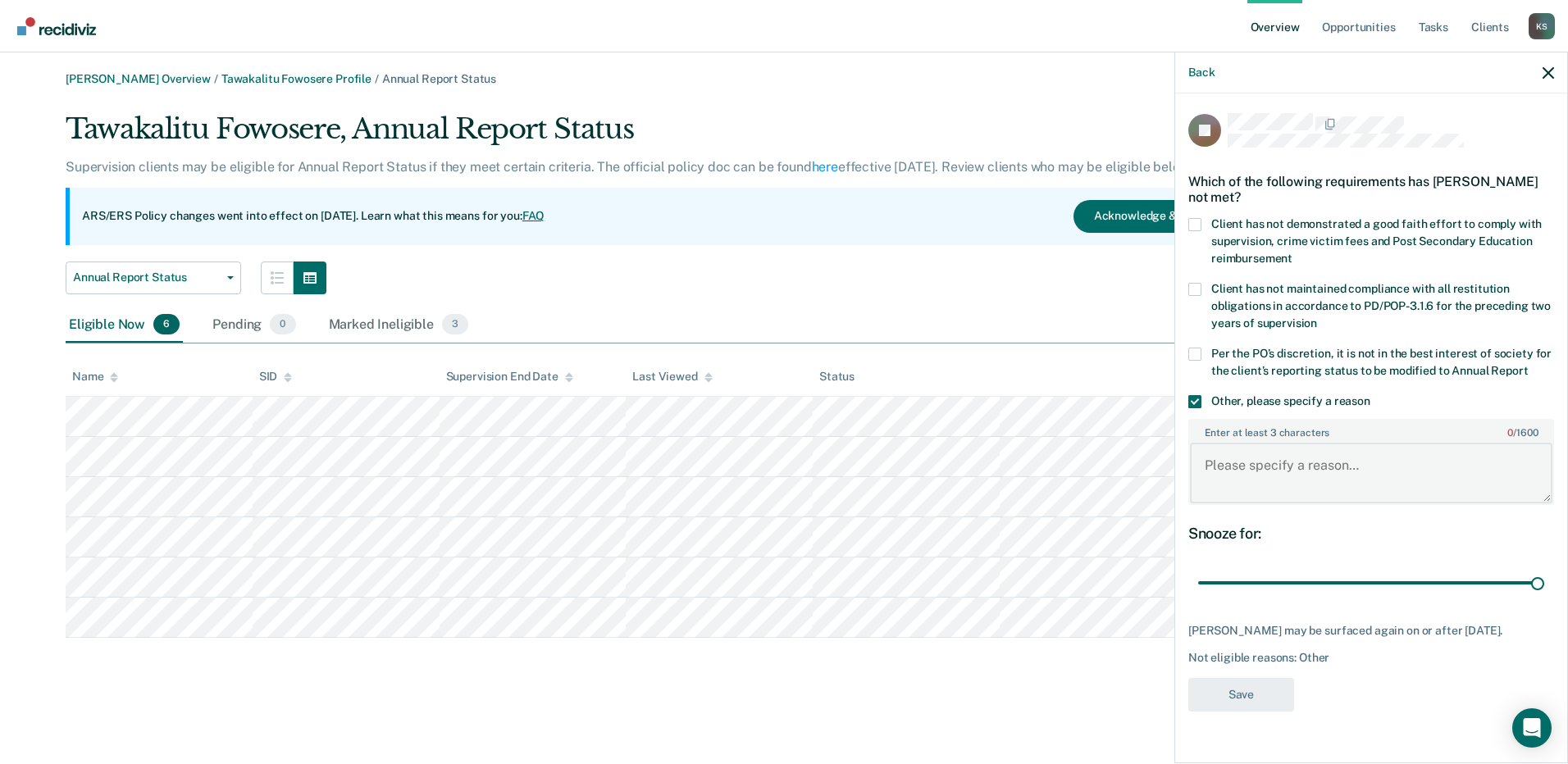
click at [1240, 467] on textarea "Enter at least 3 characters 0 / 1600" at bounding box center [1370, 473] width 362 height 61
paste textarea "Client is Terminally Ill and living in nursing home."
type textarea "Client is Terminally Ill and living in nursing home."
click at [1230, 700] on button "Save" at bounding box center [1241, 695] width 106 height 34
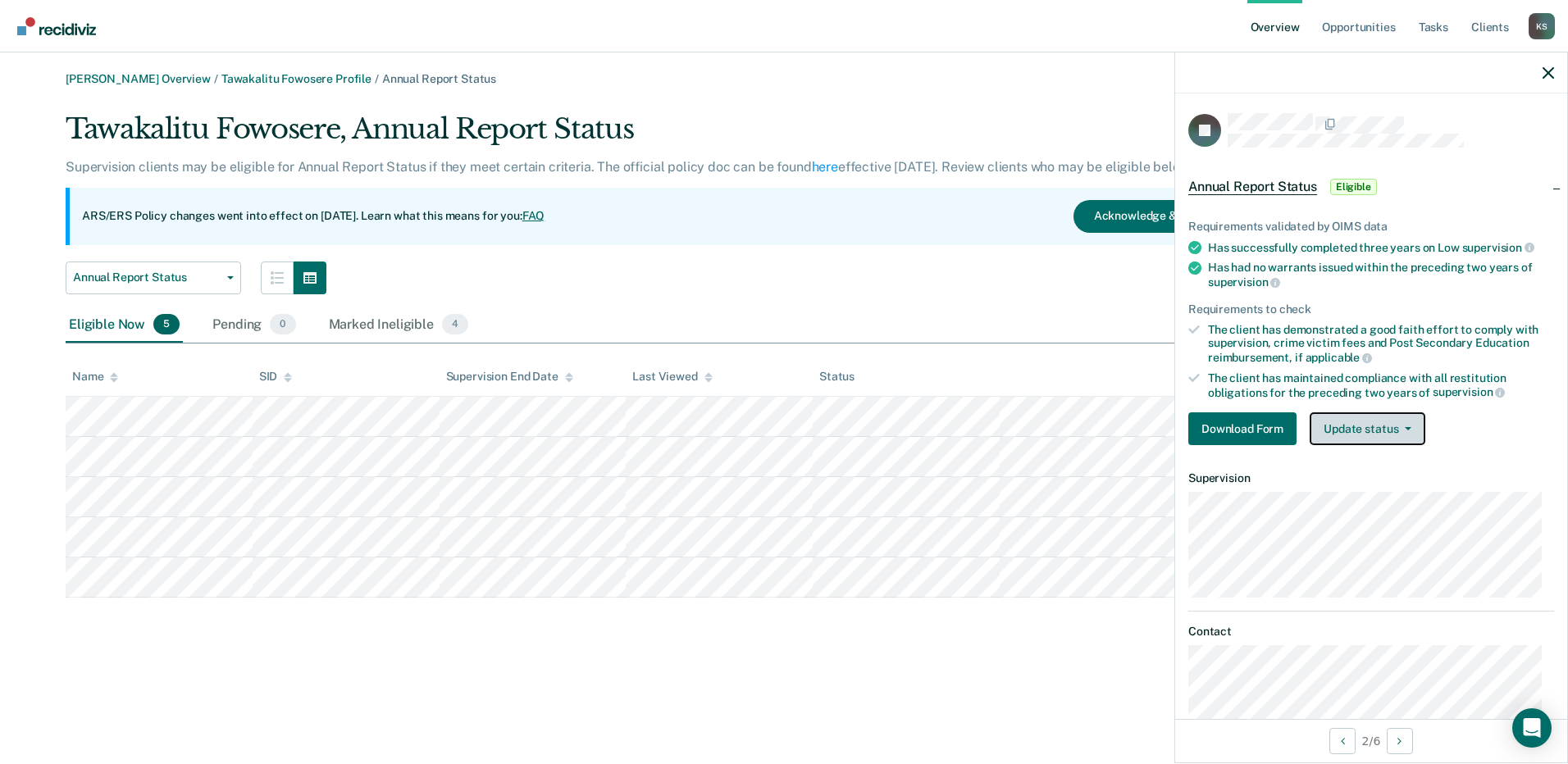
click at [1398, 421] on button "Update status" at bounding box center [1367, 429] width 115 height 33
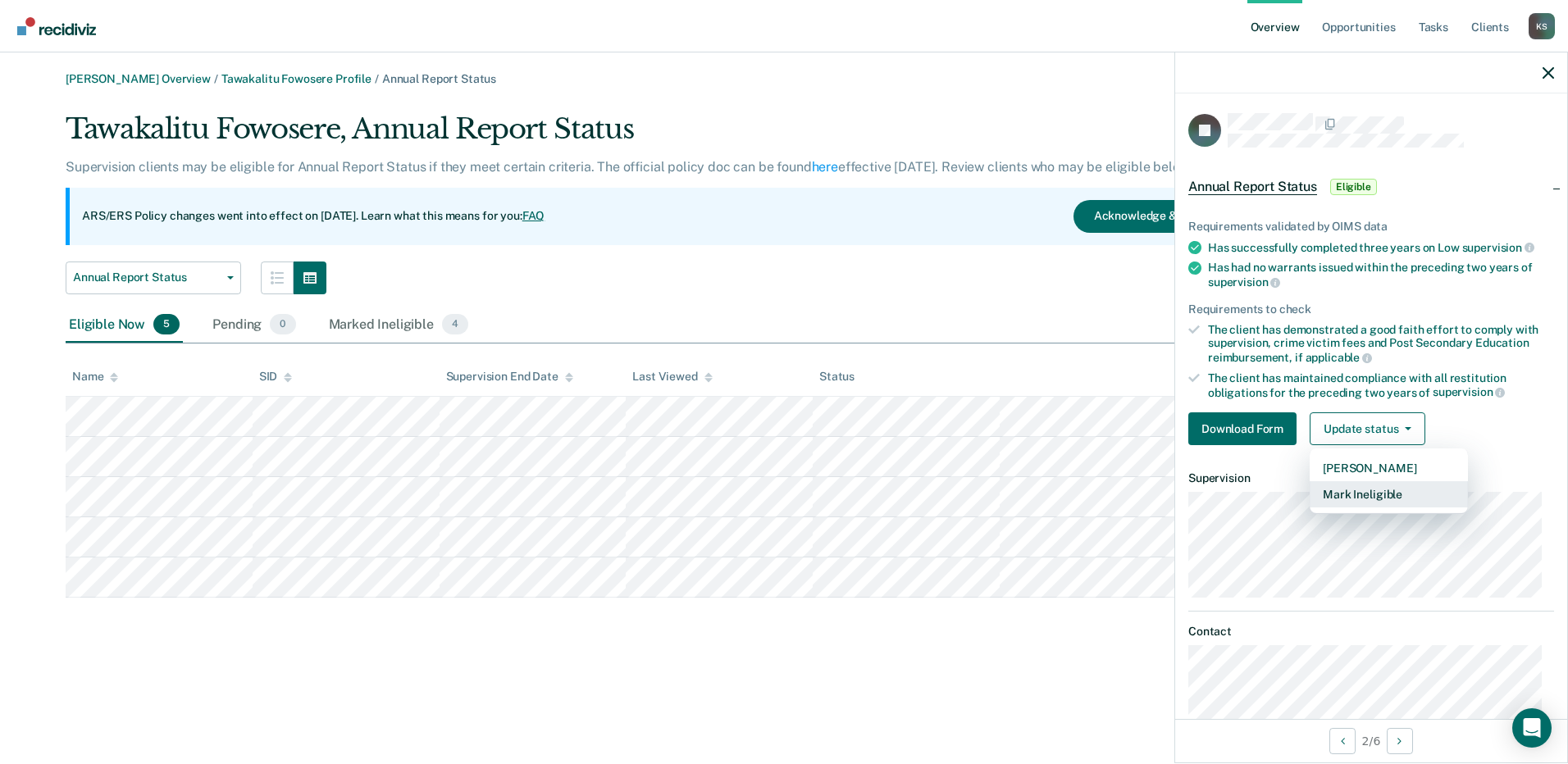
click at [1397, 493] on button "Mark Ineligible" at bounding box center [1388, 494] width 158 height 26
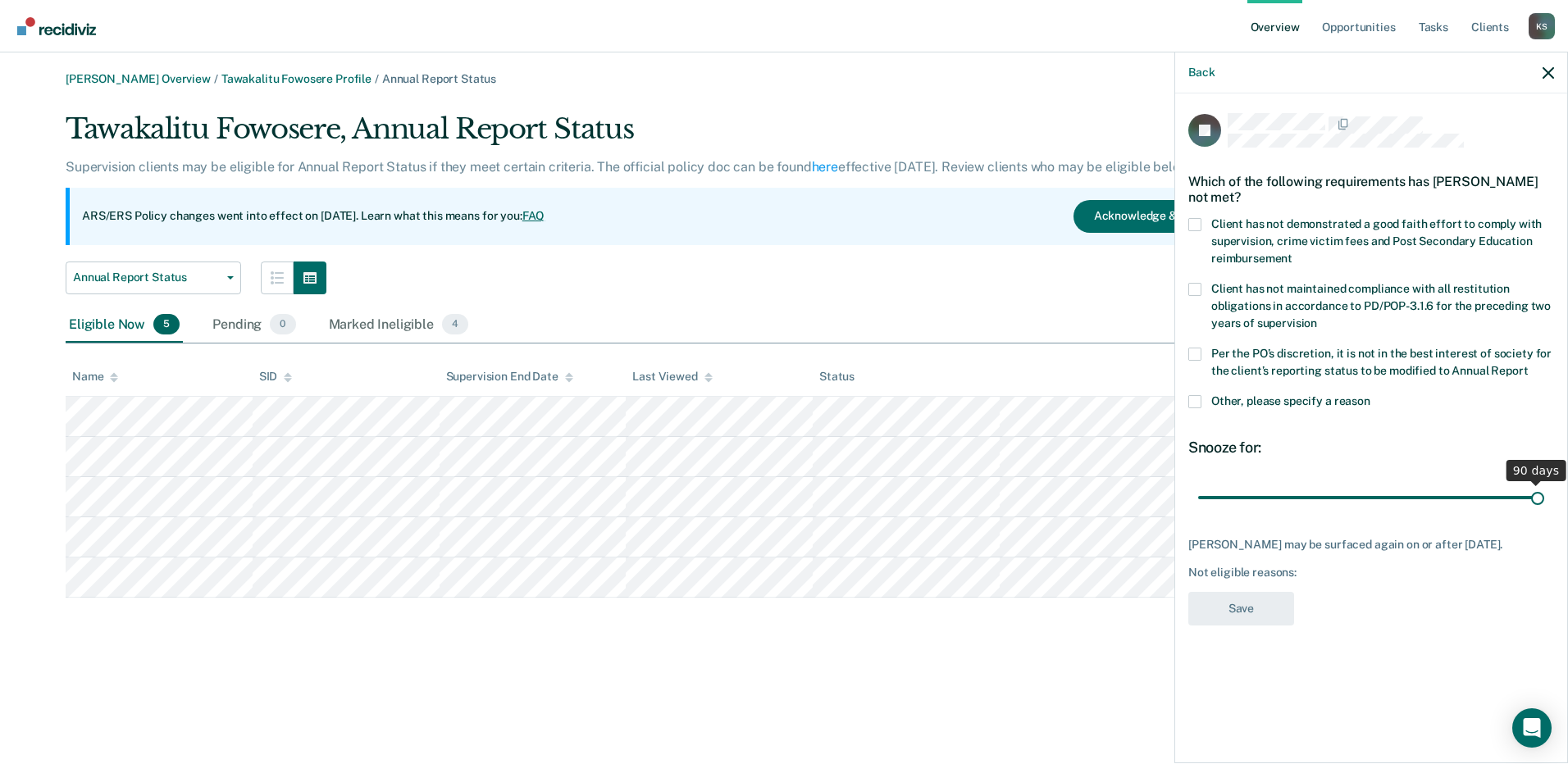
type input "90"
click at [1539, 497] on input "range" at bounding box center [1371, 497] width 346 height 29
click at [1196, 402] on span at bounding box center [1194, 401] width 13 height 13
click at [1370, 395] on input "Other, please specify a reason" at bounding box center [1370, 395] width 0 height 0
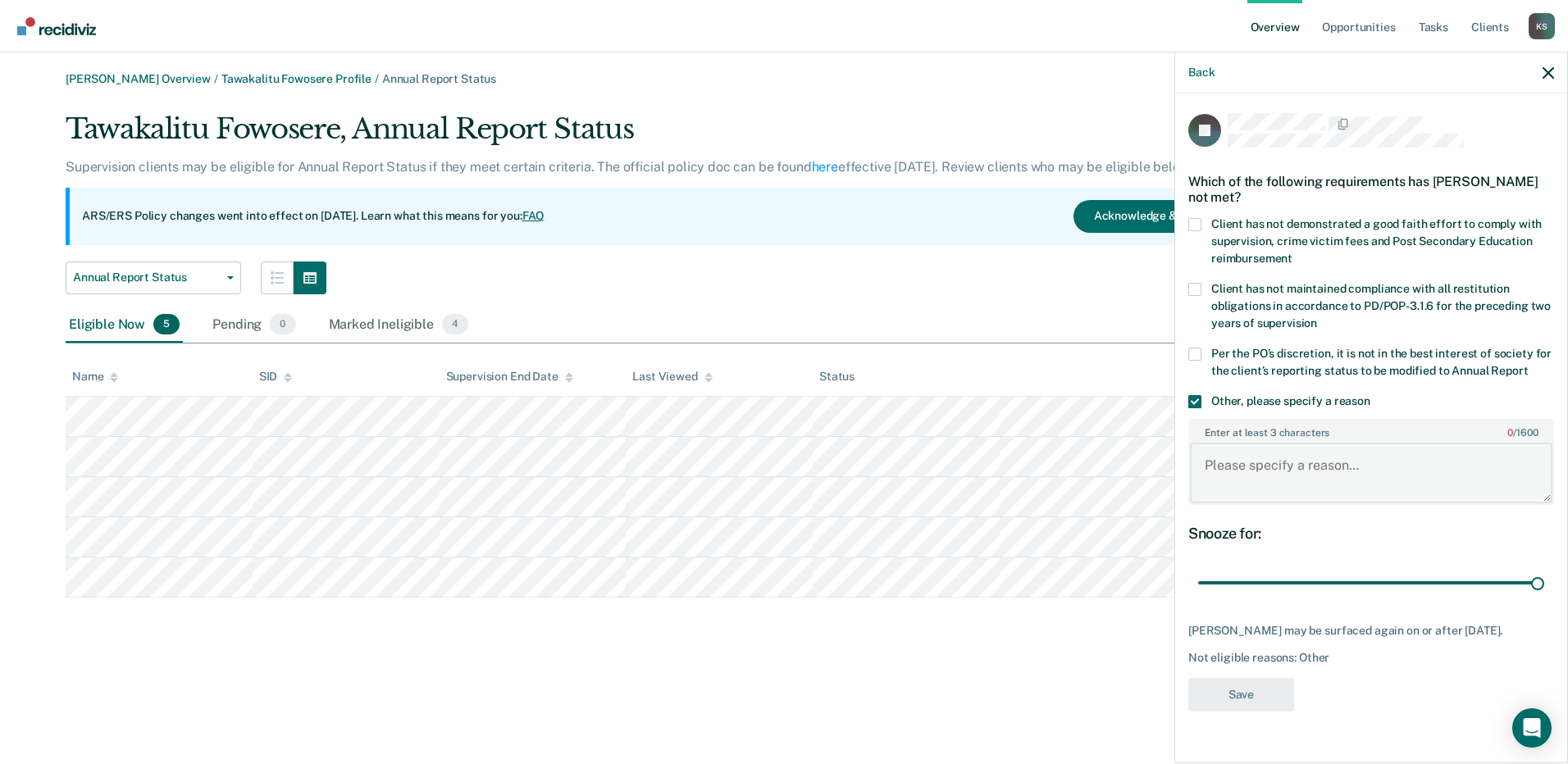
click at [1315, 472] on textarea "Enter at least 3 characters 0 / 1600" at bounding box center [1370, 473] width 362 height 61
paste textarea "Client is Terminally Ill and living in nursing home."
type textarea "Client is Terminally Ill and living in nursing home."
drag, startPoint x: 1315, startPoint y: 468, endPoint x: 1340, endPoint y: 592, distance: 126.5
click at [1341, 592] on input "range" at bounding box center [1371, 583] width 346 height 29
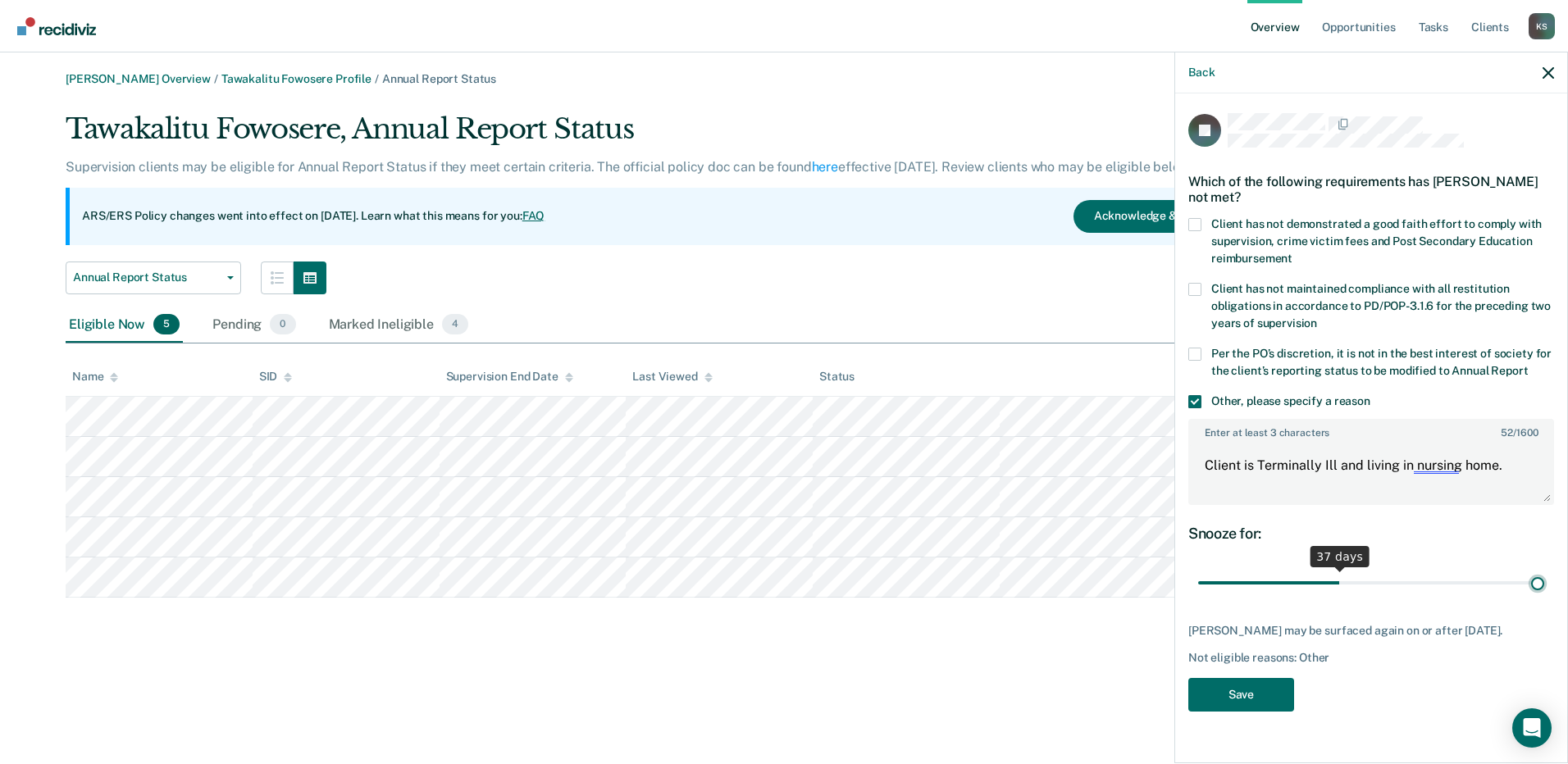
type input "90"
click at [1529, 597] on input "range" at bounding box center [1371, 583] width 346 height 29
click at [1529, 597] on div "VJ Which of the following requirements has Vance Johnson not met? Client has no…" at bounding box center [1370, 417] width 366 height 609
click at [1269, 698] on button "Save" at bounding box center [1241, 695] width 106 height 34
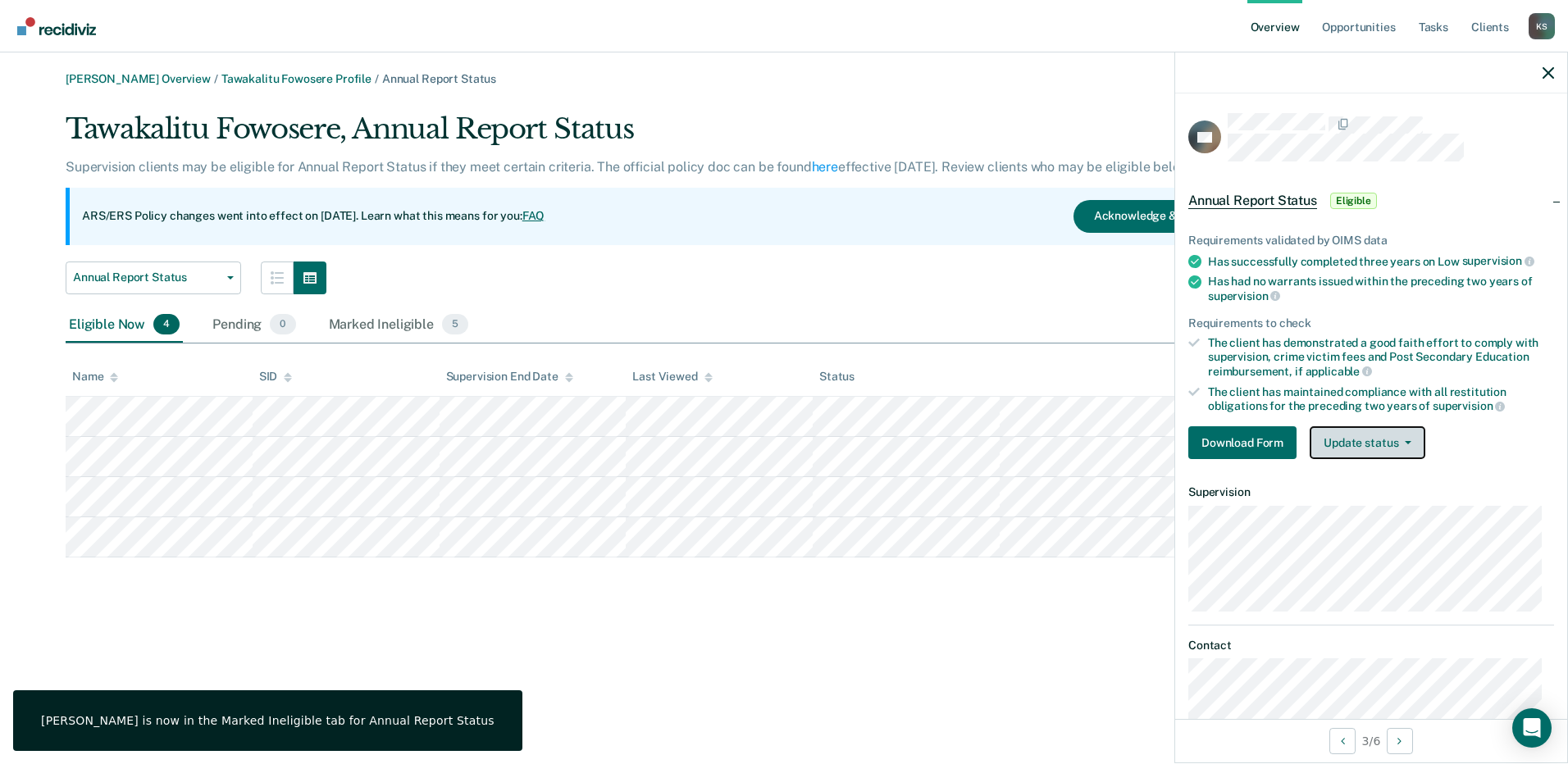
click at [1385, 436] on button "Update status" at bounding box center [1367, 443] width 115 height 33
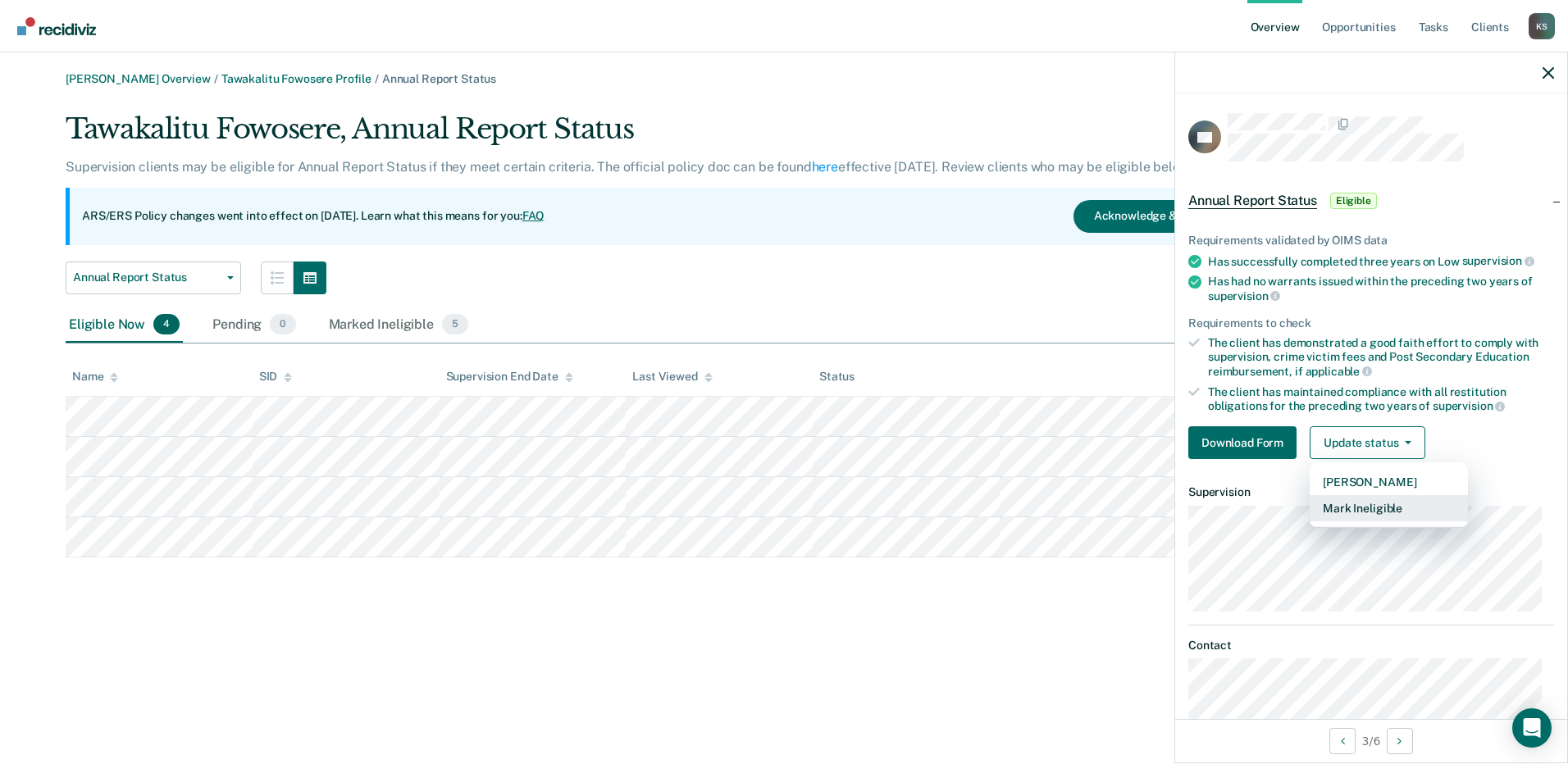
click at [1397, 503] on button "Mark Ineligible" at bounding box center [1388, 508] width 158 height 26
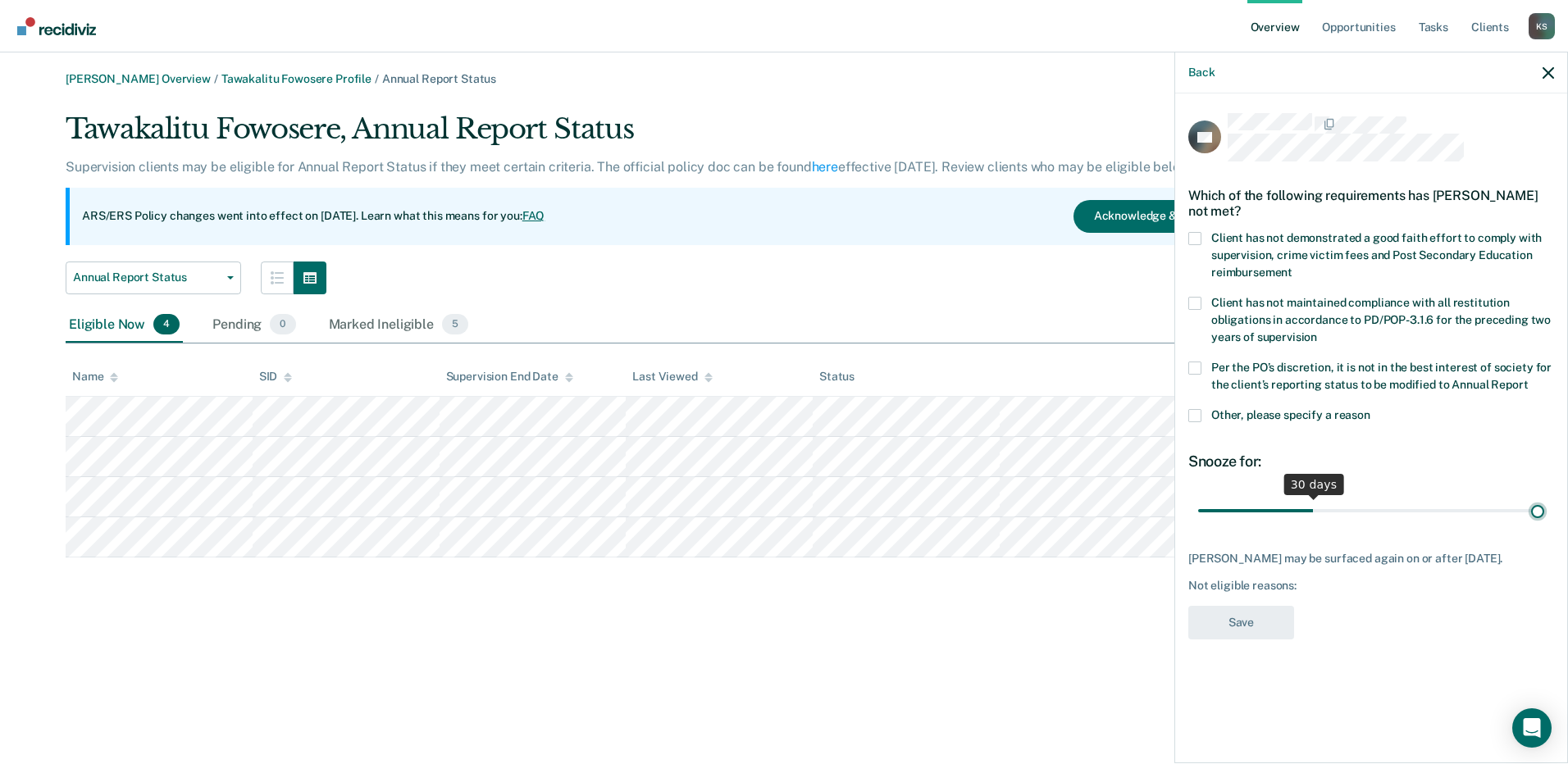
type input "90"
click at [1540, 511] on input "range" at bounding box center [1371, 510] width 346 height 29
click at [1202, 415] on label "Other, please specify a reason" at bounding box center [1370, 418] width 366 height 17
click at [1370, 409] on input "Other, please specify a reason" at bounding box center [1370, 409] width 0 height 0
click at [1202, 415] on label "Other, please specify a reason" at bounding box center [1370, 418] width 366 height 17
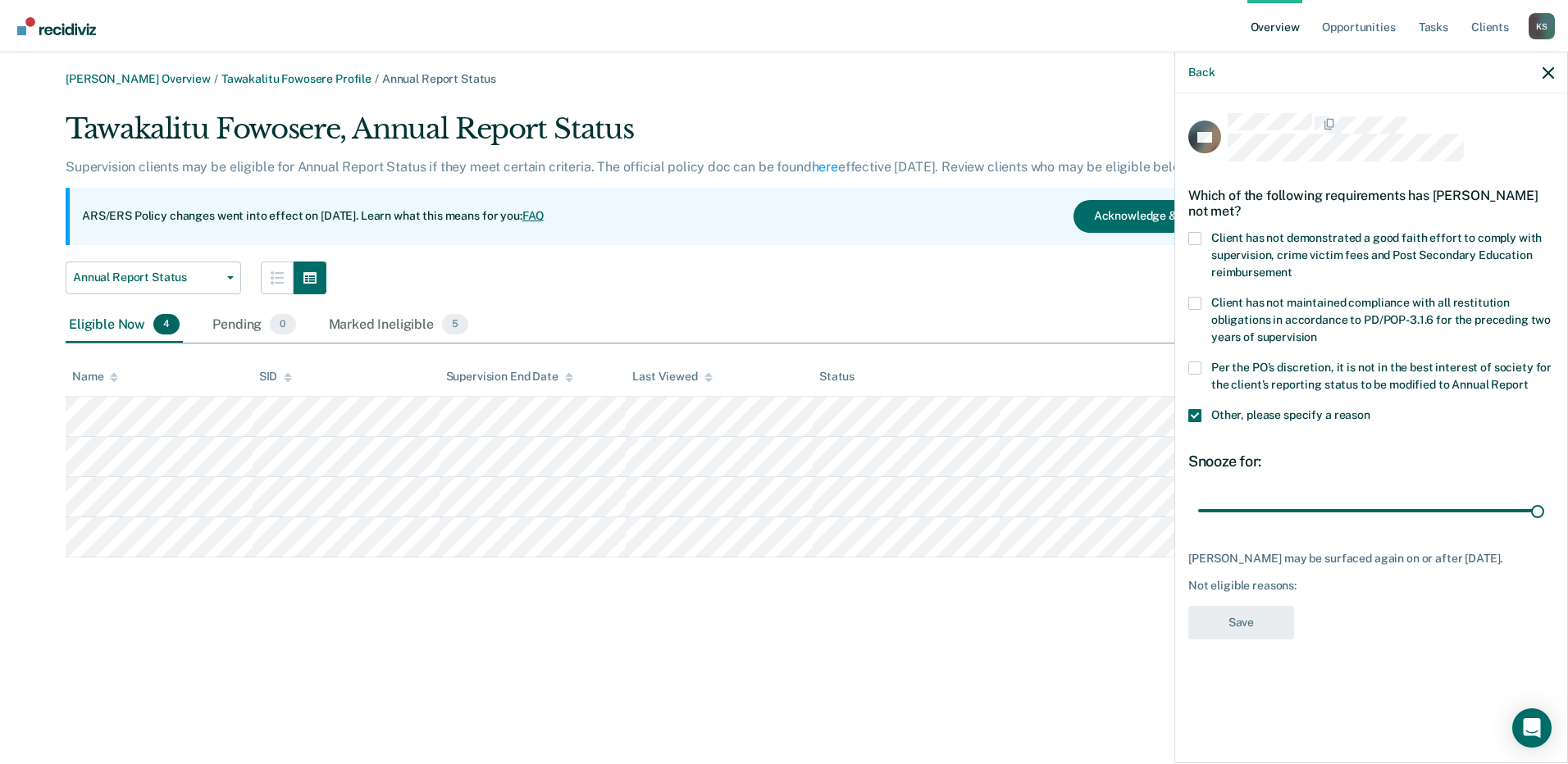
click at [1370, 409] on input "Other, please specify a reason" at bounding box center [1370, 409] width 0 height 0
click at [1198, 415] on span at bounding box center [1194, 415] width 13 height 13
click at [1370, 409] on input "Other, please specify a reason" at bounding box center [1370, 409] width 0 height 0
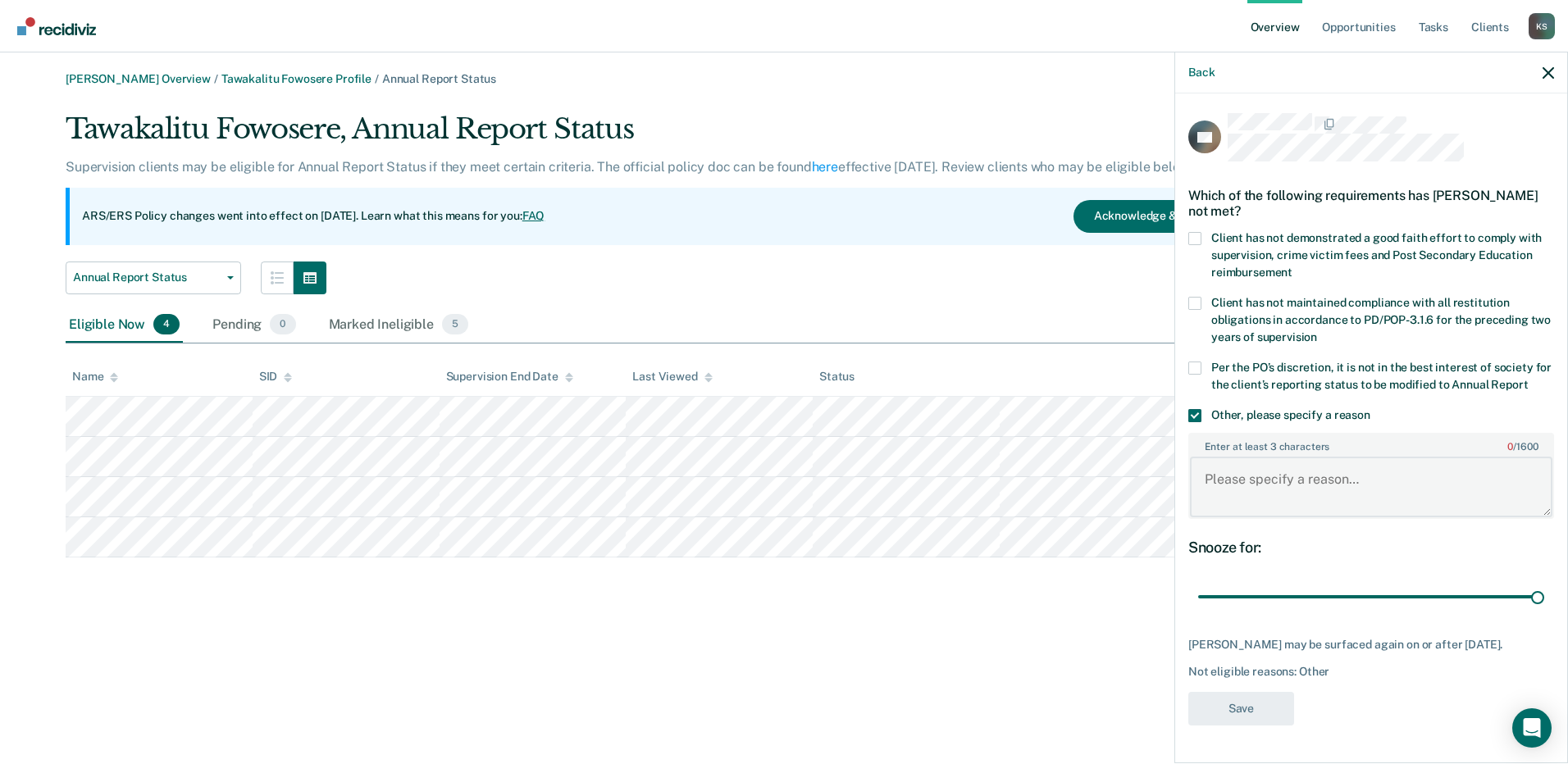
click at [1271, 469] on textarea "Enter at least 3 characters 0 / 1600" at bounding box center [1370, 487] width 362 height 61
paste textarea "Client is Terminally Ill and living in nursing home."
type textarea "Client is Terminally Ill and living in nursing home."
drag, startPoint x: 1271, startPoint y: 469, endPoint x: 1314, endPoint y: 589, distance: 127.5
click at [1314, 589] on input "range" at bounding box center [1371, 596] width 346 height 29
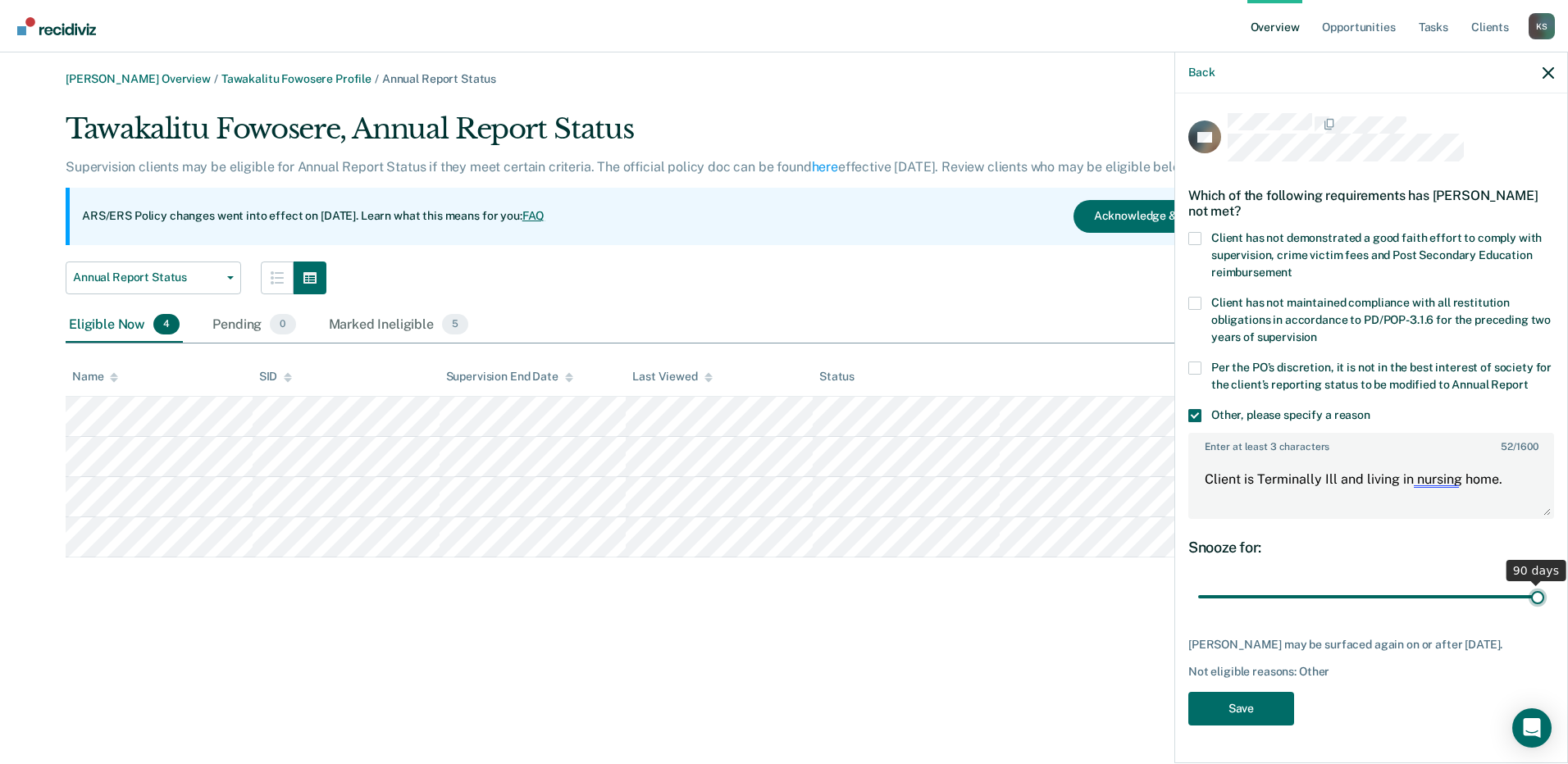
type input "90"
click at [1524, 611] on input "range" at bounding box center [1371, 596] width 346 height 29
click at [1268, 726] on button "Save" at bounding box center [1241, 708] width 106 height 34
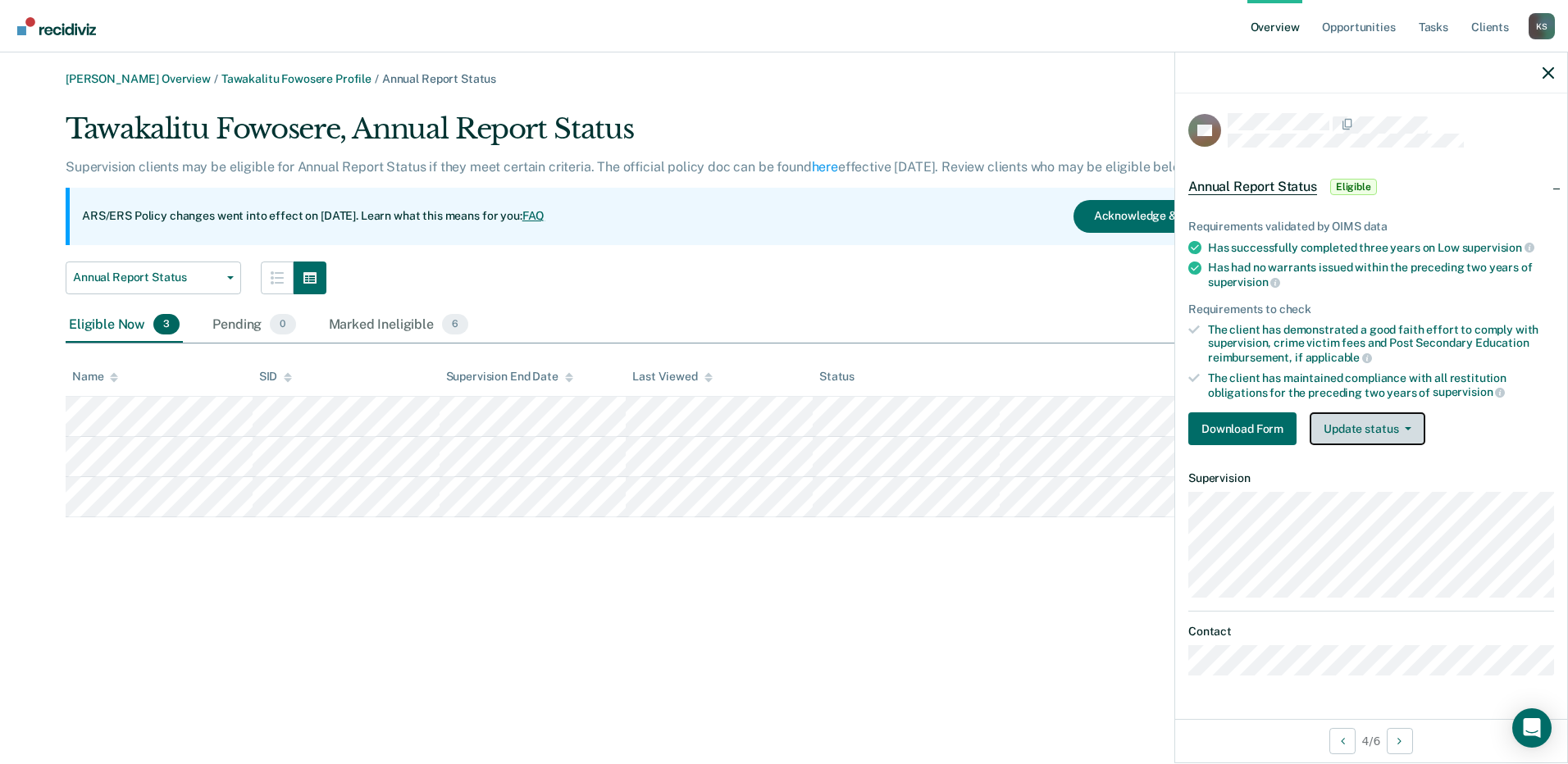
click at [1398, 427] on span "button" at bounding box center [1404, 429] width 13 height 3
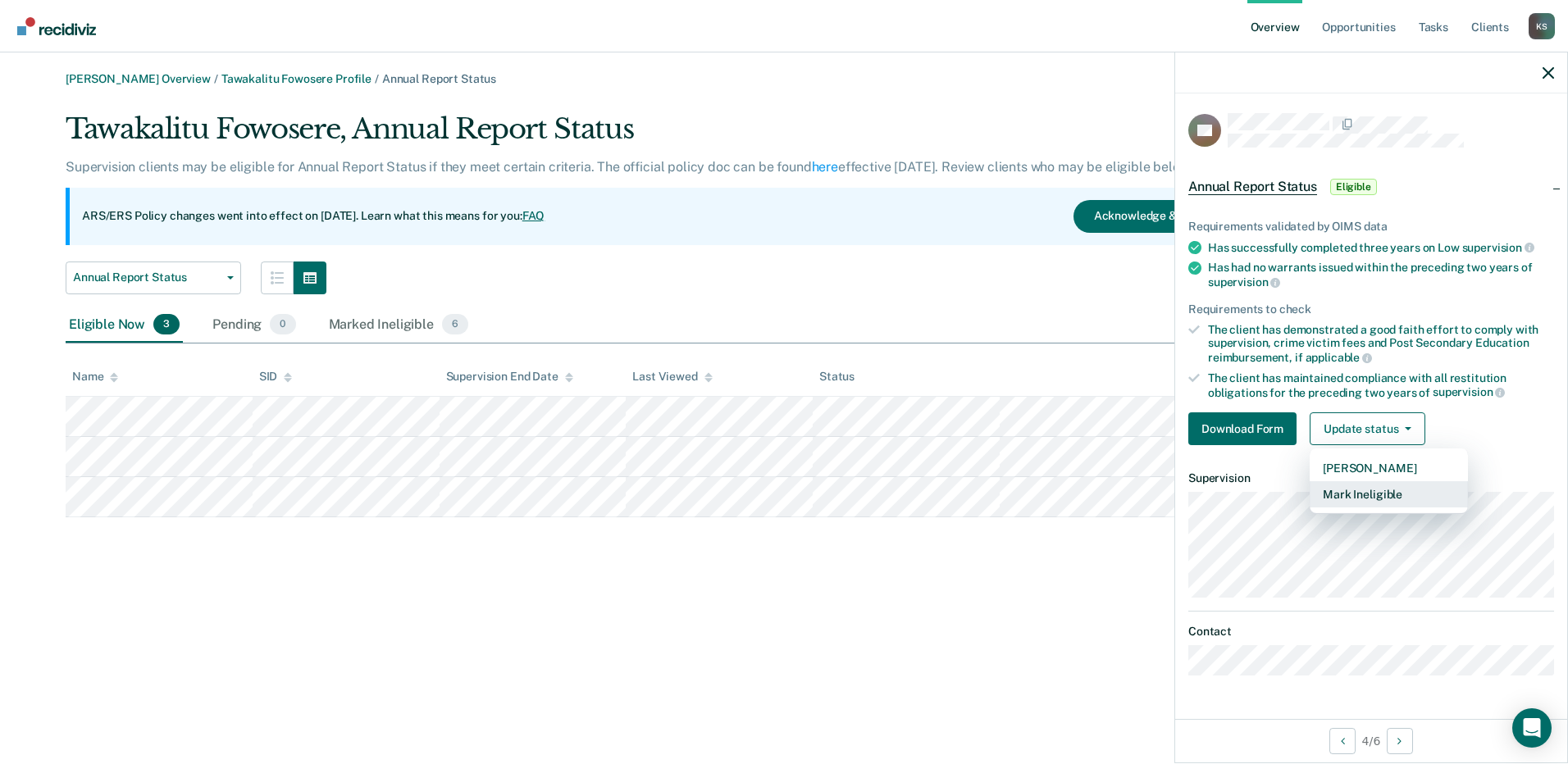
click at [1417, 490] on button "Mark Ineligible" at bounding box center [1388, 494] width 158 height 26
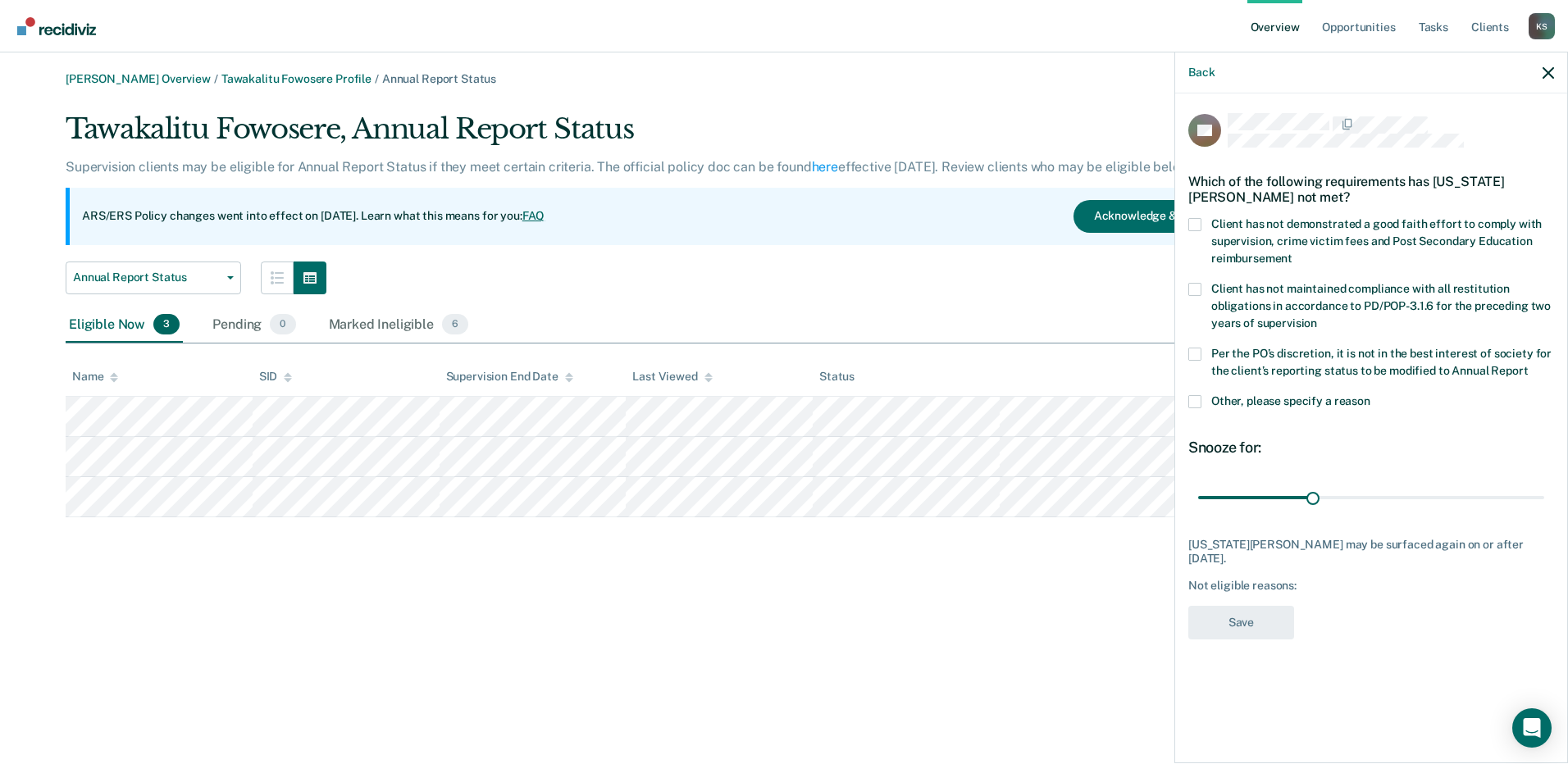
click at [1196, 405] on span at bounding box center [1194, 401] width 13 height 13
click at [1370, 395] on input "Other, please specify a reason" at bounding box center [1370, 395] width 0 height 0
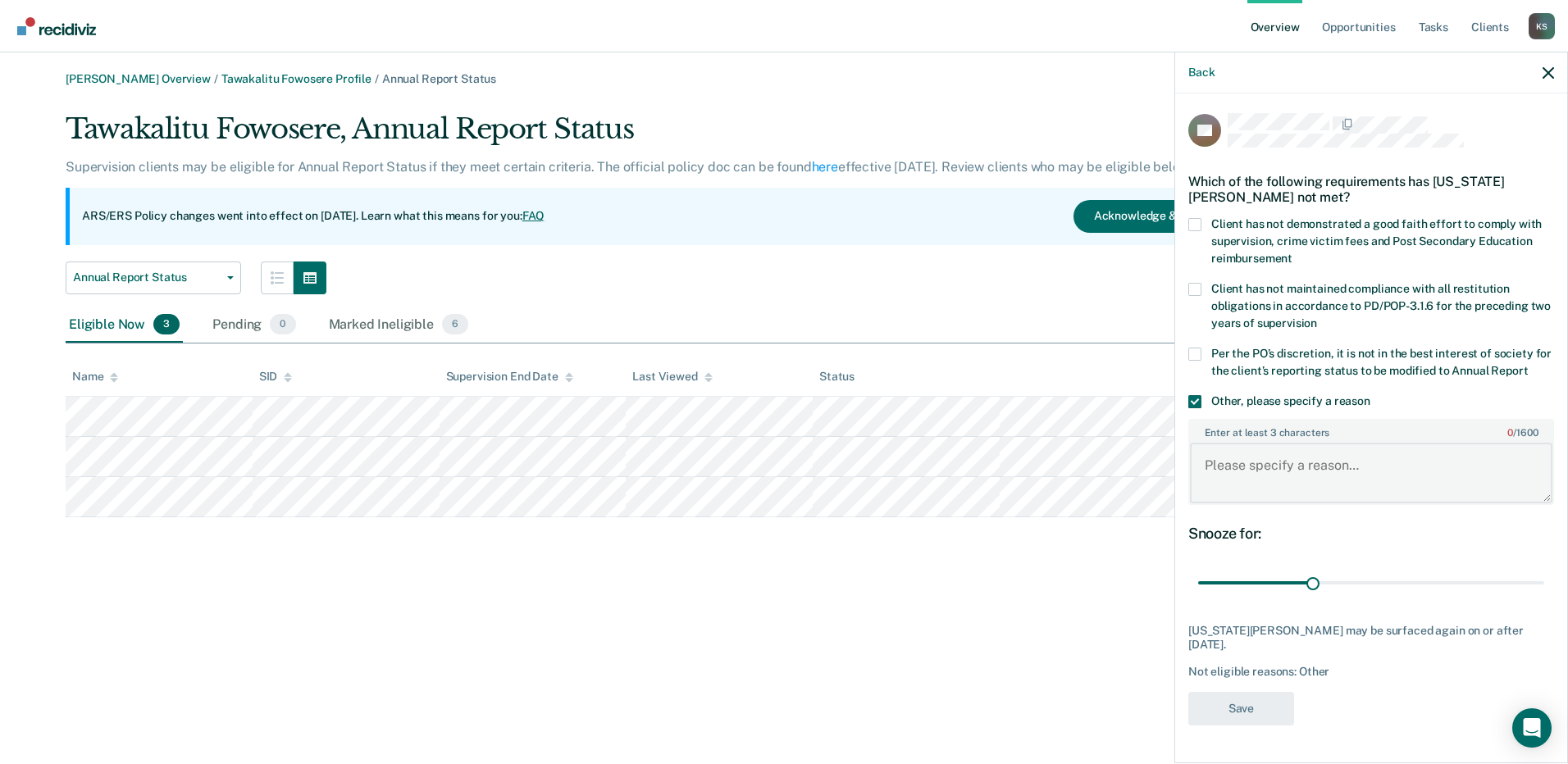
click at [1295, 459] on textarea "Enter at least 3 characters 0 / 1600" at bounding box center [1370, 473] width 362 height 61
paste textarea "Client is Terminally Ill and living in nursing home."
type textarea "Client is Terminally Ill and living in nursing home."
click at [1534, 597] on div "30 days" at bounding box center [1370, 583] width 366 height 29
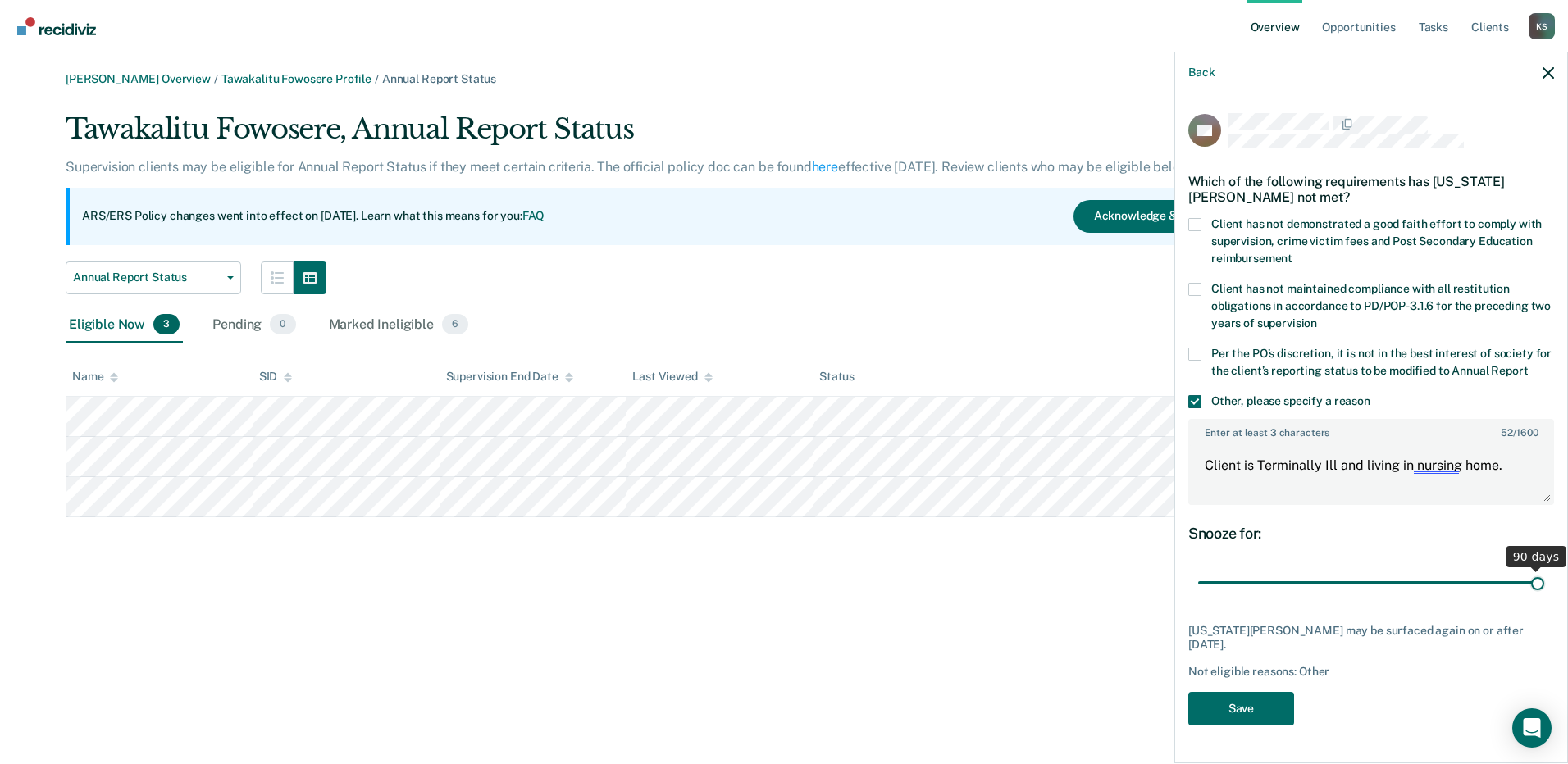
type input "90"
click at [1528, 597] on input "range" at bounding box center [1371, 583] width 346 height 29
click at [1253, 704] on button "Save" at bounding box center [1241, 708] width 106 height 34
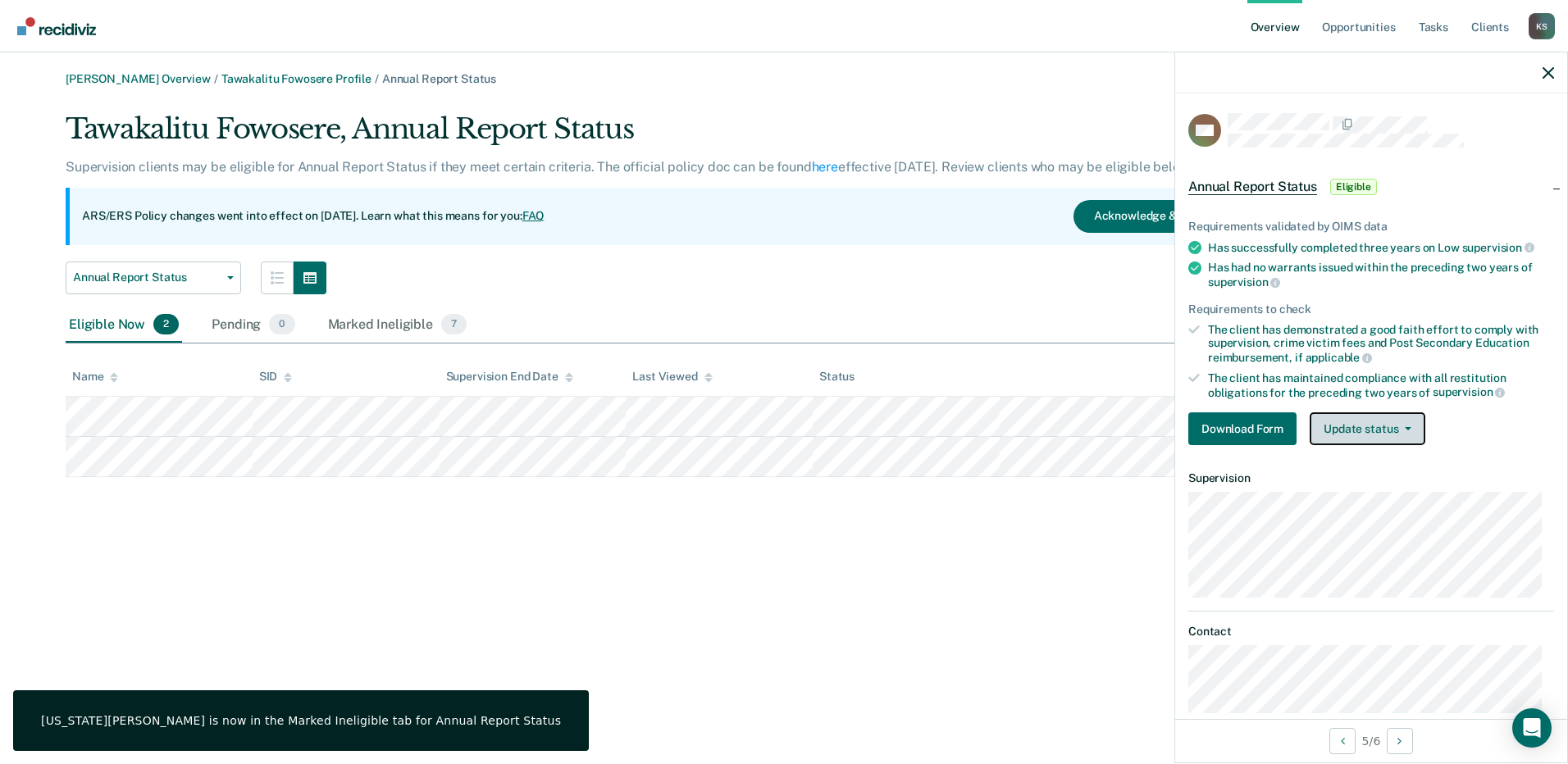
click at [1367, 435] on button "Update status" at bounding box center [1367, 429] width 115 height 33
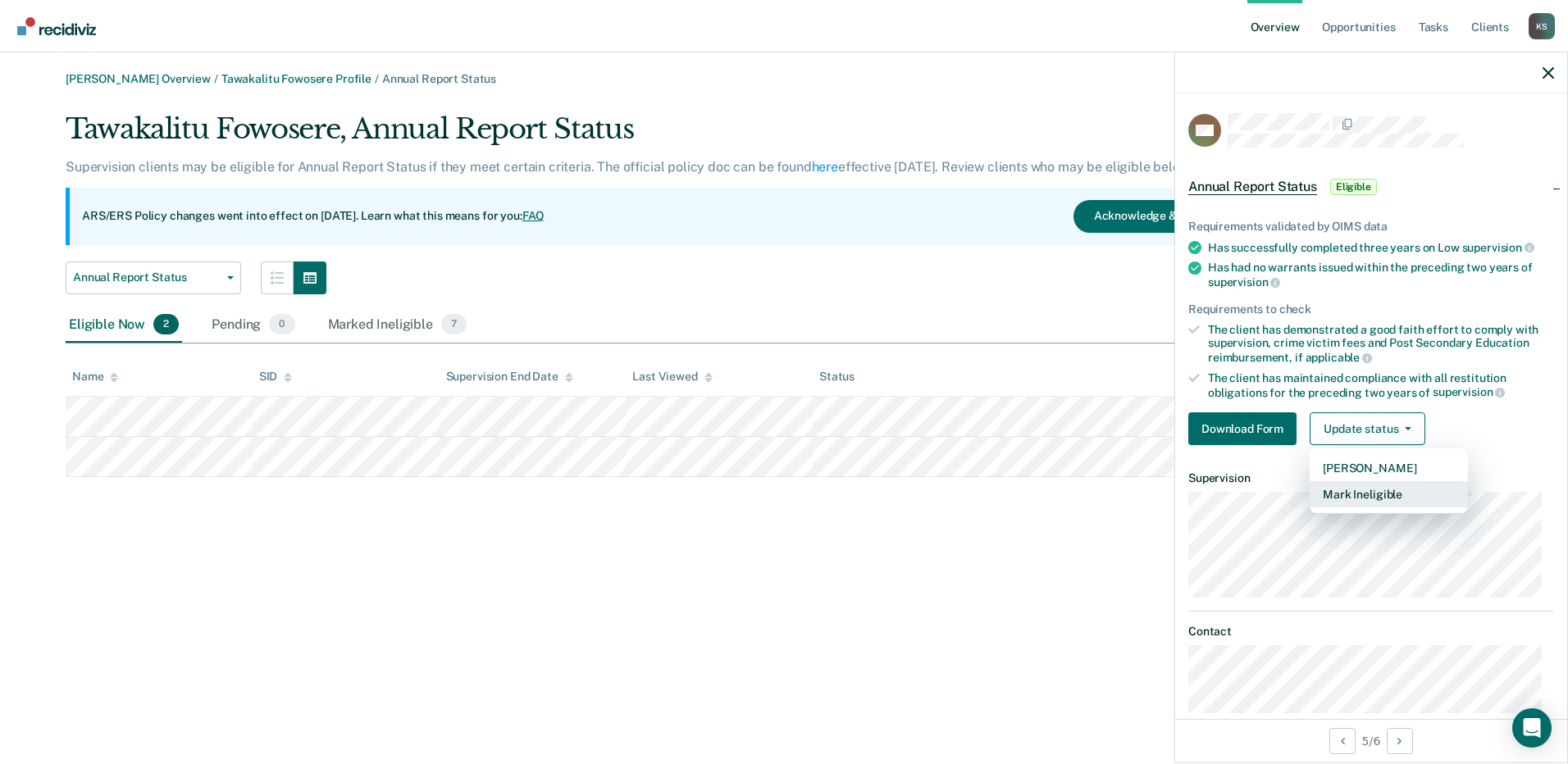
click at [1378, 486] on button "Mark Ineligible" at bounding box center [1388, 494] width 158 height 26
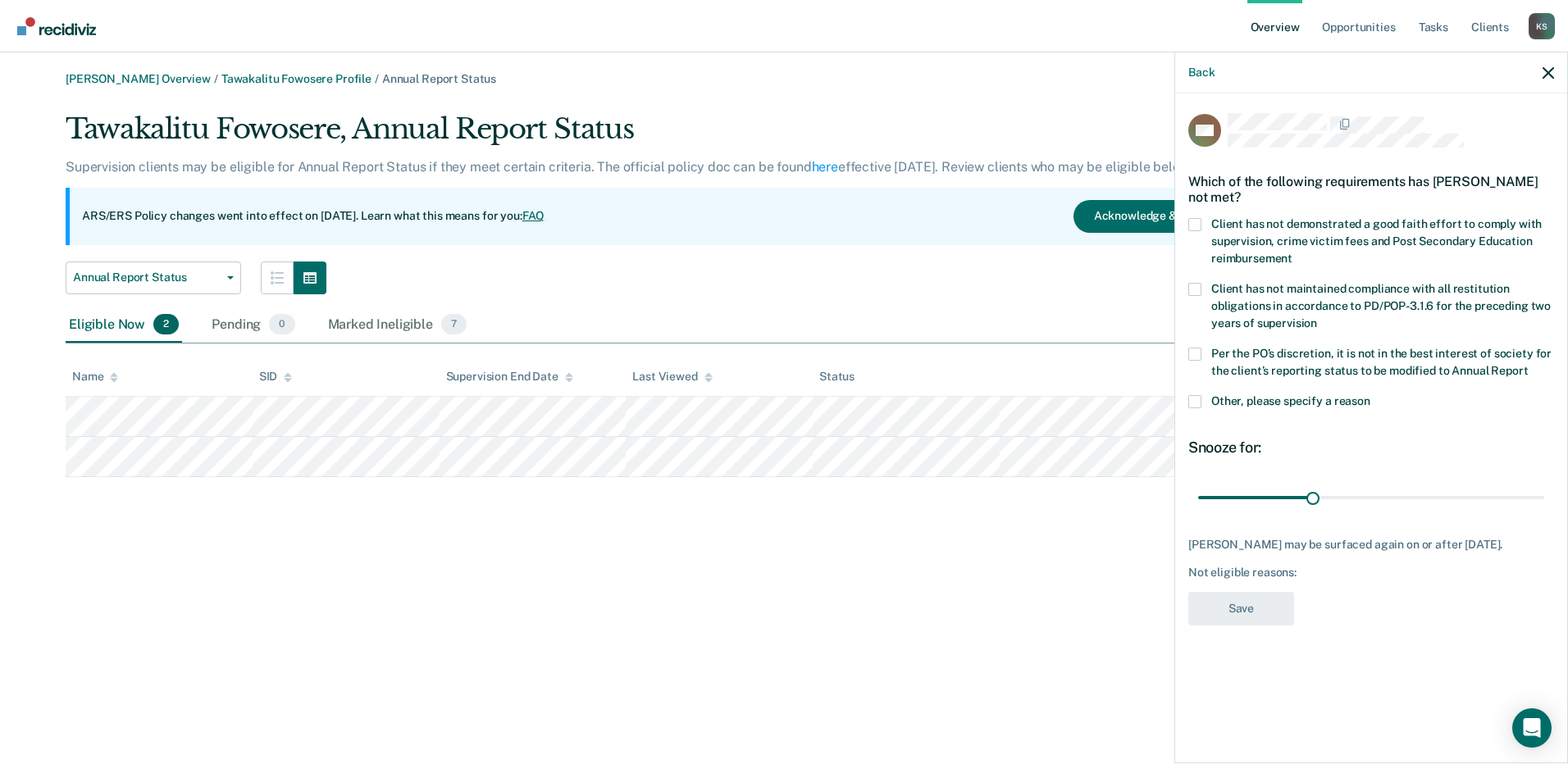
click at [1198, 398] on span at bounding box center [1194, 401] width 13 height 13
click at [1370, 395] on input "Other, please specify a reason" at bounding box center [1370, 395] width 0 height 0
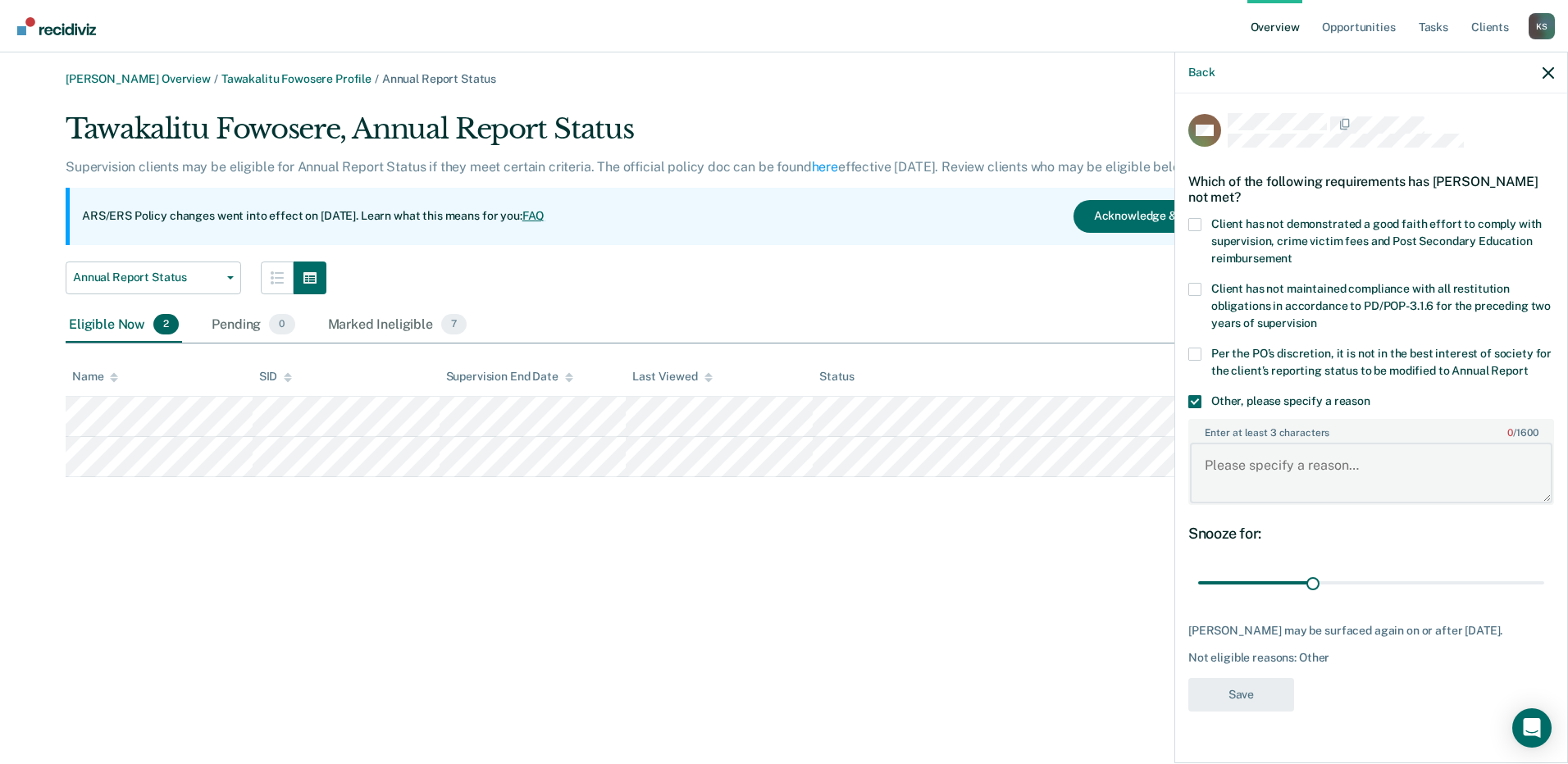
click at [1276, 465] on textarea "Enter at least 3 characters 0 / 1600" at bounding box center [1370, 473] width 362 height 61
paste textarea "Client is Terminally Ill and living in nursing home."
type textarea "Client is Terminally Ill and living in nursing home."
click at [1314, 595] on input "range" at bounding box center [1371, 583] width 346 height 29
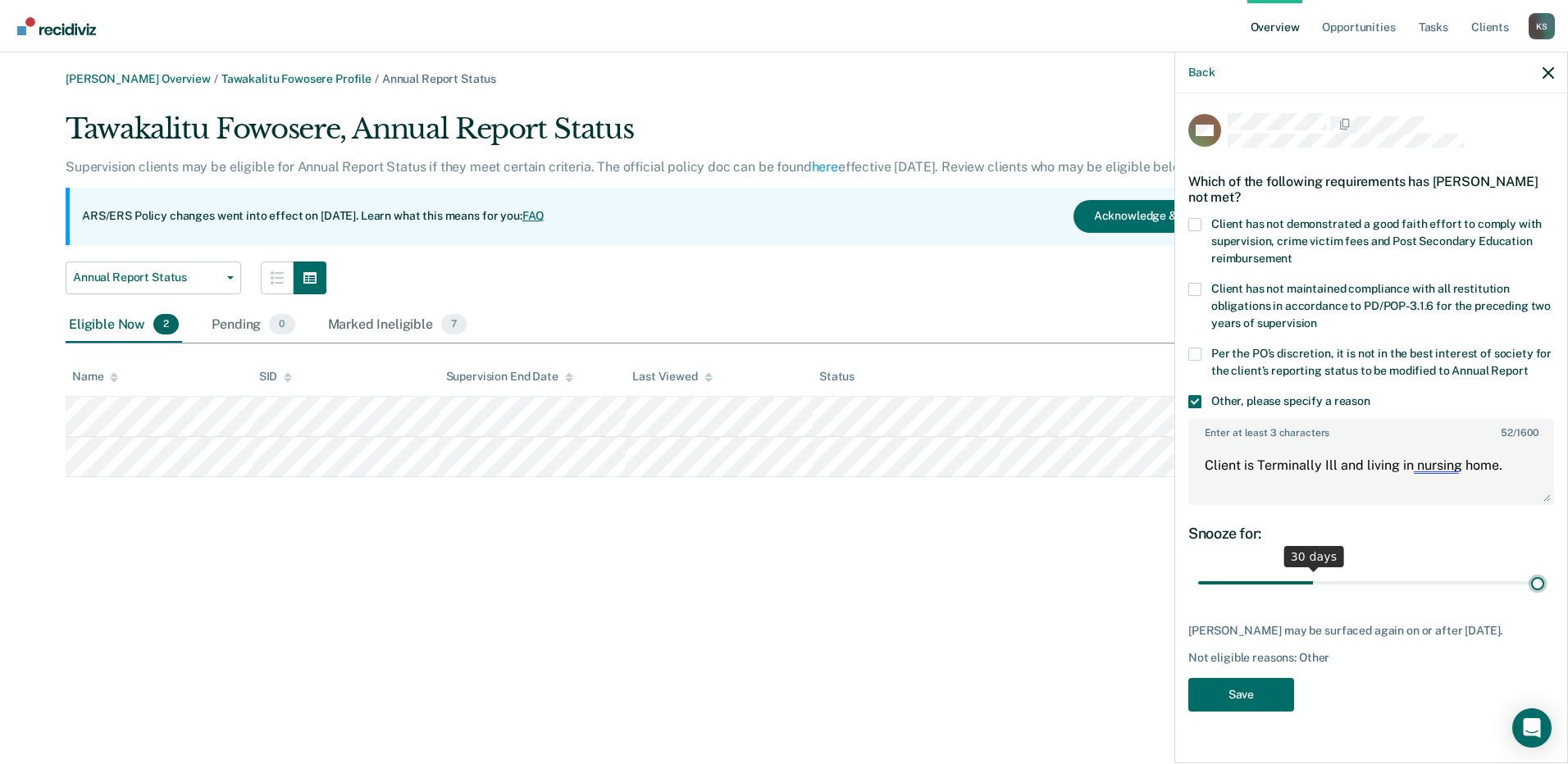
click at [1528, 596] on input "range" at bounding box center [1371, 583] width 346 height 29
type input "90"
click at [1538, 581] on input "range" at bounding box center [1371, 583] width 346 height 29
click at [1266, 708] on button "Save" at bounding box center [1241, 695] width 106 height 34
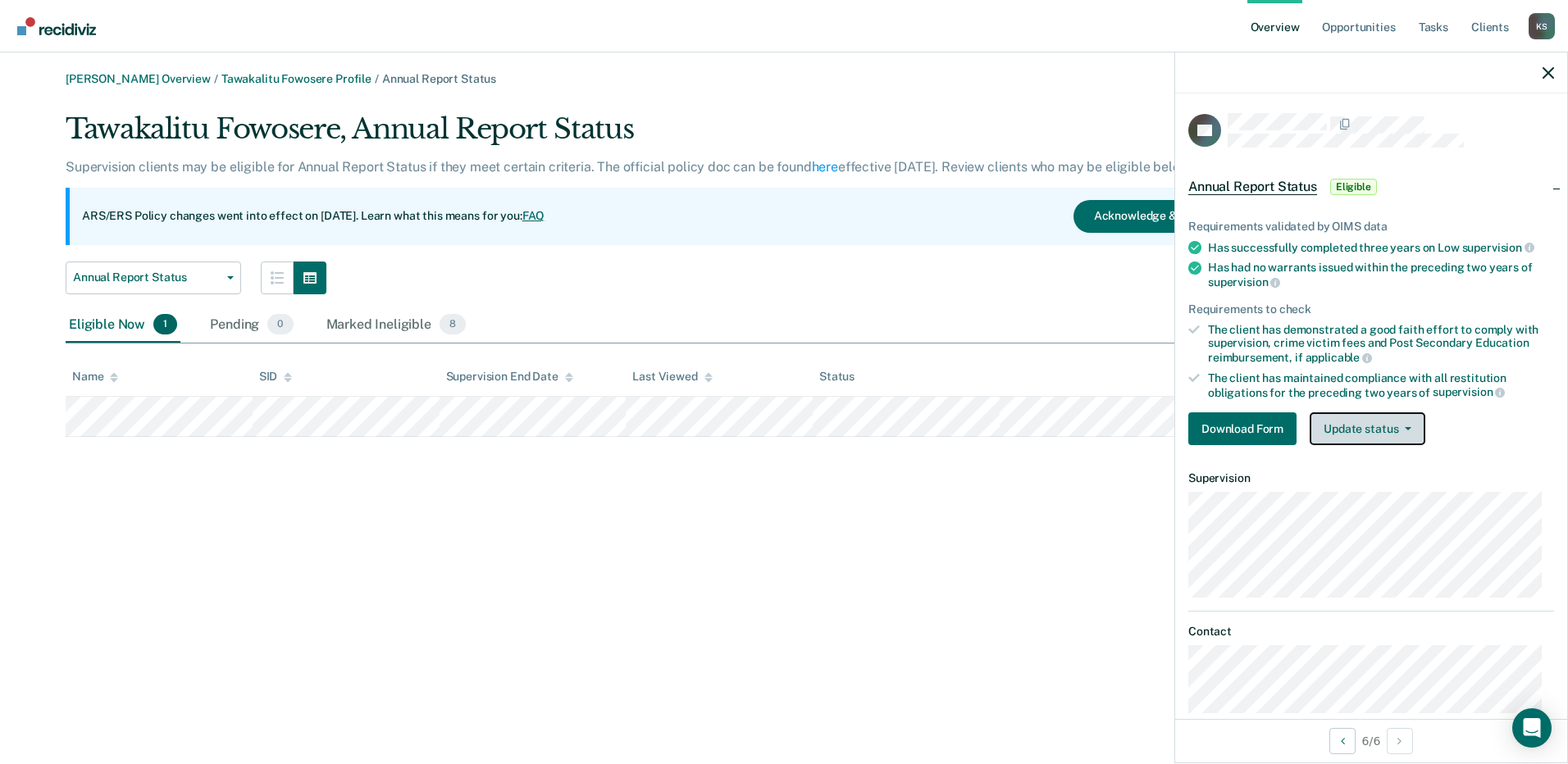
click at [1409, 427] on icon "button" at bounding box center [1408, 429] width 7 height 3
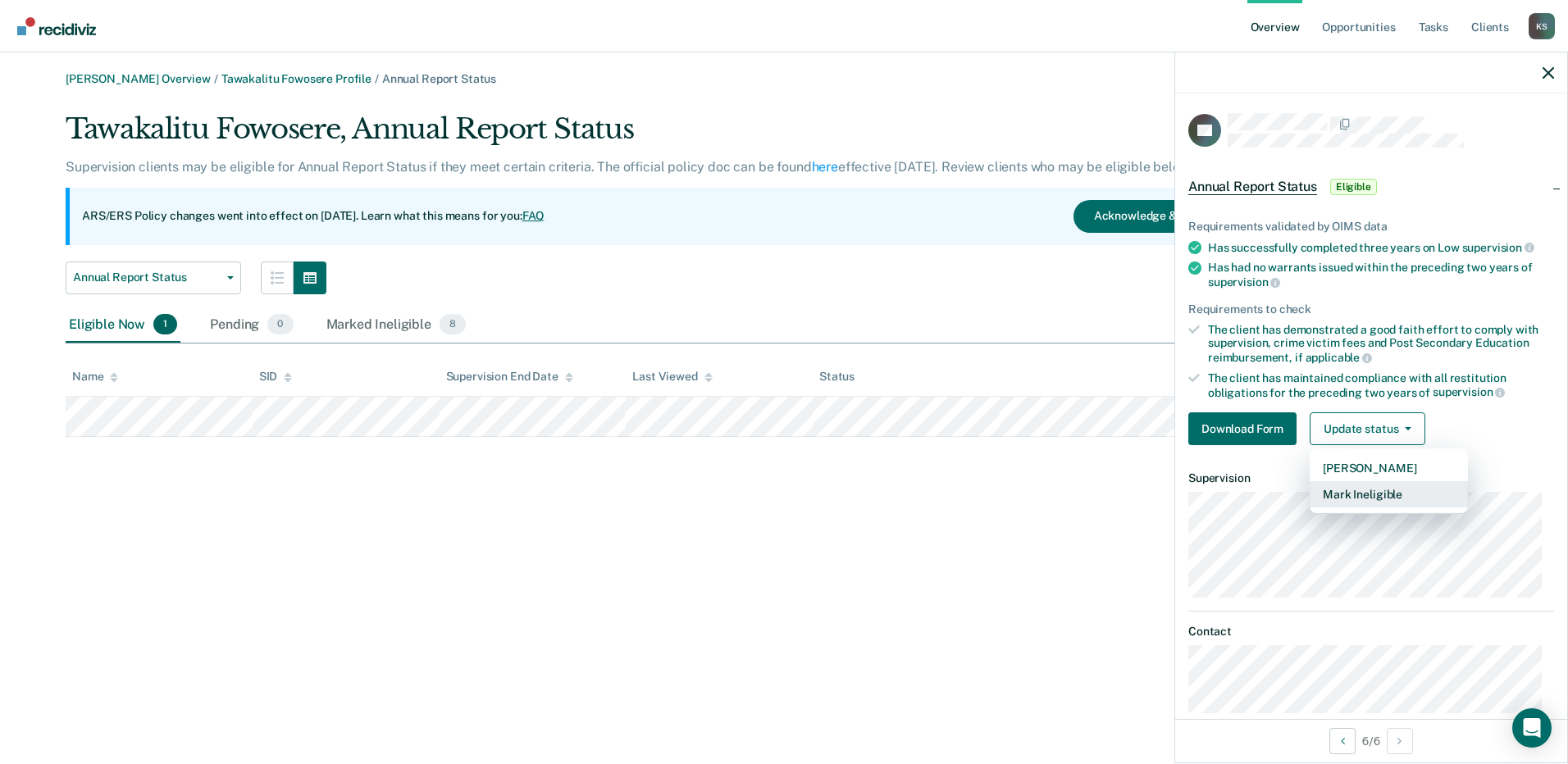
click at [1387, 481] on button "Mark Ineligible" at bounding box center [1388, 494] width 158 height 26
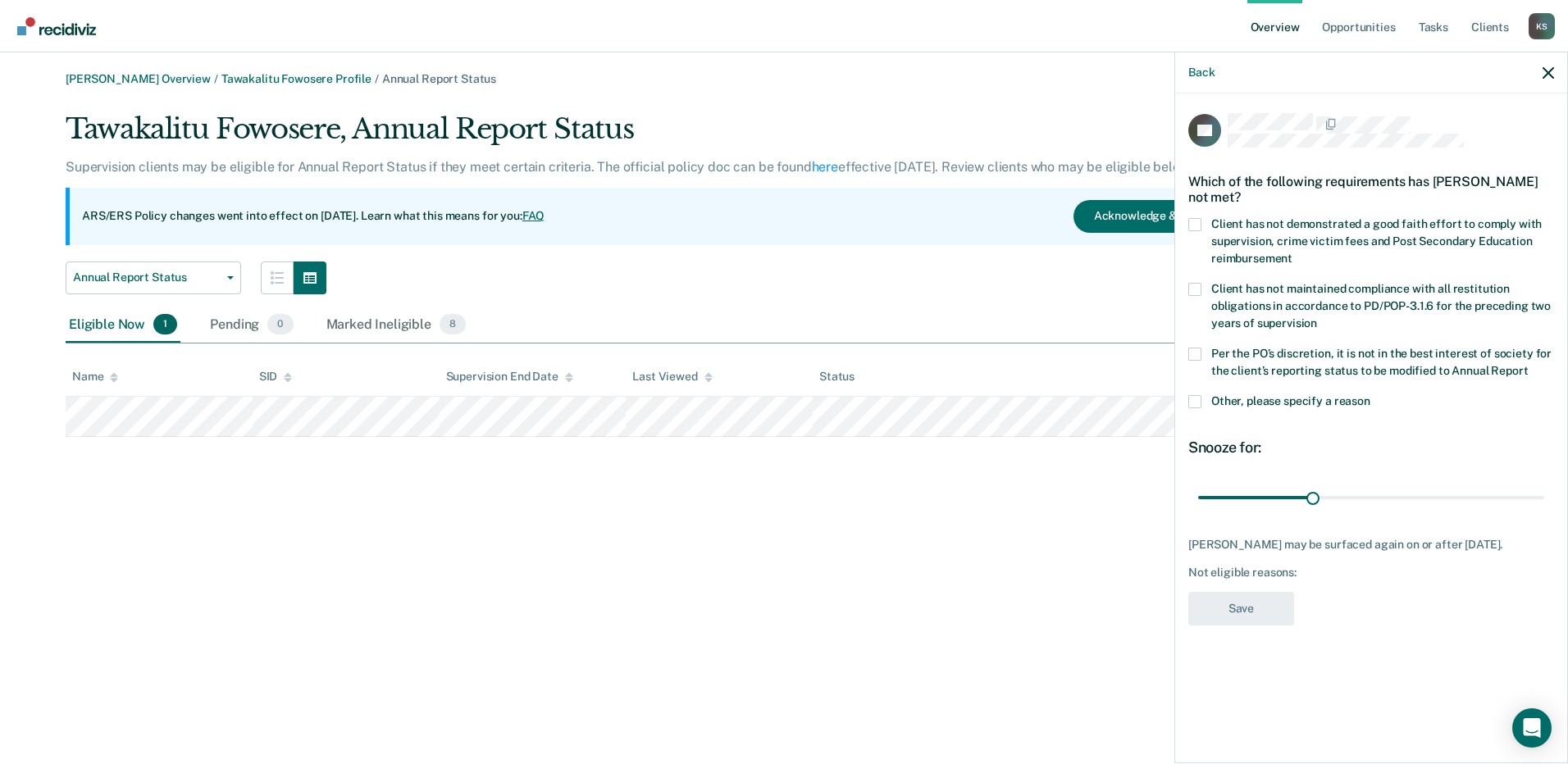
click at [1194, 405] on span at bounding box center [1194, 401] width 13 height 13
click at [1370, 395] on input "Other, please specify a reason" at bounding box center [1370, 395] width 0 height 0
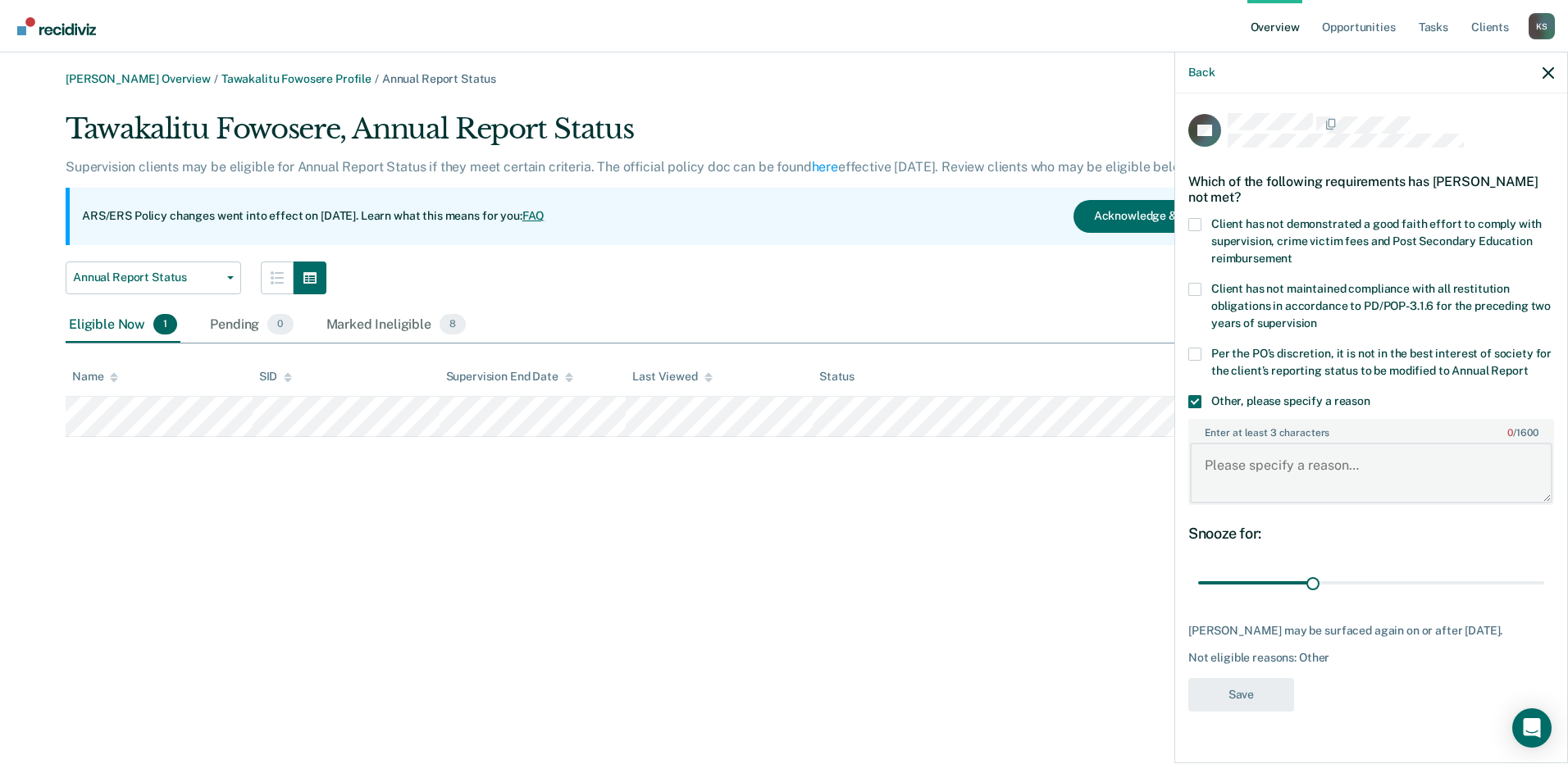
click at [1317, 465] on textarea "Enter at least 3 characters 0 / 1600" at bounding box center [1370, 473] width 362 height 61
paste textarea "Client is Terminally Ill and living in nursing home."
type textarea "Client is Terminally Ill and living in nursing home."
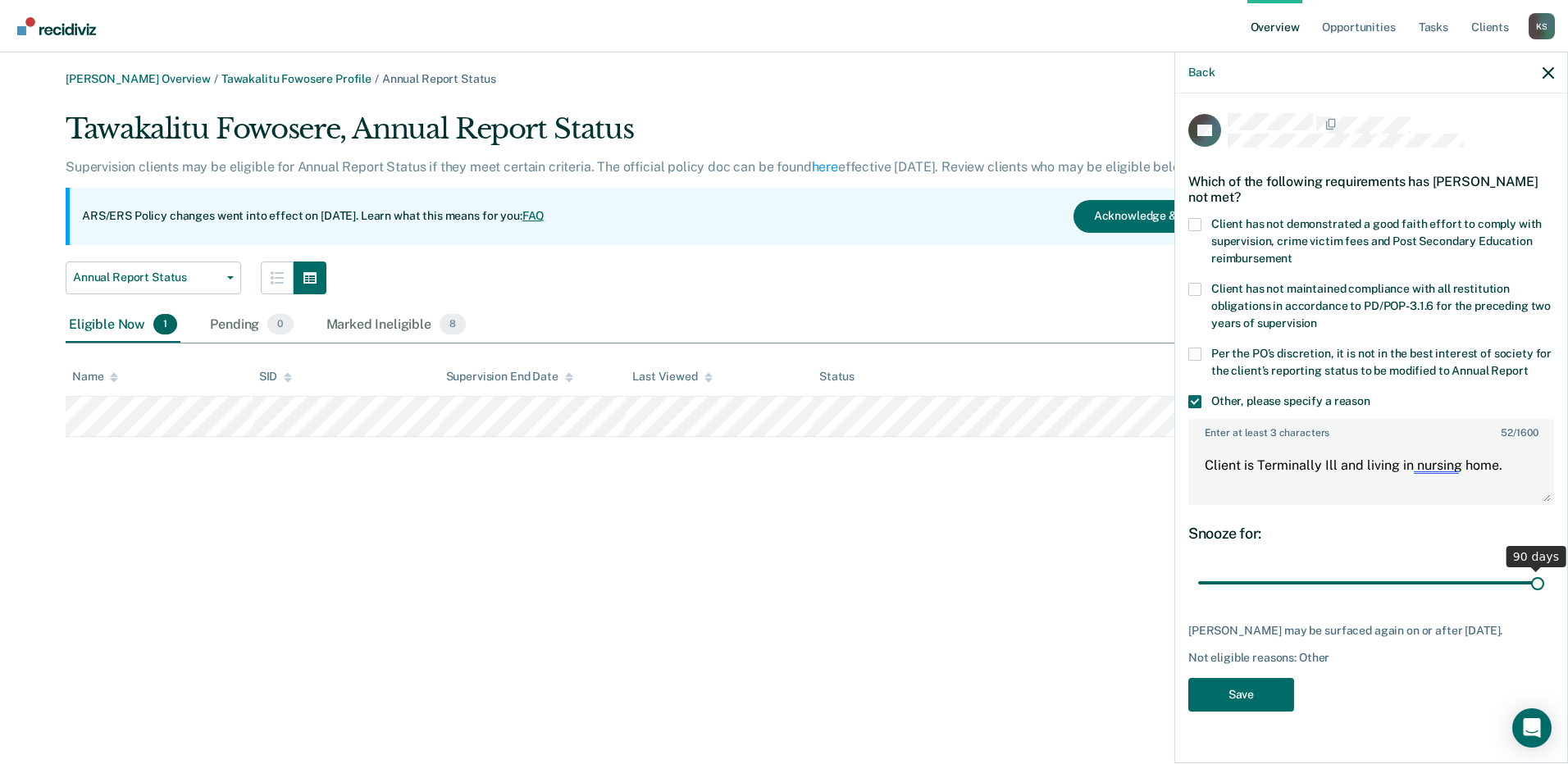
type input "90"
click at [1540, 580] on input "range" at bounding box center [1371, 583] width 346 height 29
click at [1275, 701] on button "Save" at bounding box center [1241, 695] width 106 height 34
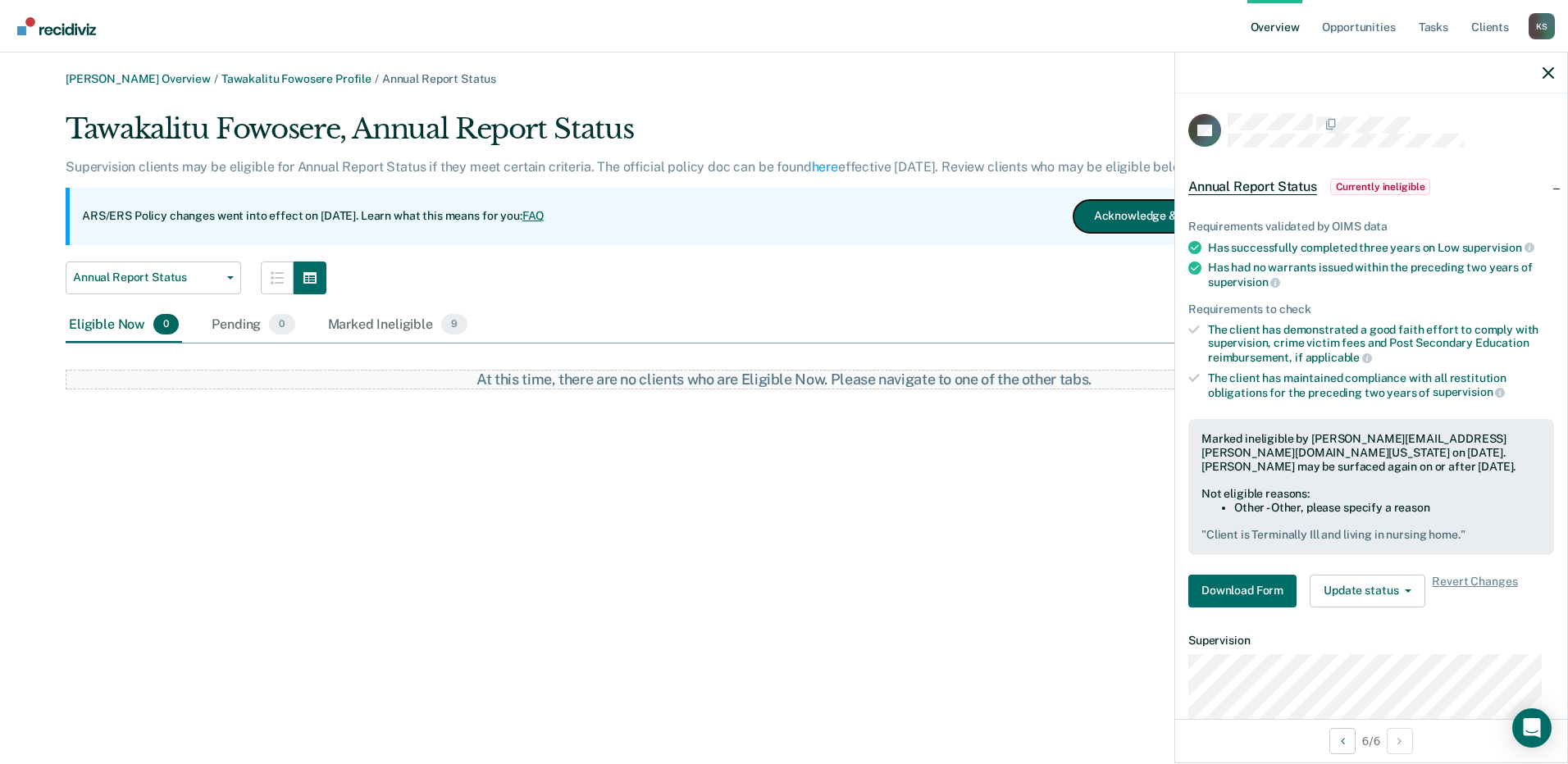
click at [1128, 220] on button "Acknowledge & Close" at bounding box center [1150, 216] width 155 height 33
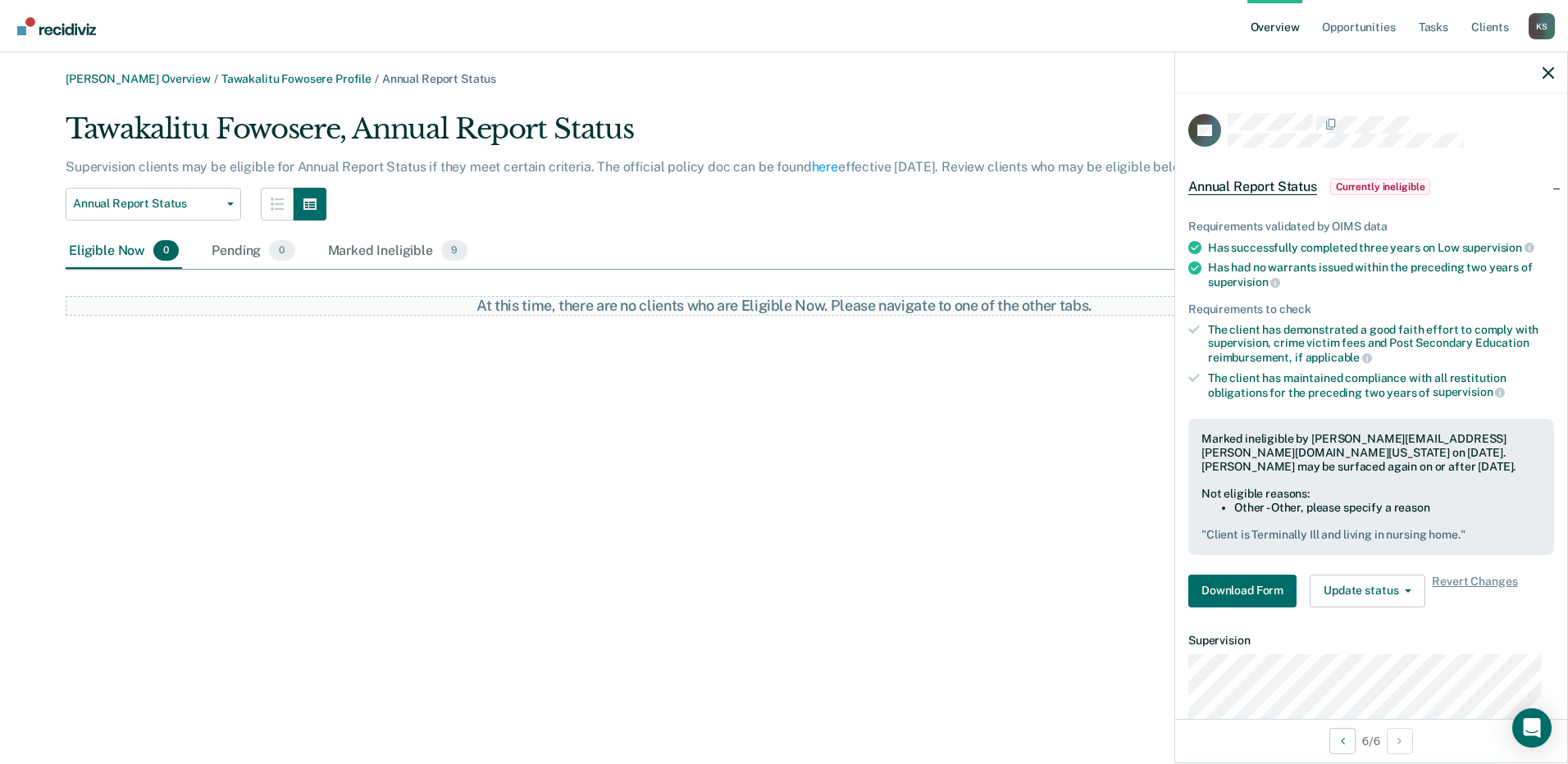
click at [685, 517] on div "Kelley Simon Overview / Tawakalitu Fowosere Profile / Annual Report Status Tawa…" at bounding box center [784, 392] width 1528 height 640
click at [619, 235] on div "Eligible Now 0 Pending 0 Marked Ineligible 9" at bounding box center [784, 252] width 1437 height 36
click at [417, 250] on div "Marked Ineligible 9" at bounding box center [398, 252] width 147 height 36
